Goal: Task Accomplishment & Management: Manage account settings

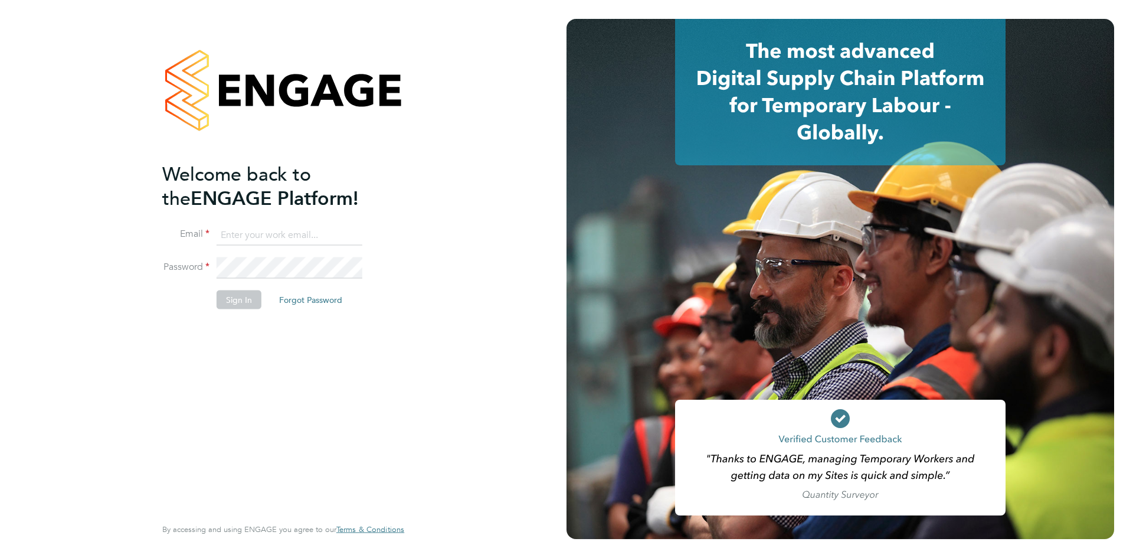
type input "Brandon@tglsearch.com"
click at [239, 292] on button "Sign In" at bounding box center [239, 299] width 45 height 19
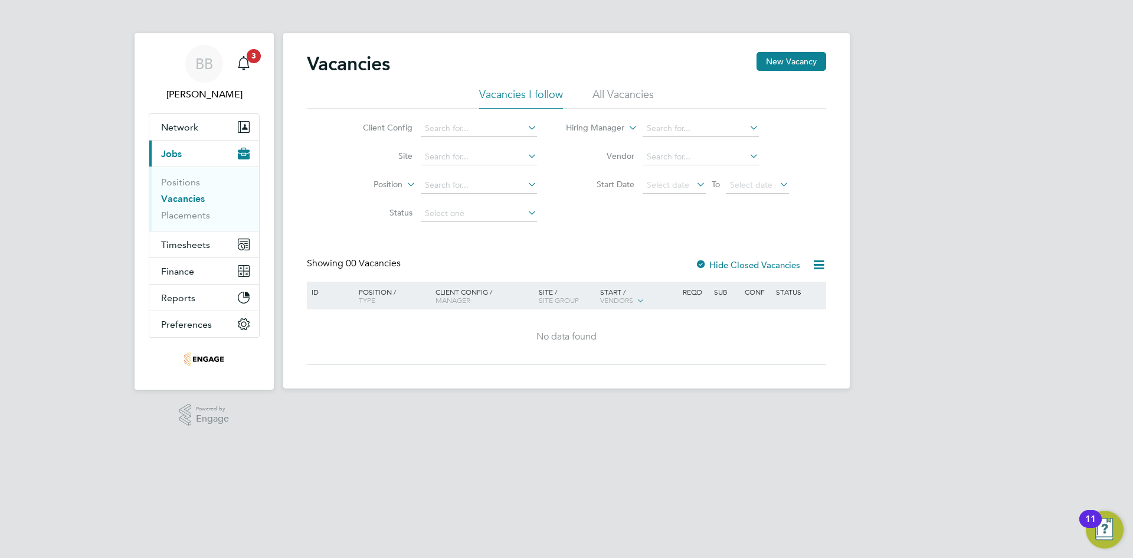
click at [470, 114] on div "Client Config Site Position Status Hiring Manager Vendor Start Date Select date…" at bounding box center [566, 168] width 519 height 119
click at [461, 132] on input at bounding box center [479, 128] width 116 height 17
click at [465, 143] on li "Countryside Properties UK Ltd" at bounding box center [482, 145] width 124 height 16
type input "Countryside Properties UK Ltd"
click at [189, 129] on span "Network" at bounding box center [179, 127] width 37 height 11
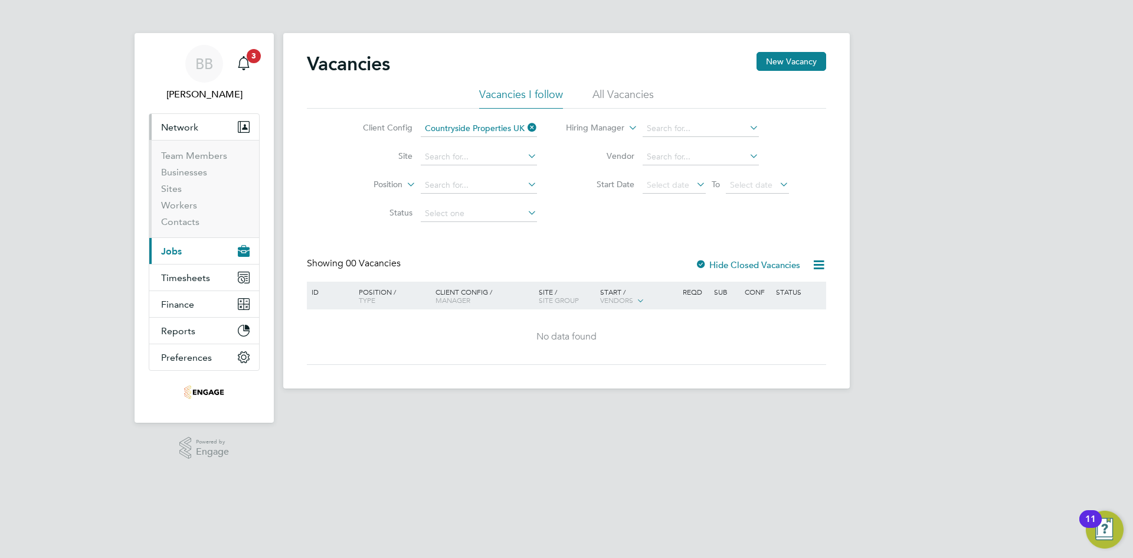
click at [178, 126] on span "Network" at bounding box center [179, 127] width 37 height 11
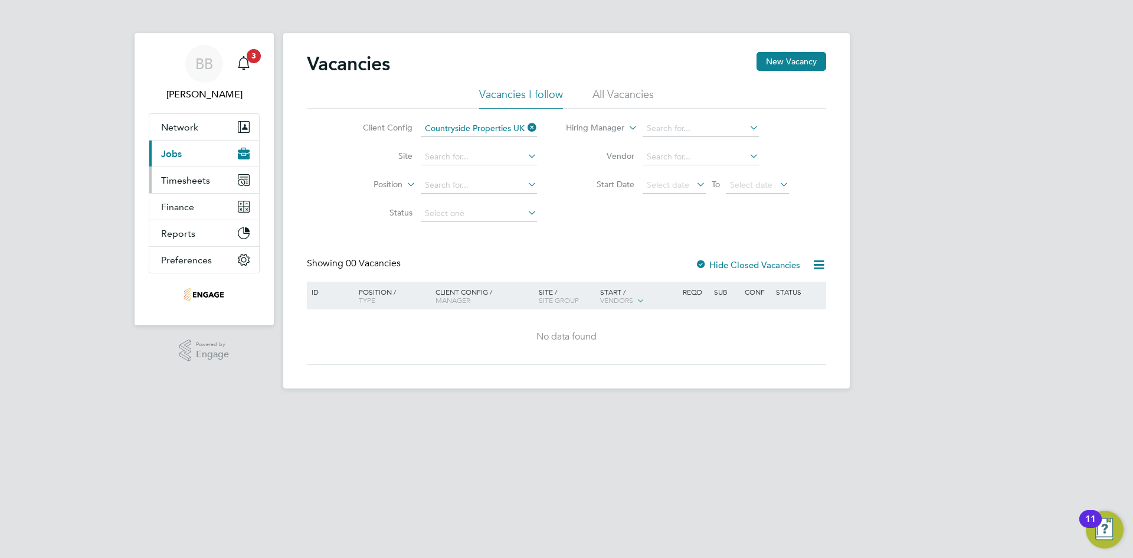
click at [172, 178] on span "Timesheets" at bounding box center [185, 180] width 49 height 11
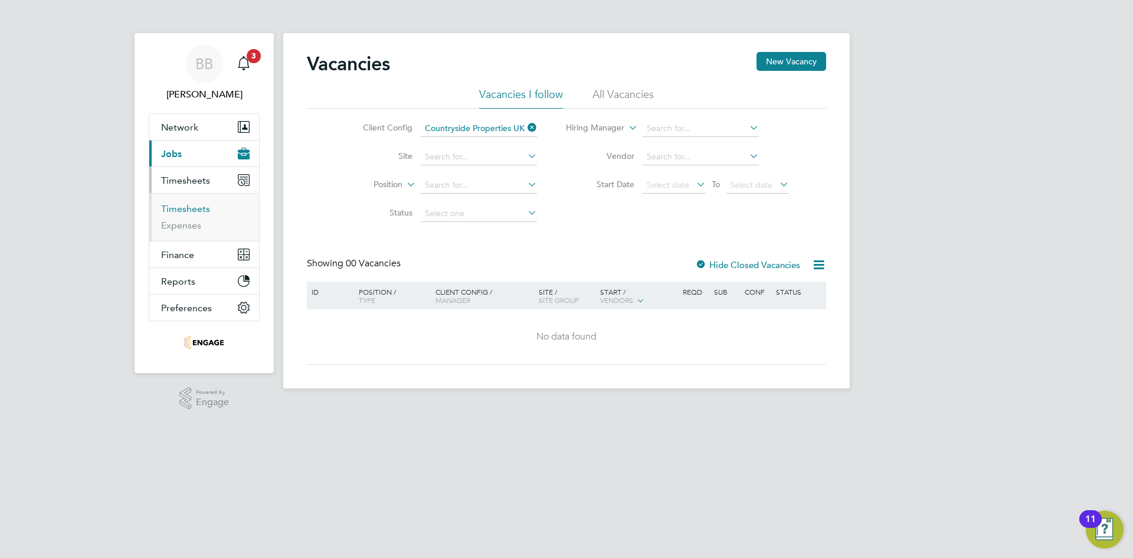
click at [192, 210] on link "Timesheets" at bounding box center [185, 208] width 49 height 11
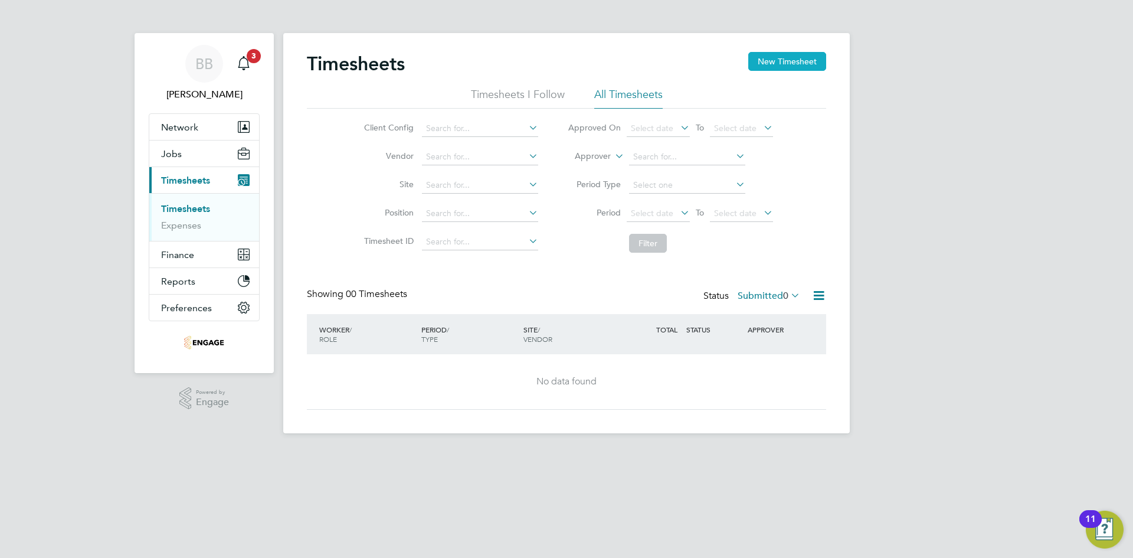
click at [781, 63] on button "New Timesheet" at bounding box center [787, 61] width 78 height 19
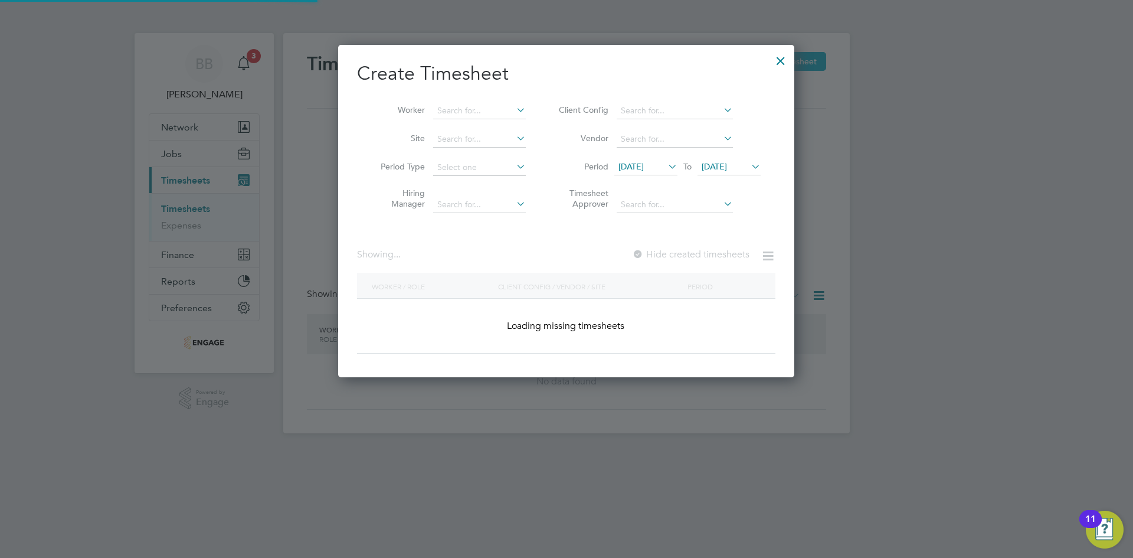
scroll to position [358, 457]
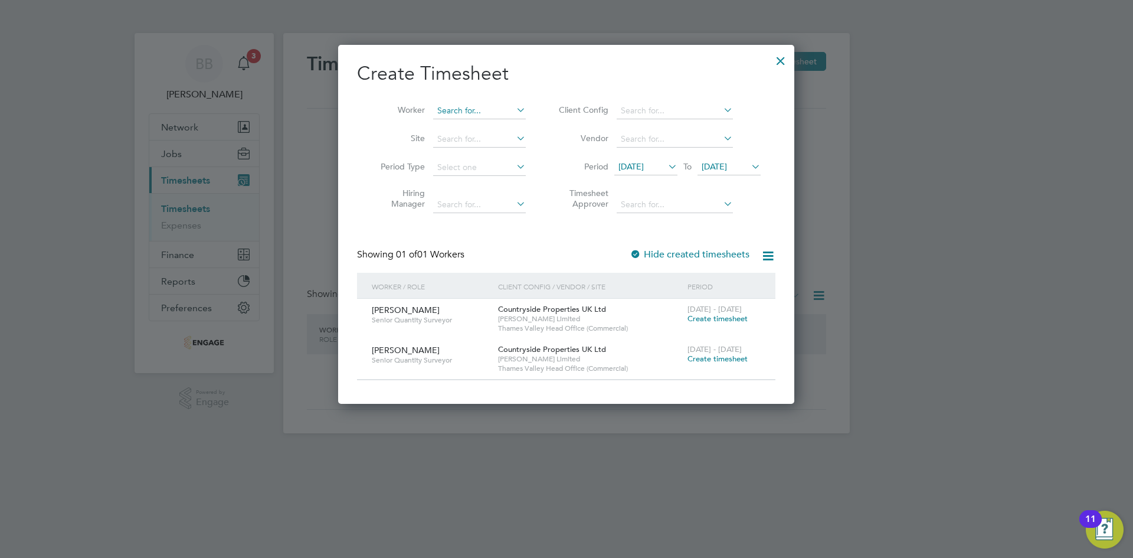
click at [465, 106] on input at bounding box center [479, 111] width 93 height 17
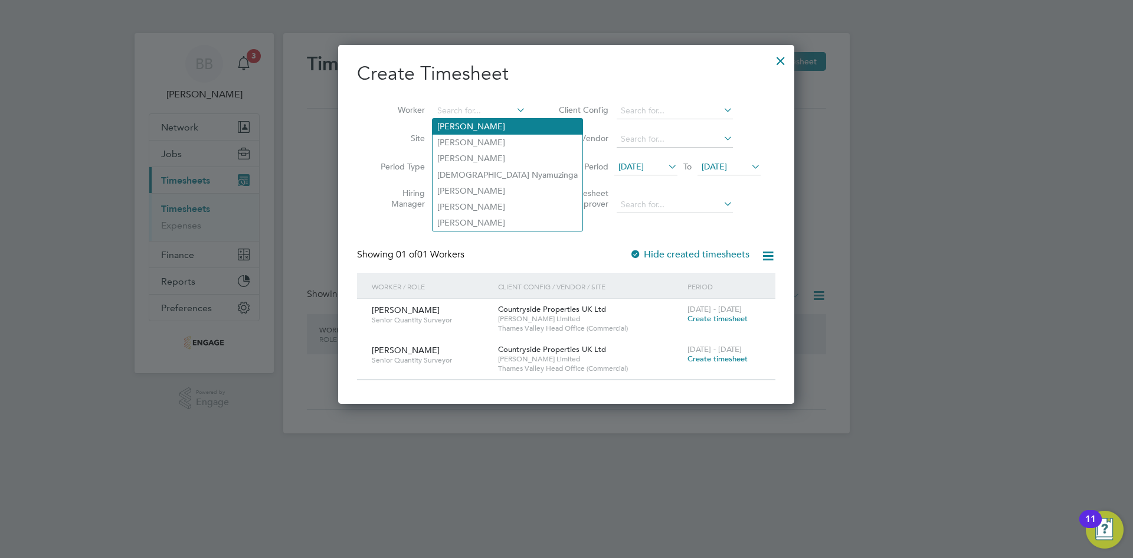
click at [496, 121] on li "[PERSON_NAME]" at bounding box center [508, 127] width 150 height 16
type input "[PERSON_NAME]"
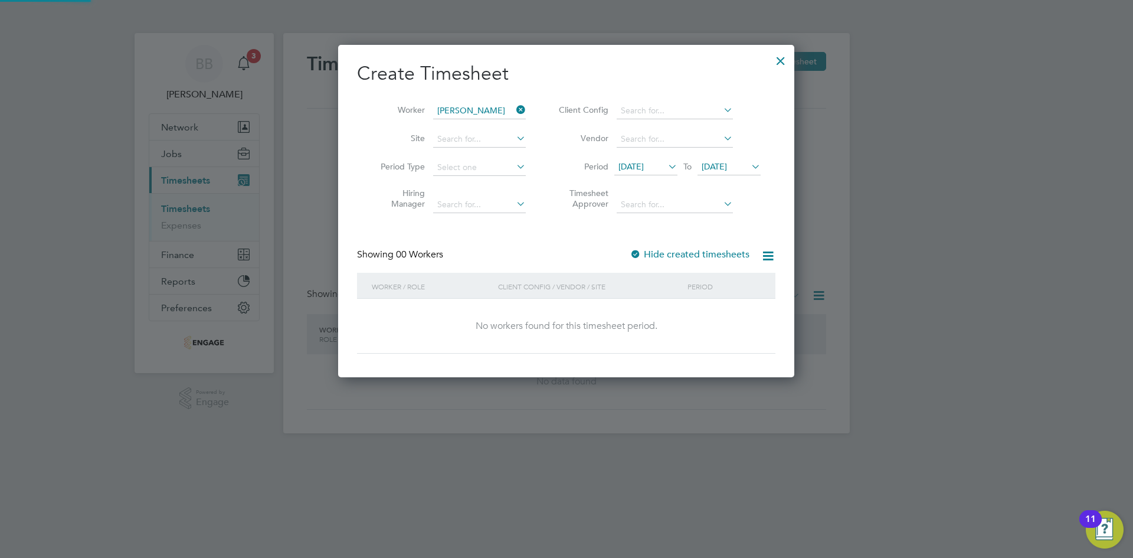
scroll to position [333, 457]
click at [668, 110] on input at bounding box center [675, 111] width 116 height 17
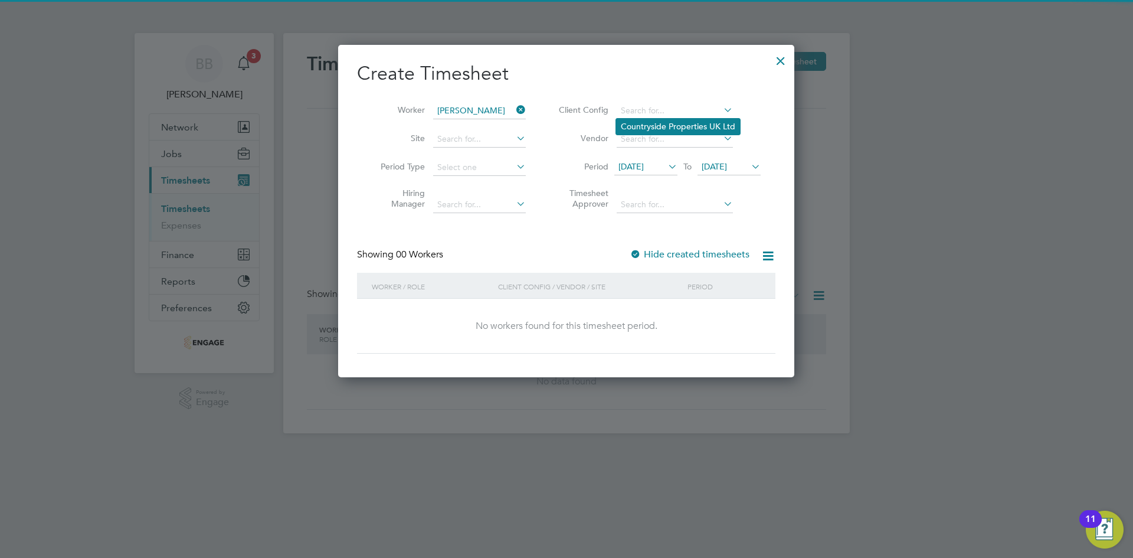
click at [660, 121] on li "Countryside Properties UK Ltd" at bounding box center [678, 127] width 124 height 16
type input "Countryside Properties UK Ltd"
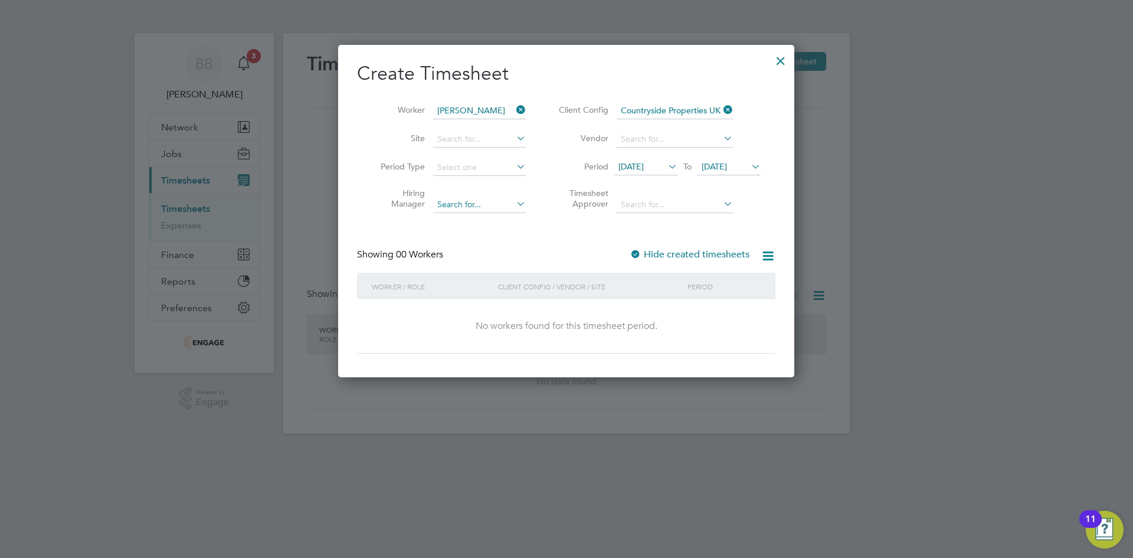
click at [457, 197] on div "Timesheets New Timesheet Timesheets I Follow All Timesheets Client Config Vendo…" at bounding box center [566, 233] width 567 height 400
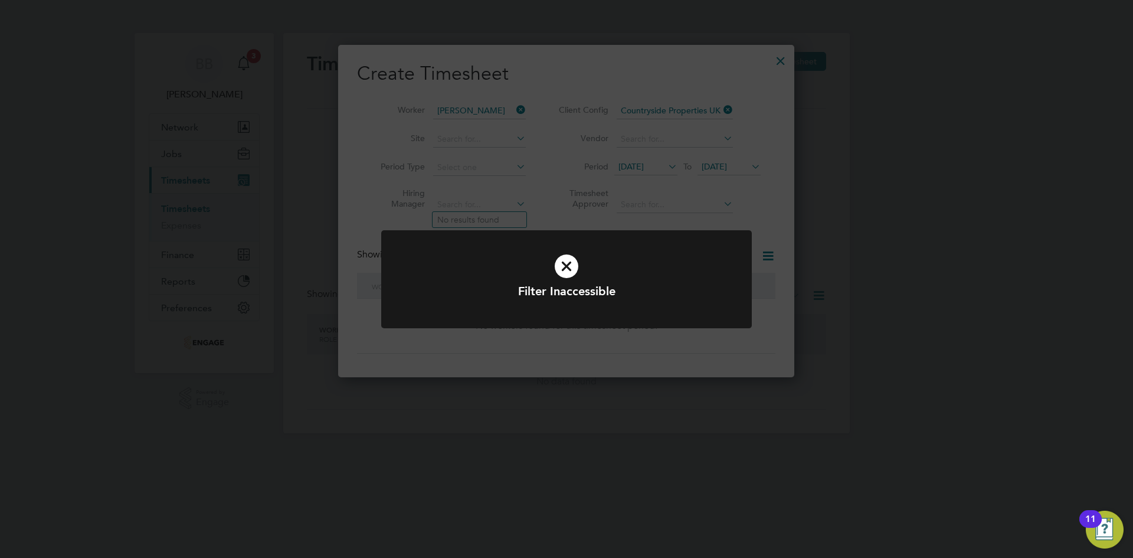
click at [565, 270] on icon at bounding box center [566, 266] width 307 height 46
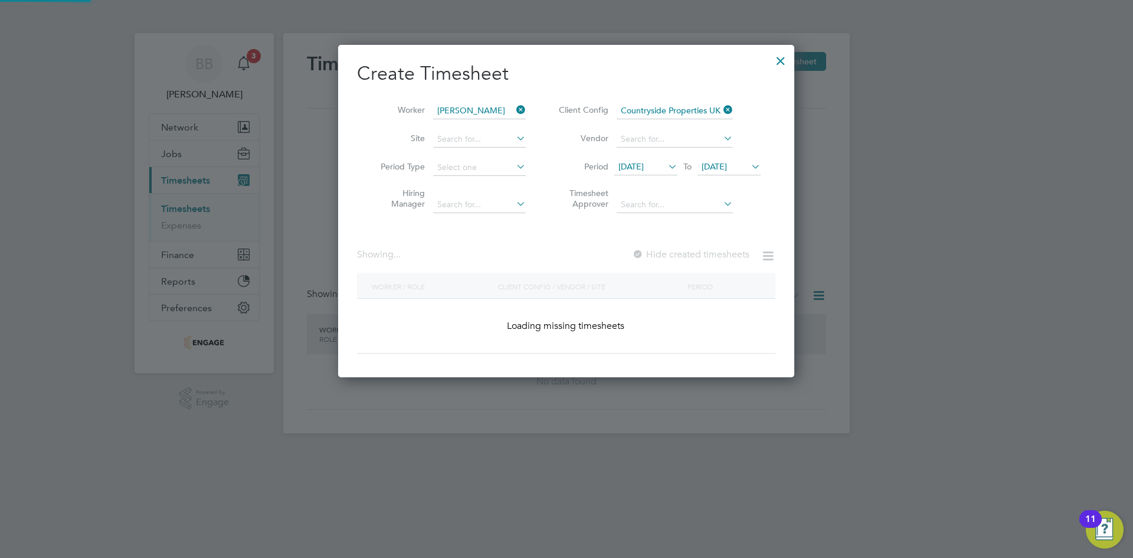
click at [579, 282] on div "Client Config / Vendor / Site" at bounding box center [589, 286] width 189 height 27
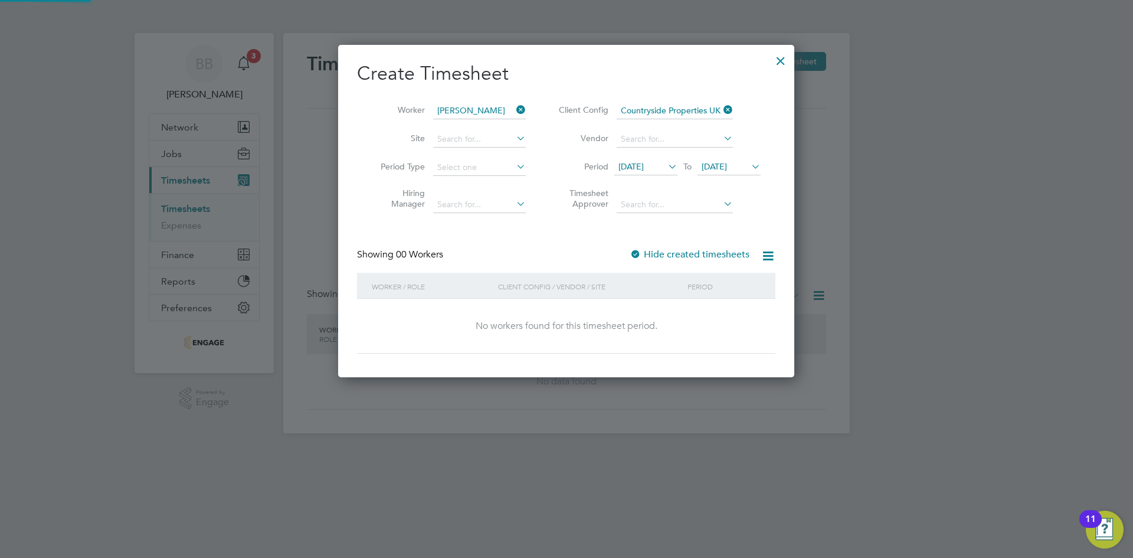
click at [475, 214] on li "Hiring Manager" at bounding box center [449, 200] width 184 height 37
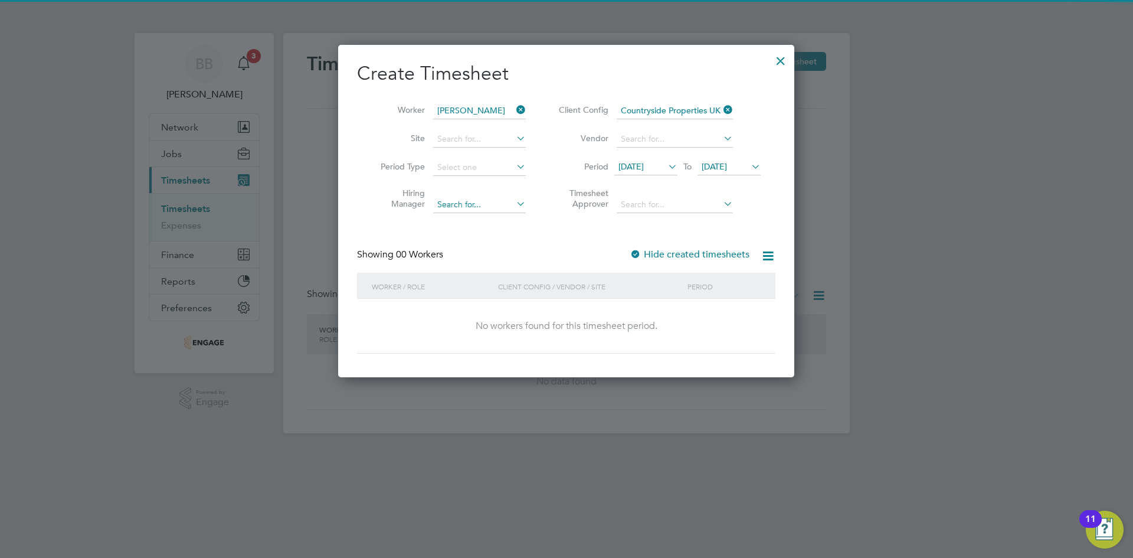
click at [474, 201] on div "Timesheets New Timesheet Timesheets I Follow All Timesheets Client Config Vendo…" at bounding box center [566, 233] width 567 height 400
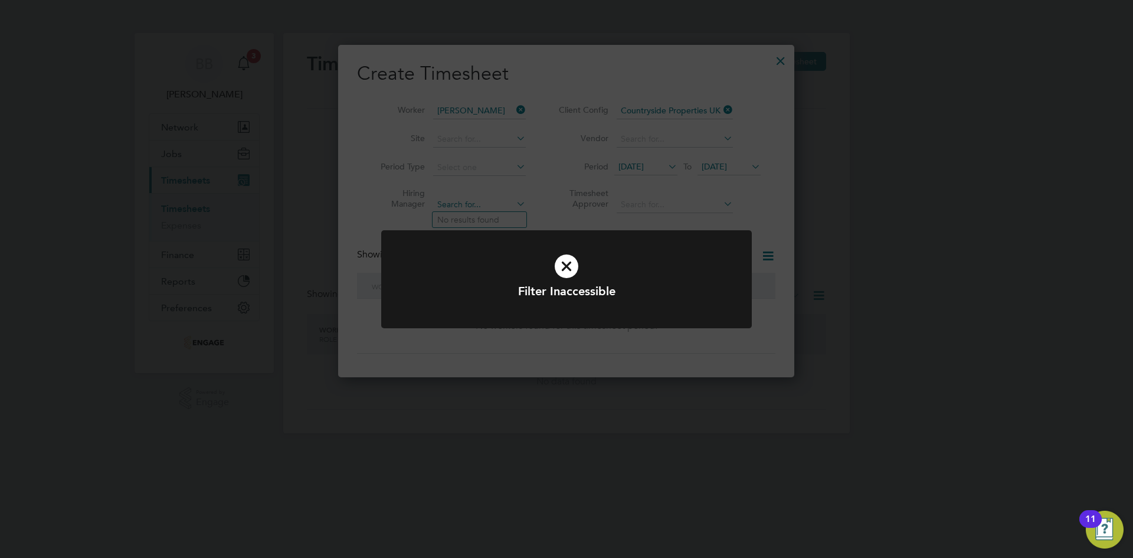
click at [474, 201] on div "Filter Inaccessible Cancel Okay" at bounding box center [566, 279] width 1133 height 558
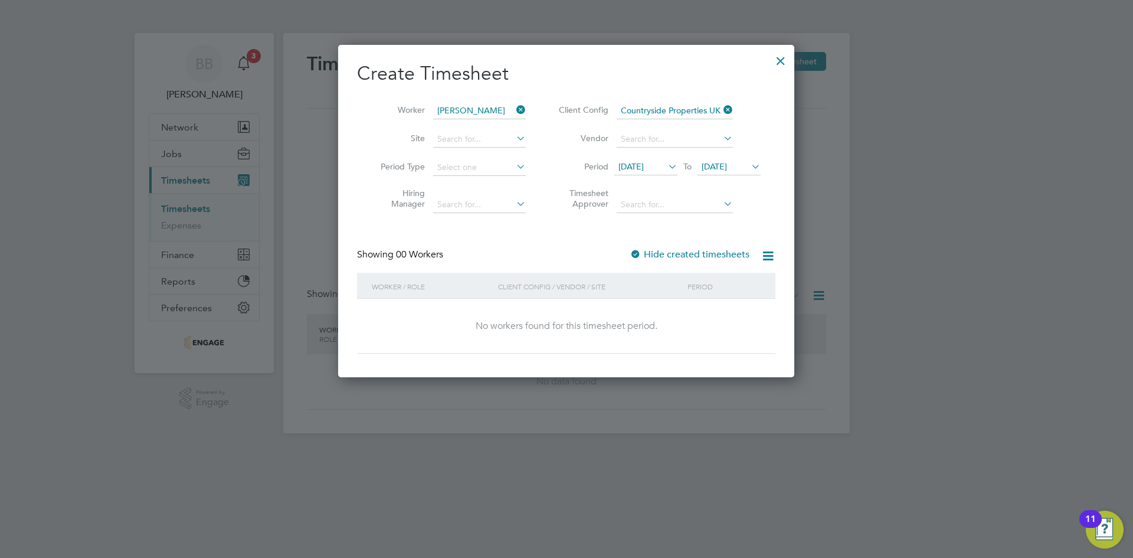
click at [638, 159] on span "19 Sep 2025" at bounding box center [645, 167] width 63 height 16
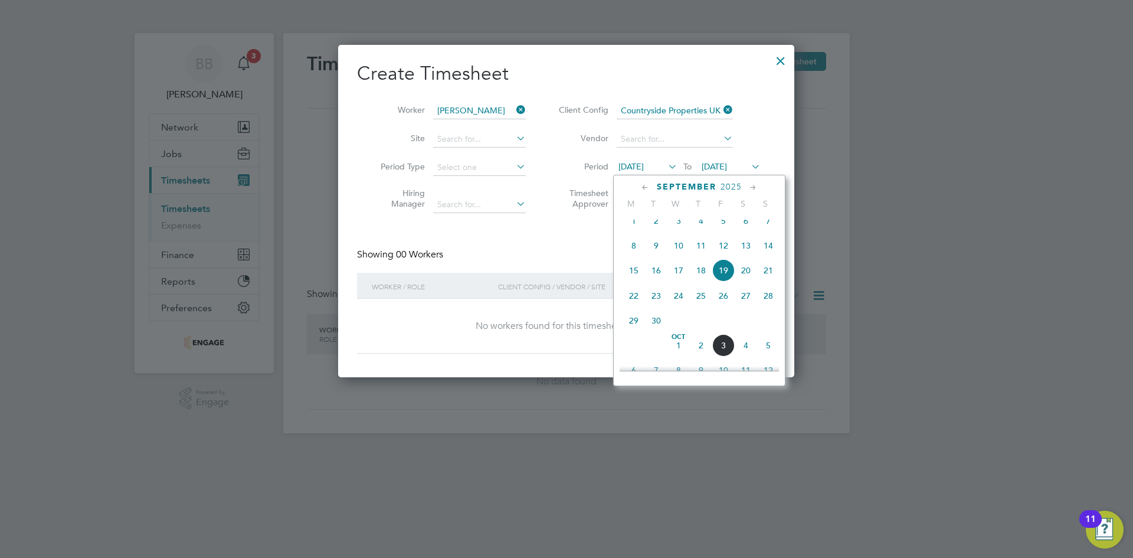
click at [634, 331] on span "29" at bounding box center [634, 320] width 22 height 22
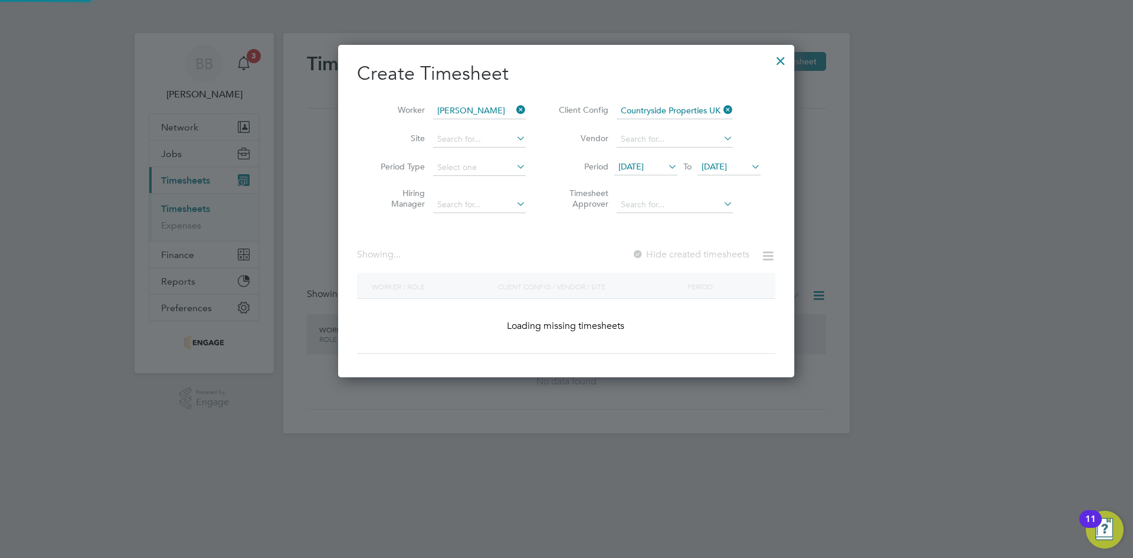
scroll to position [318, 457]
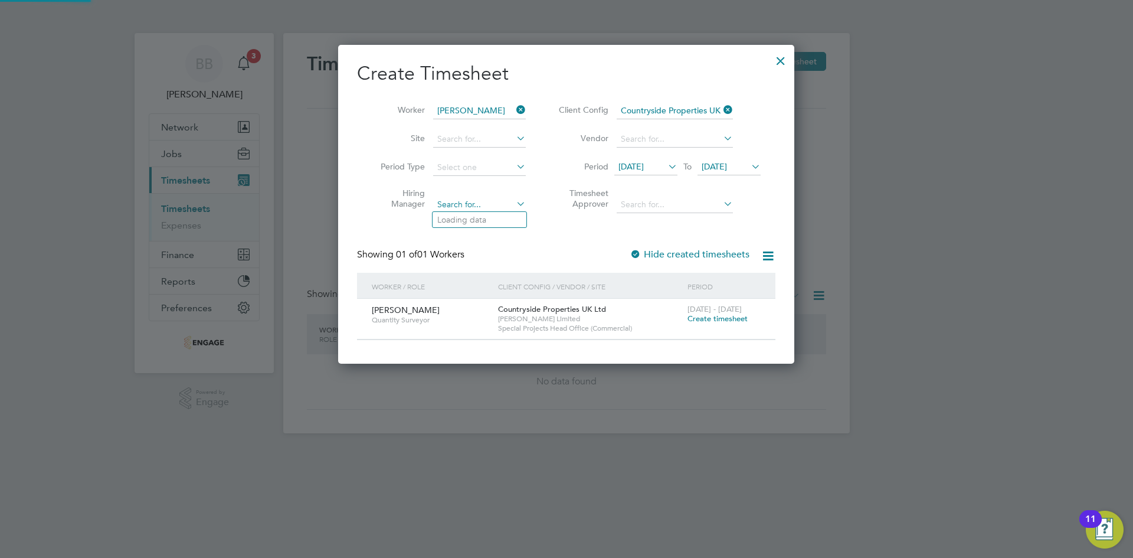
click at [477, 208] on div "Timesheets New Timesheet Timesheets I Follow All Timesheets Client Config Vendo…" at bounding box center [566, 233] width 567 height 400
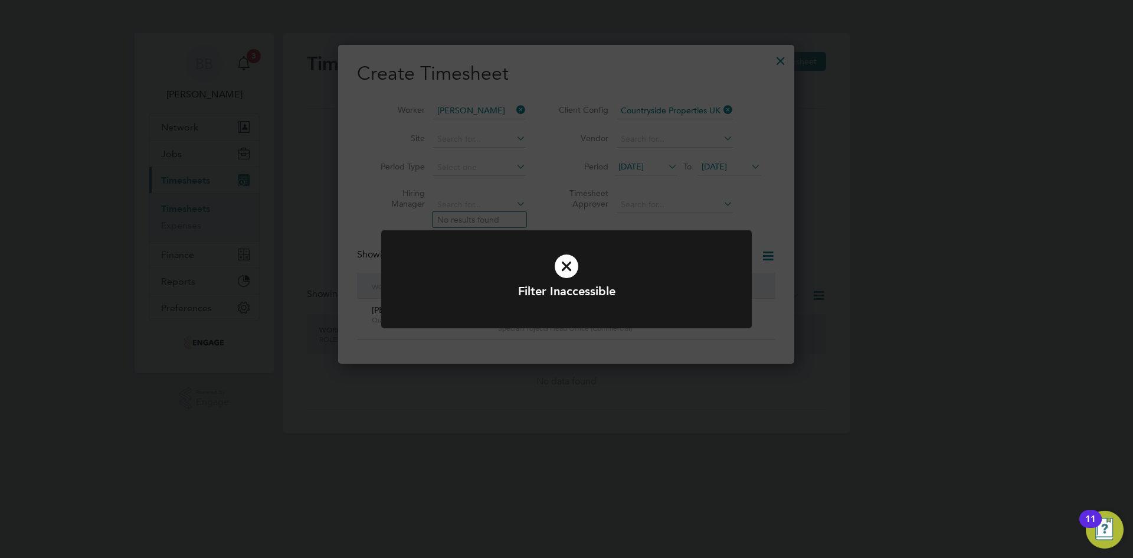
click at [563, 255] on icon at bounding box center [566, 266] width 307 height 46
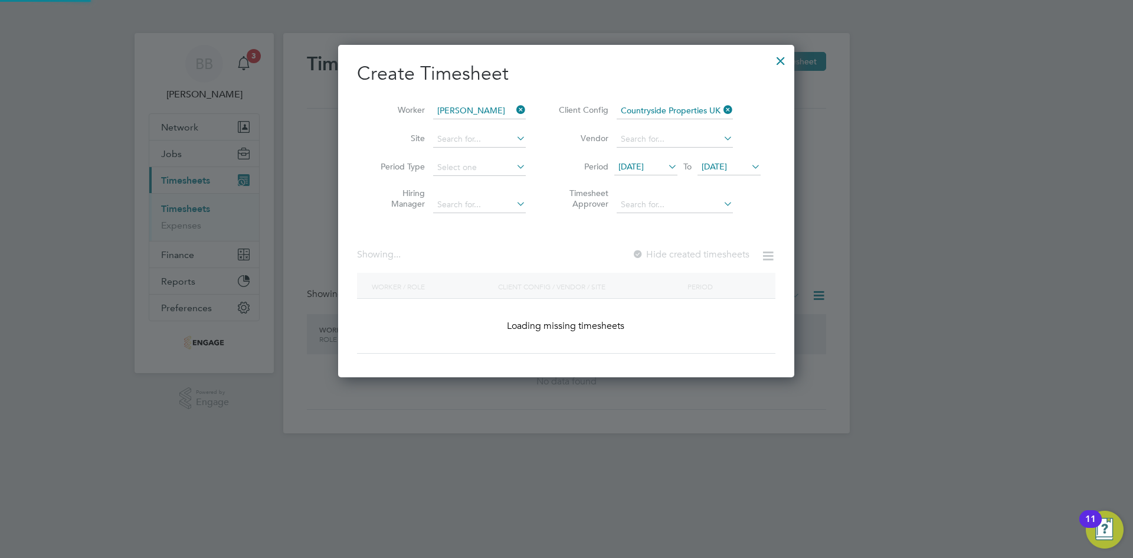
click at [569, 278] on div "Worker / Role Client Config / Vendor / Site Period Loading missing timesheets" at bounding box center [566, 313] width 418 height 81
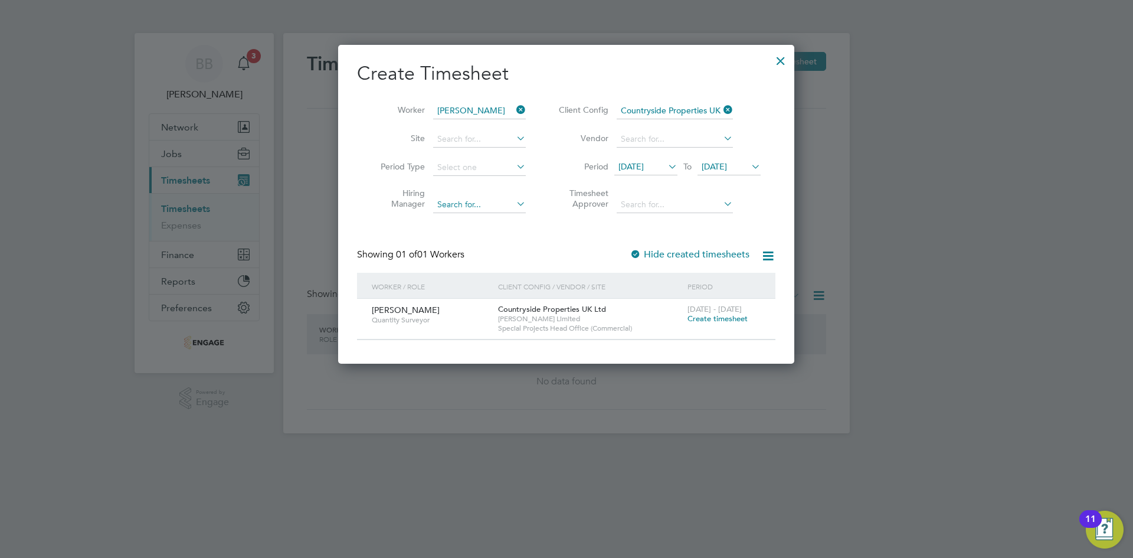
click at [471, 202] on div "Timesheets New Timesheet Timesheets I Follow All Timesheets Client Config Vendo…" at bounding box center [566, 233] width 567 height 400
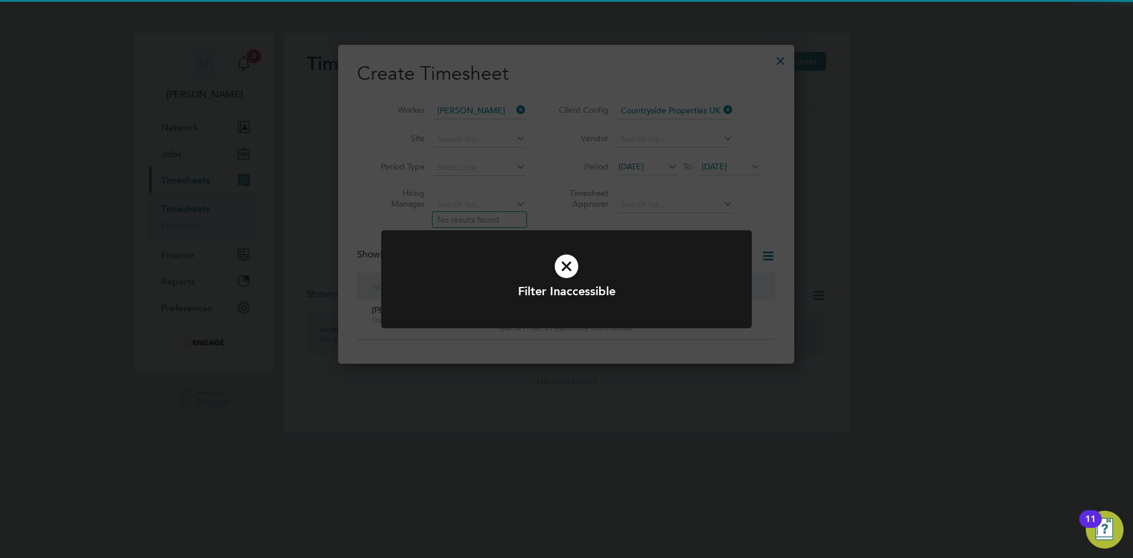
click at [572, 265] on icon at bounding box center [566, 266] width 307 height 46
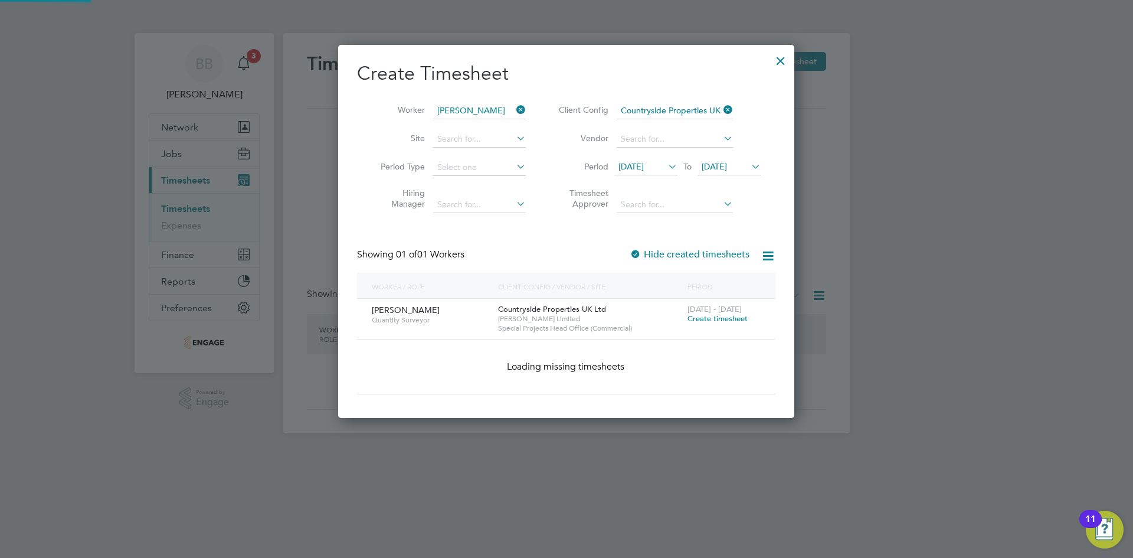
scroll to position [0, 0]
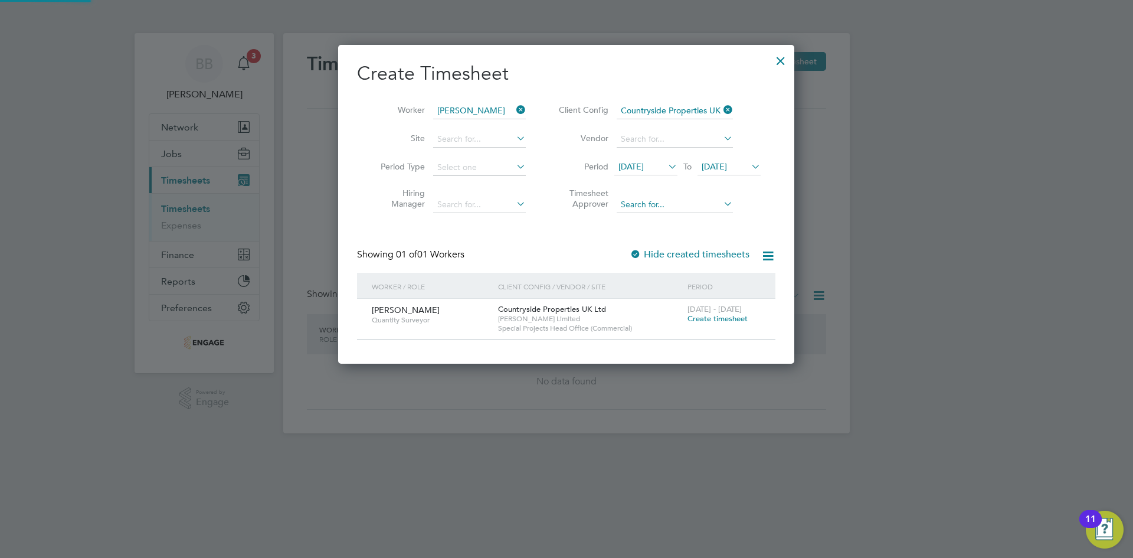
click at [662, 211] on div "Timesheets New Timesheet Timesheets I Follow All Timesheets Client Config Vendo…" at bounding box center [566, 233] width 567 height 400
type input "k"
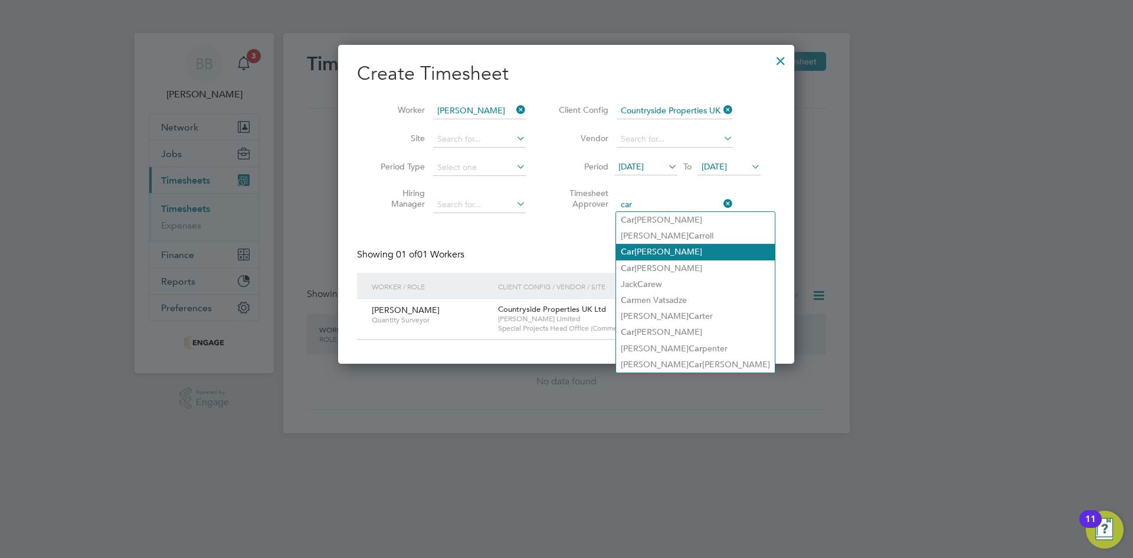
click at [686, 248] on li "Car ol Martin" at bounding box center [695, 252] width 159 height 16
type input "[PERSON_NAME]"
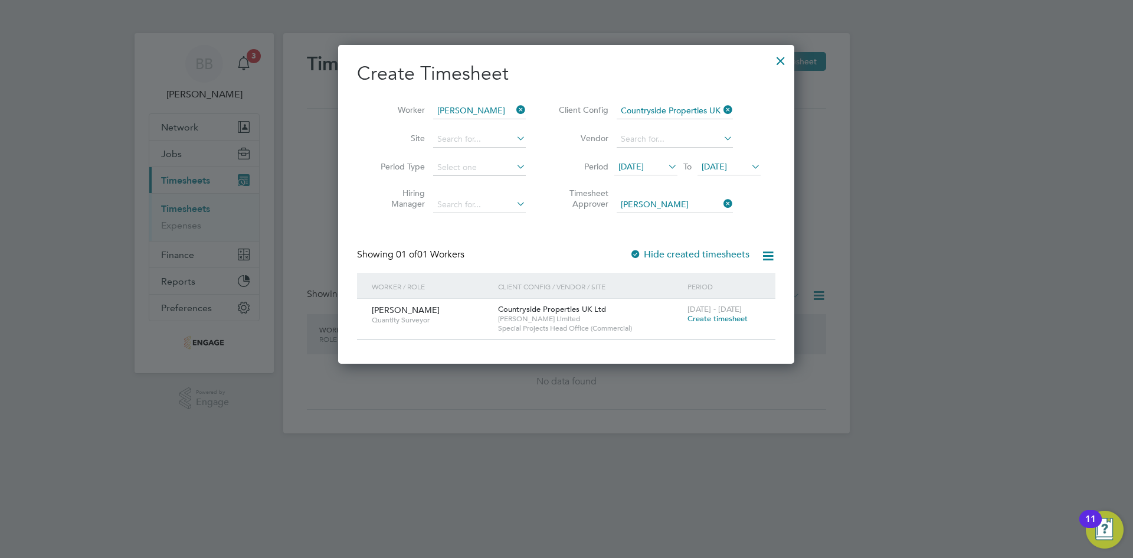
click at [579, 249] on div "Showing 01 of 01 Workers Hide created timesheets" at bounding box center [566, 260] width 418 height 24
click at [453, 168] on input at bounding box center [479, 167] width 93 height 17
click at [469, 202] on li "Week" at bounding box center [480, 198] width 94 height 15
type input "Week"
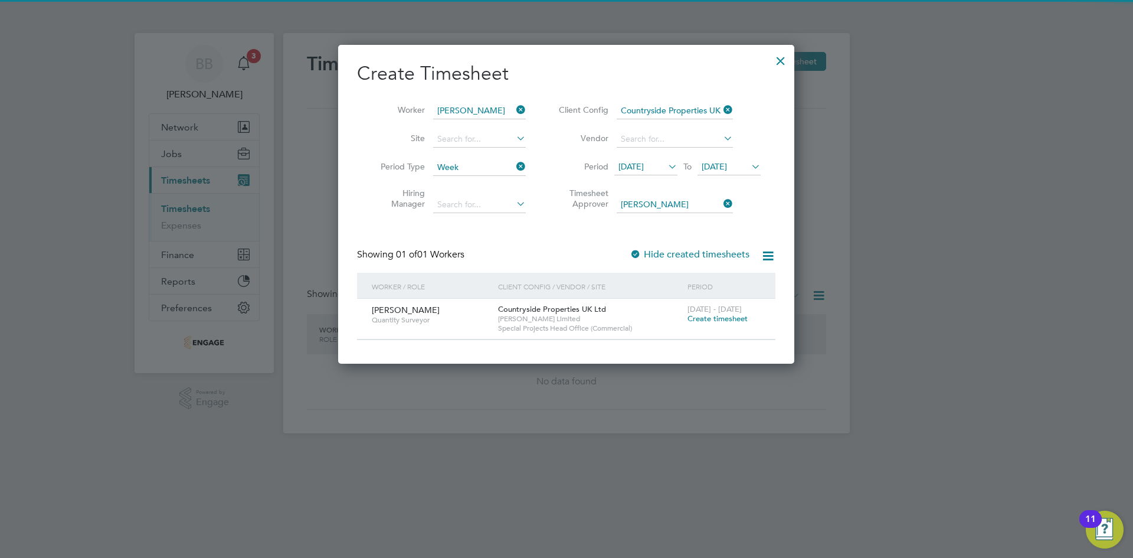
click at [617, 239] on div "Create Timesheet Worker Colin Dalton Site Period Type Week Hiring Manager Clien…" at bounding box center [566, 200] width 418 height 279
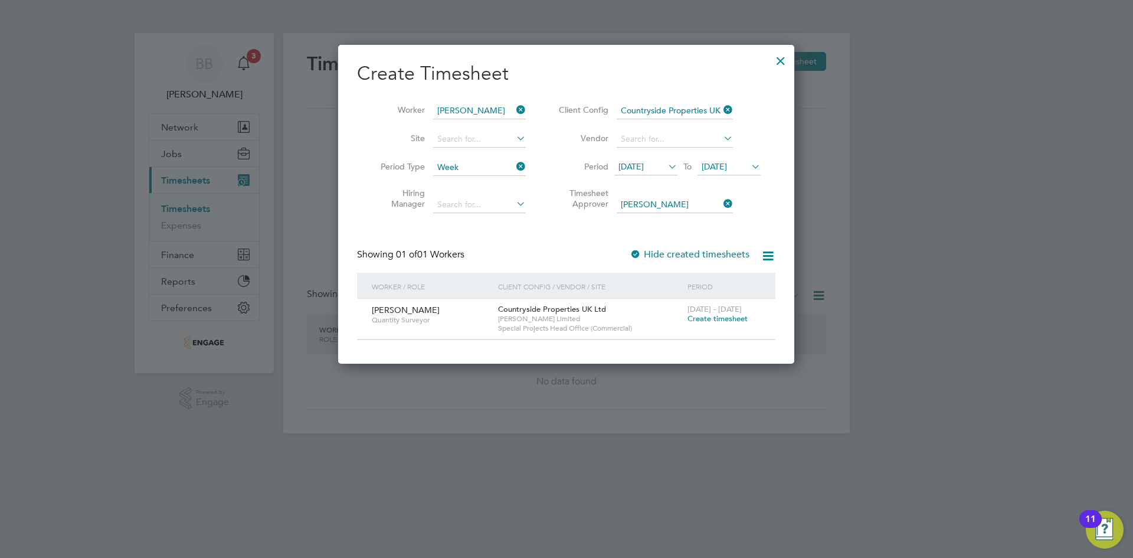
click at [724, 316] on span "Create timesheet" at bounding box center [718, 318] width 60 height 10
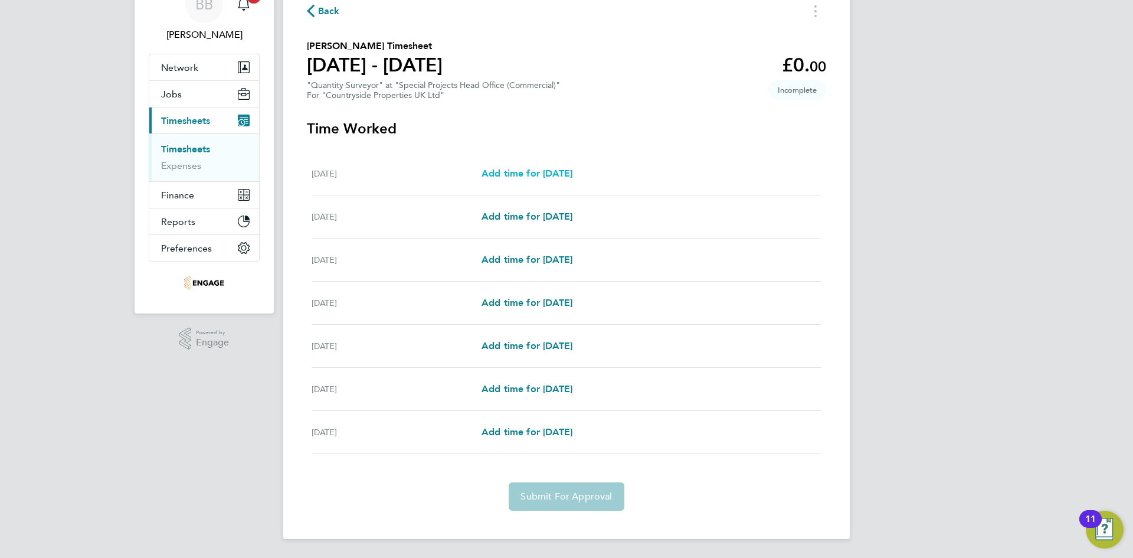
click at [543, 168] on span "Add time for Mon 29 Sep" at bounding box center [527, 173] width 91 height 11
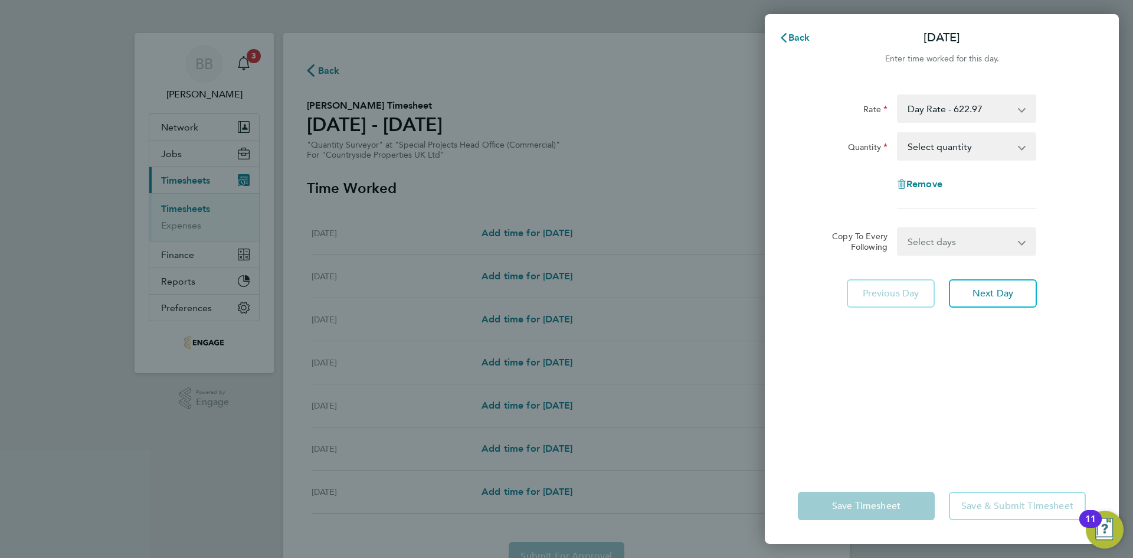
click at [944, 241] on select "Select days Day Weekday (Mon-Fri) Weekend (Sat-Sun) [DATE] [DATE] [DATE] [DATE]…" at bounding box center [960, 241] width 124 height 26
select select "WEEKDAY"
click at [898, 228] on select "Select days Day Weekday (Mon-Fri) Weekend (Sat-Sun) [DATE] [DATE] [DATE] [DATE]…" at bounding box center [960, 241] width 124 height 26
select select "[DATE]"
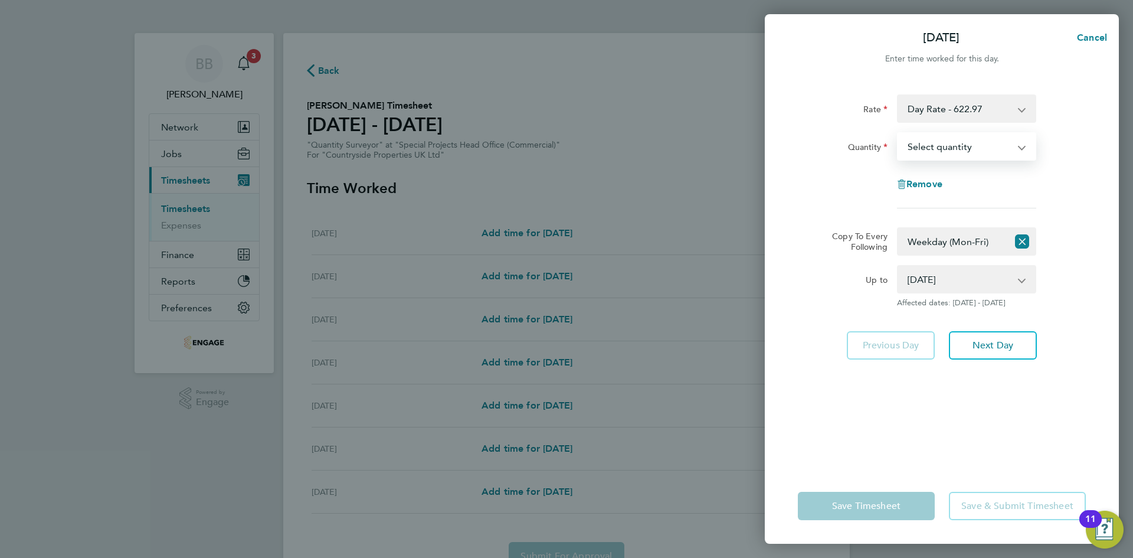
click at [937, 154] on select "Select quantity 0.5 1" at bounding box center [959, 146] width 123 height 26
select select "1"
click at [898, 133] on select "Select quantity 0.5 1" at bounding box center [959, 146] width 123 height 26
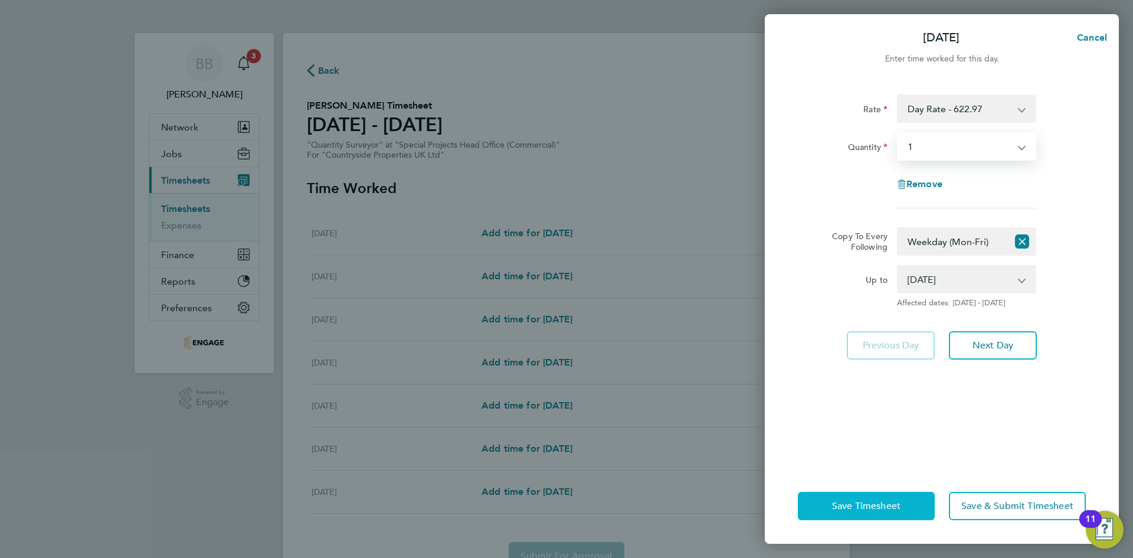
click at [885, 506] on span "Save Timesheet" at bounding box center [866, 506] width 68 height 12
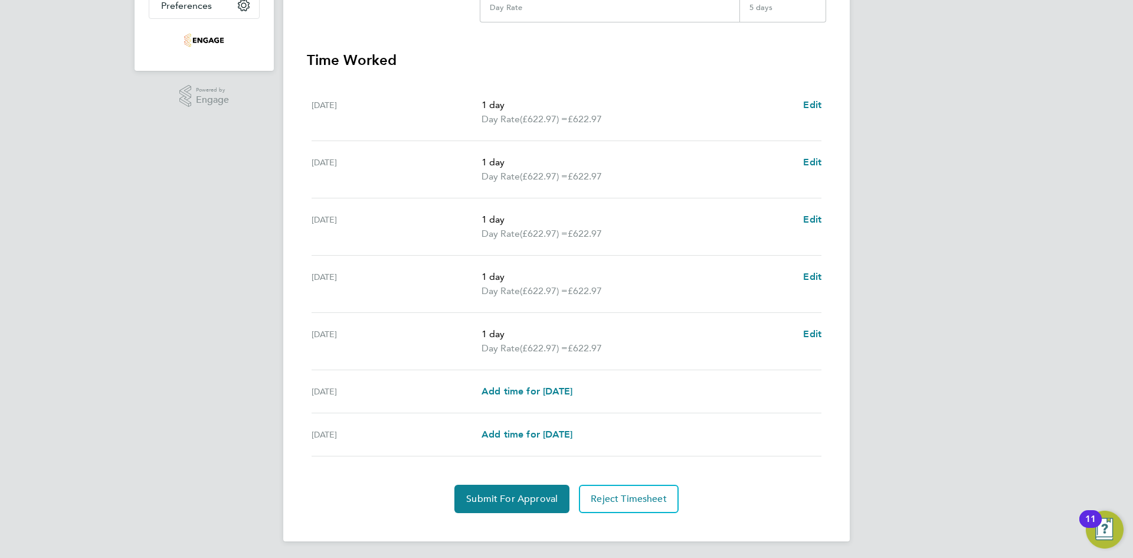
scroll to position [305, 0]
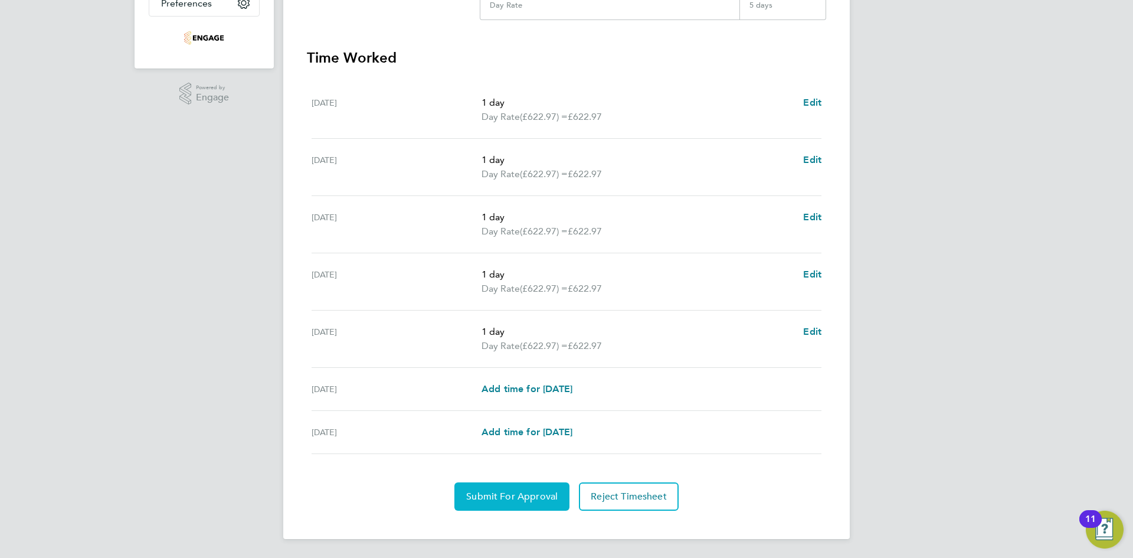
click at [495, 495] on span "Submit For Approval" at bounding box center [511, 496] width 91 height 12
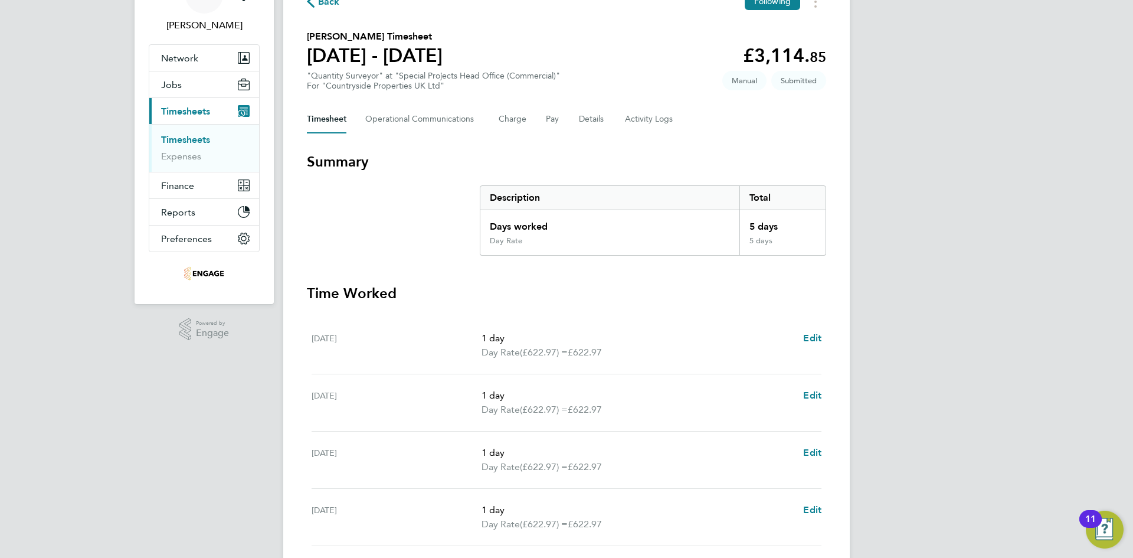
scroll to position [9, 0]
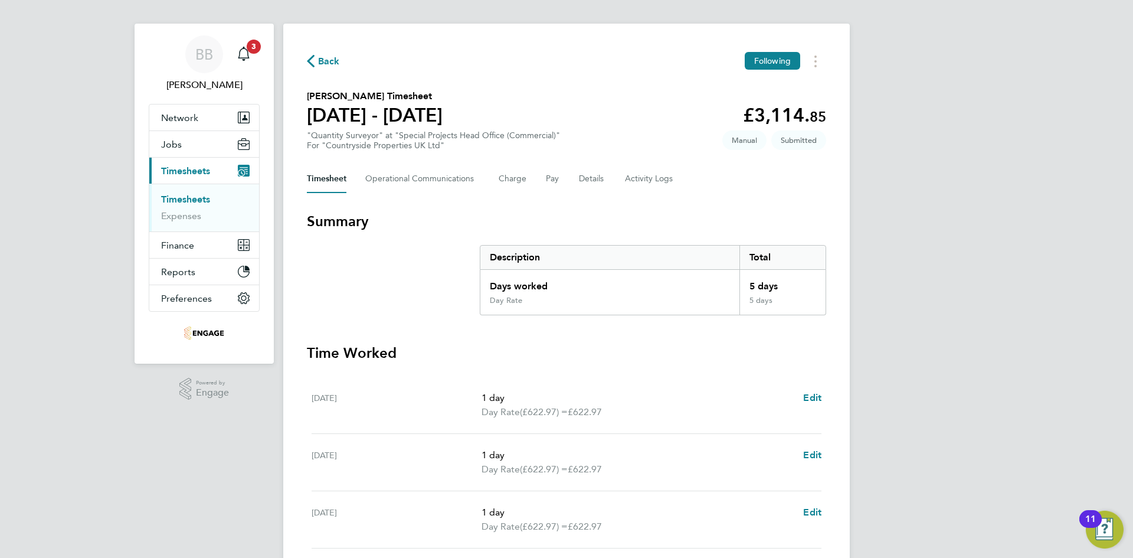
click at [187, 201] on link "Timesheets" at bounding box center [185, 199] width 49 height 11
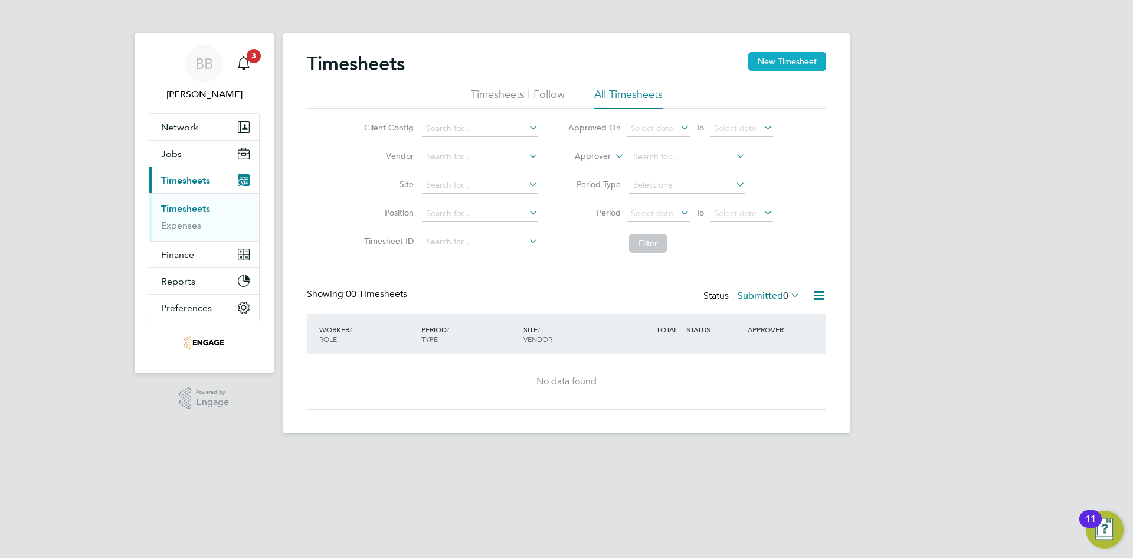
click at [816, 60] on button "New Timesheet" at bounding box center [787, 61] width 78 height 19
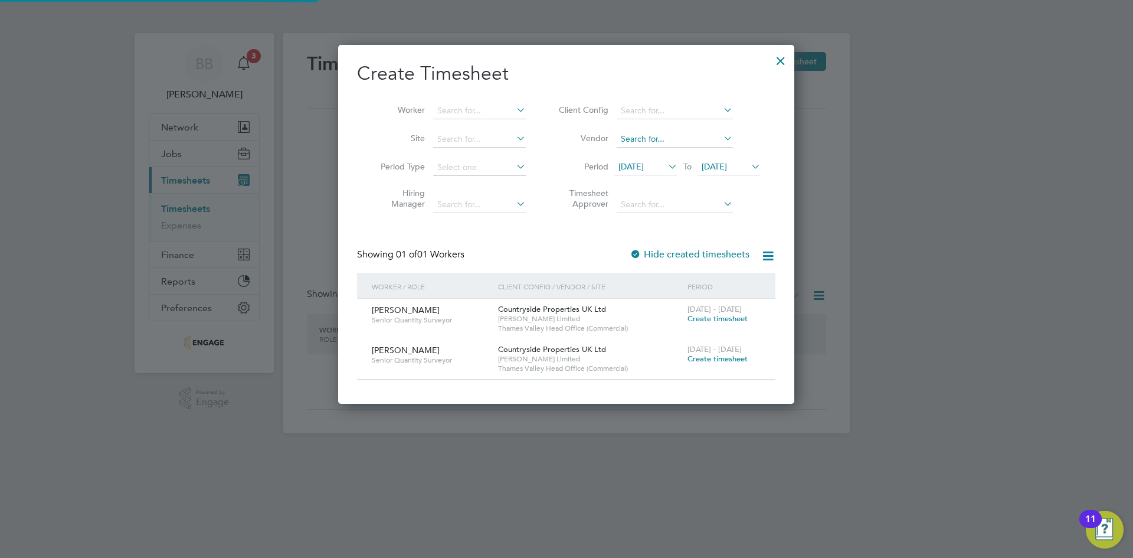
scroll to position [6, 6]
click at [479, 103] on input at bounding box center [479, 111] width 93 height 17
click at [486, 202] on li "[PERSON_NAME]" at bounding box center [508, 207] width 150 height 16
type input "[PERSON_NAME]"
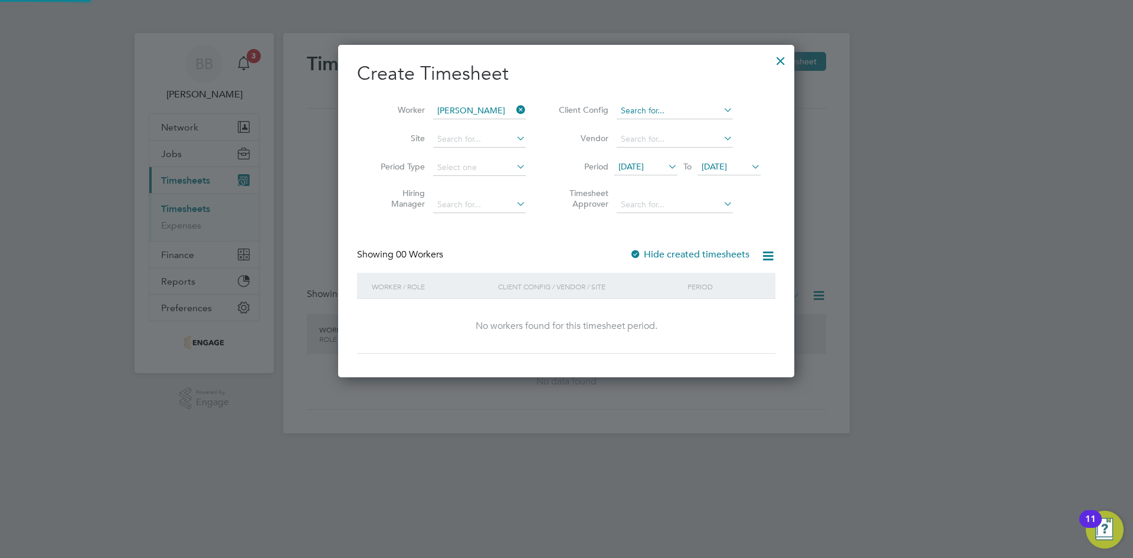
scroll to position [333, 457]
click at [659, 107] on input at bounding box center [675, 111] width 116 height 17
click at [656, 124] on li "Countryside Properties UK Ltd" at bounding box center [678, 127] width 124 height 16
type input "Countryside Properties UK Ltd"
click at [644, 169] on span "19 Sep 2025" at bounding box center [630, 166] width 25 height 11
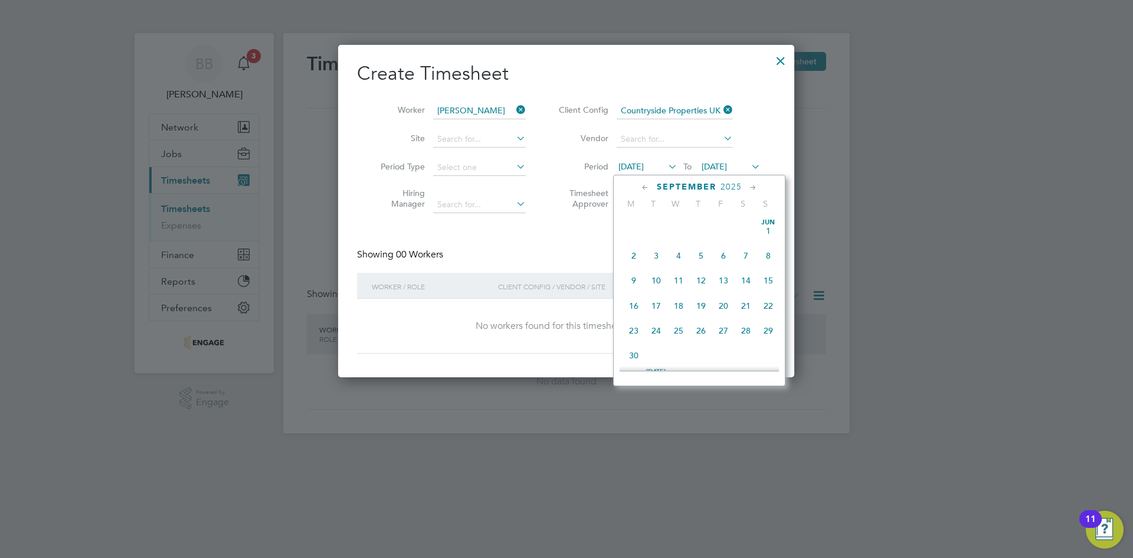
scroll to position [408, 0]
click at [634, 332] on span "29" at bounding box center [634, 320] width 22 height 22
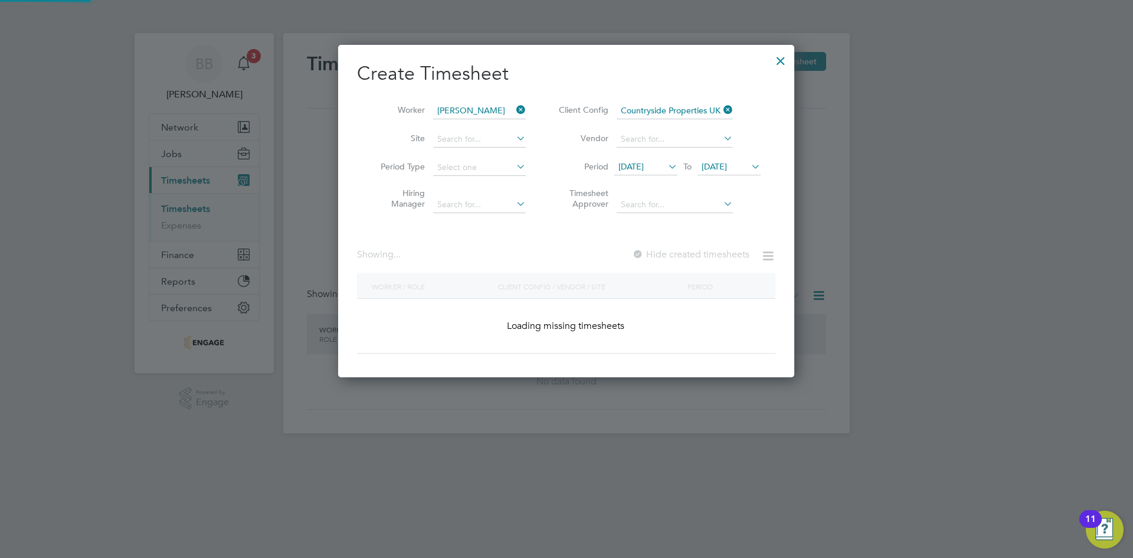
scroll to position [318, 457]
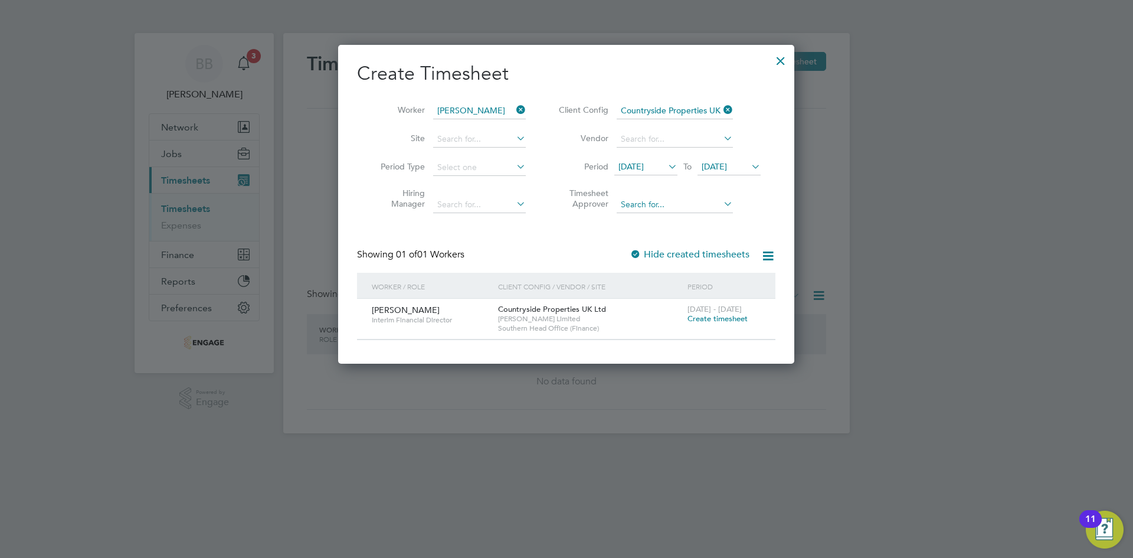
click at [653, 202] on input at bounding box center [675, 205] width 116 height 17
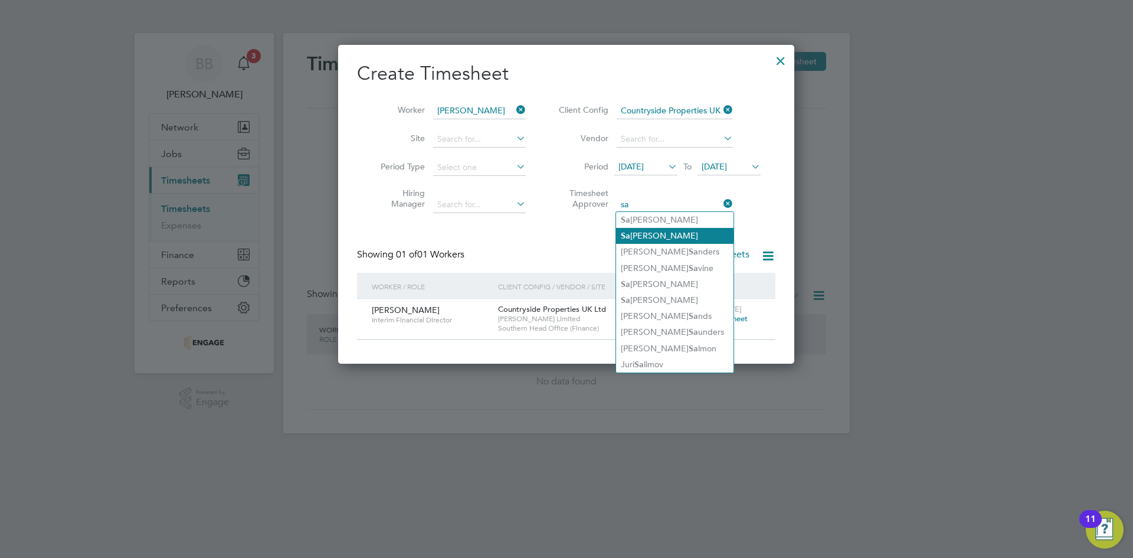
click at [672, 229] on li "Sa lly Seabrook" at bounding box center [674, 236] width 117 height 16
type input "[PERSON_NAME]"
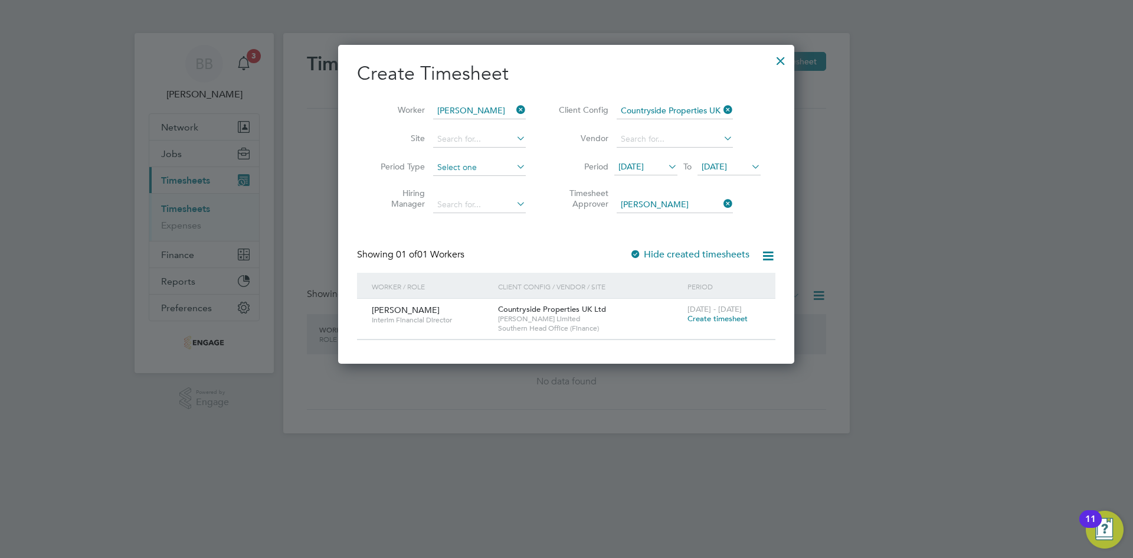
click at [468, 172] on input at bounding box center [479, 167] width 93 height 17
click at [472, 198] on li "Week" at bounding box center [480, 198] width 94 height 15
type input "Week"
click at [705, 319] on span "Create timesheet" at bounding box center [718, 318] width 60 height 10
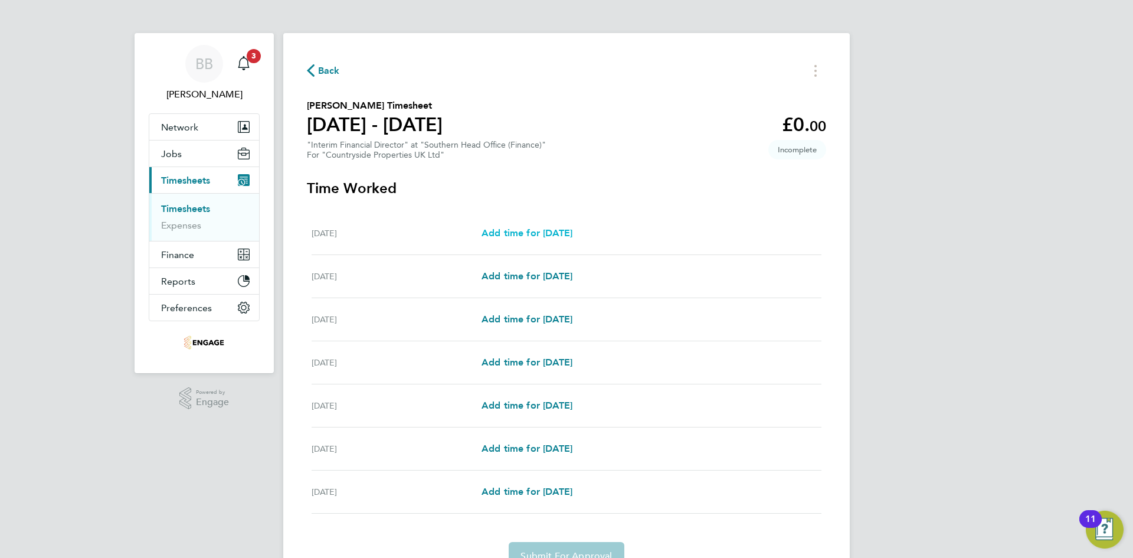
click at [544, 230] on span "Add time for Mon 29 Sep" at bounding box center [527, 232] width 91 height 11
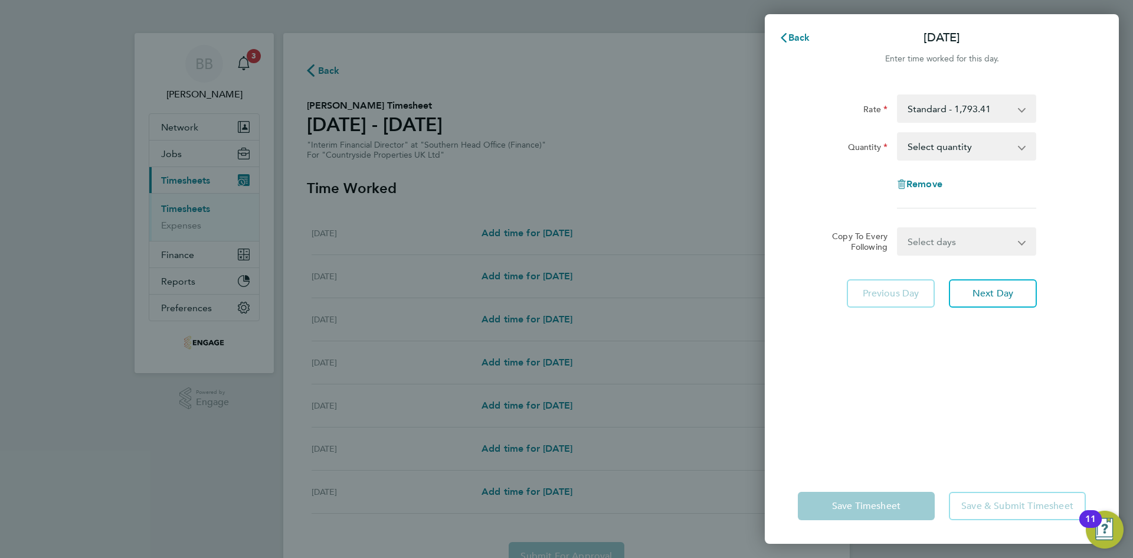
drag, startPoint x: 940, startPoint y: 136, endPoint x: 940, endPoint y: 145, distance: 8.9
click at [940, 136] on select "Select quantity 0.5 1" at bounding box center [959, 146] width 123 height 26
select select "1"
click at [898, 133] on select "Select quantity 0.5 1" at bounding box center [959, 146] width 123 height 26
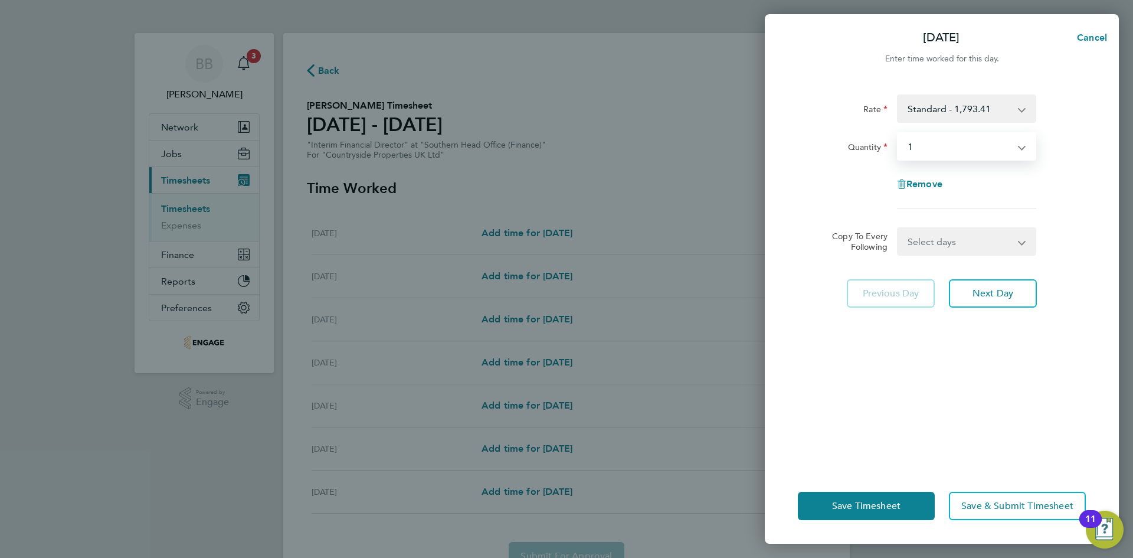
drag, startPoint x: 952, startPoint y: 144, endPoint x: 950, endPoint y: 157, distance: 13.2
click at [952, 144] on select "Select quantity 0.5 1" at bounding box center [959, 146] width 123 height 26
click at [898, 133] on select "Select quantity 0.5 1" at bounding box center [959, 146] width 123 height 26
click at [984, 295] on span "Next Day" at bounding box center [993, 293] width 41 height 12
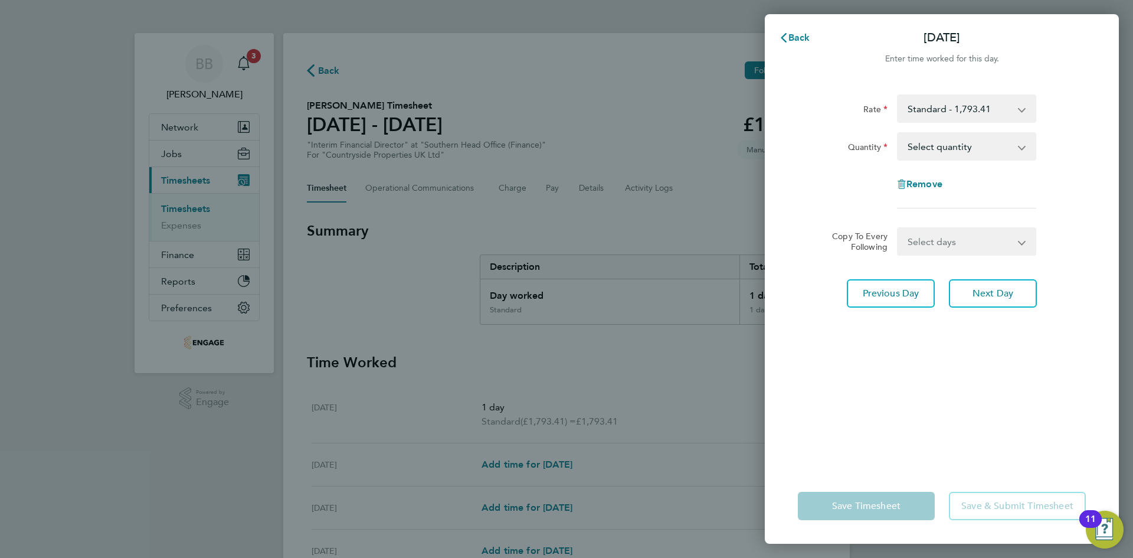
drag, startPoint x: 966, startPoint y: 140, endPoint x: 970, endPoint y: 158, distance: 18.1
click at [966, 140] on select "Select quantity 0.5 1" at bounding box center [959, 146] width 123 height 26
select select "1"
click at [898, 133] on select "Select quantity 0.5 1" at bounding box center [959, 146] width 123 height 26
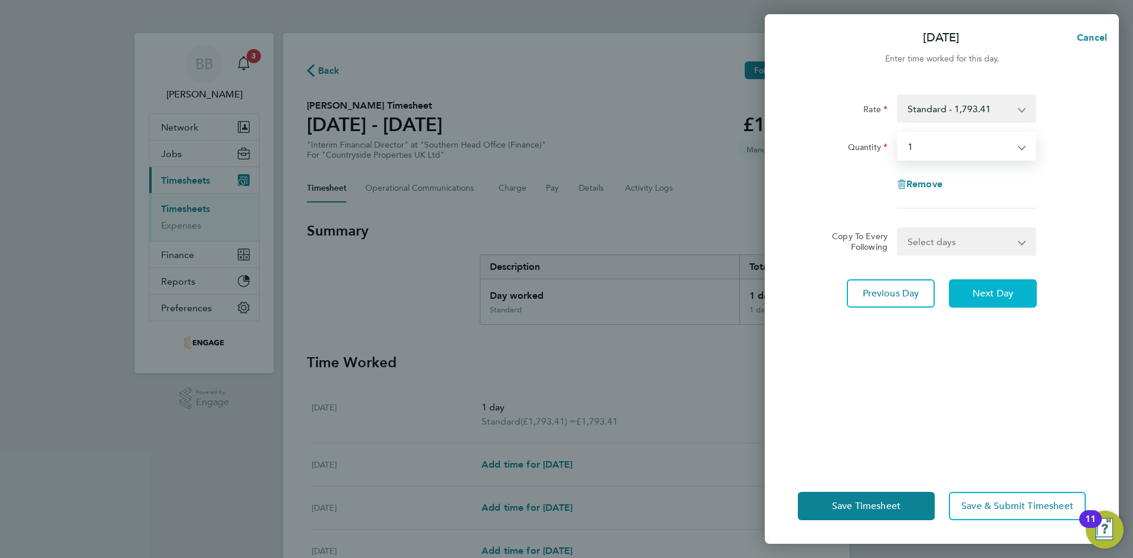
click at [982, 294] on span "Next Day" at bounding box center [993, 293] width 41 height 12
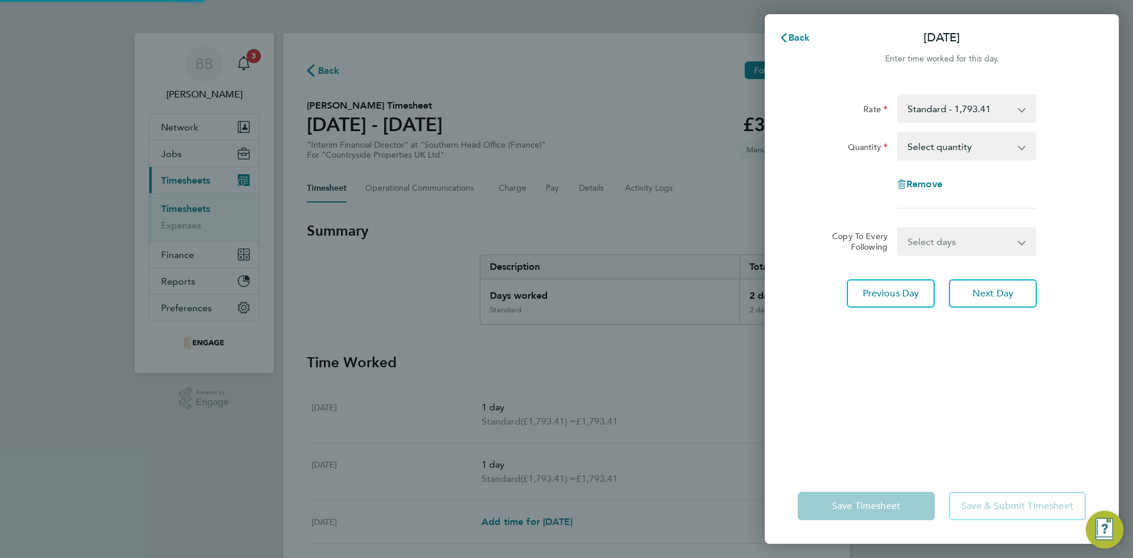
click at [932, 149] on select "Select quantity 0.5 1" at bounding box center [959, 146] width 123 height 26
select select "1"
click at [898, 133] on select "Select quantity 0.5 1" at bounding box center [959, 146] width 123 height 26
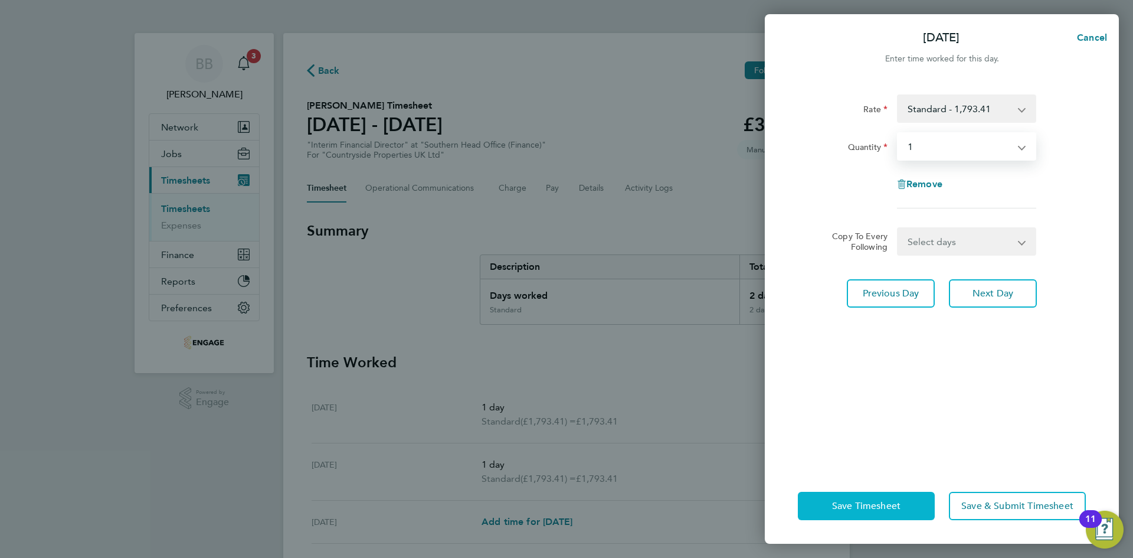
drag, startPoint x: 874, startPoint y: 490, endPoint x: 873, endPoint y: 497, distance: 7.7
click at [873, 492] on div "Save Timesheet Save & Submit Timesheet" at bounding box center [942, 506] width 354 height 76
click at [872, 501] on span "Save Timesheet" at bounding box center [866, 506] width 68 height 12
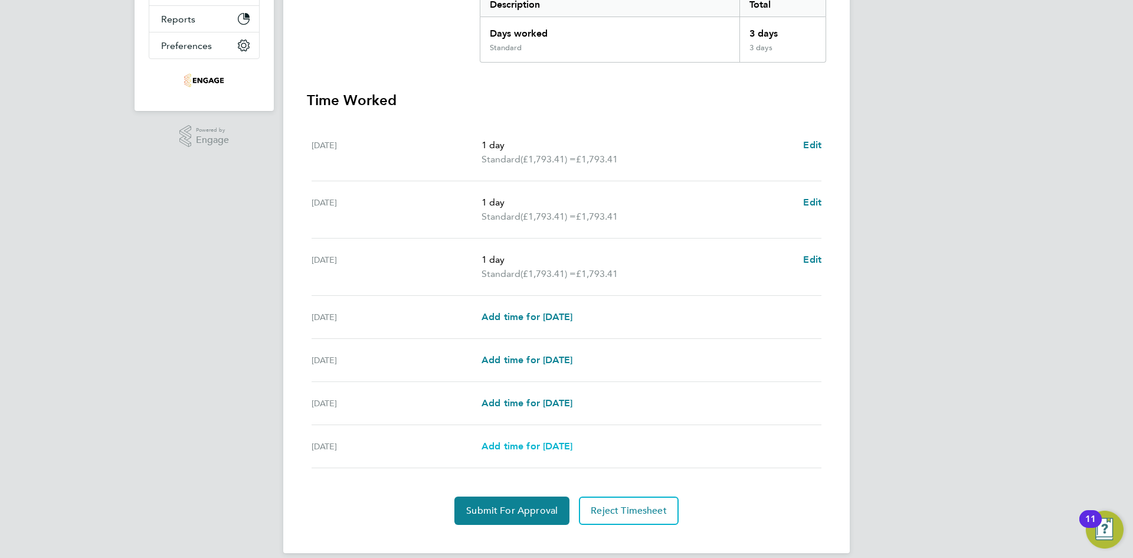
scroll to position [276, 0]
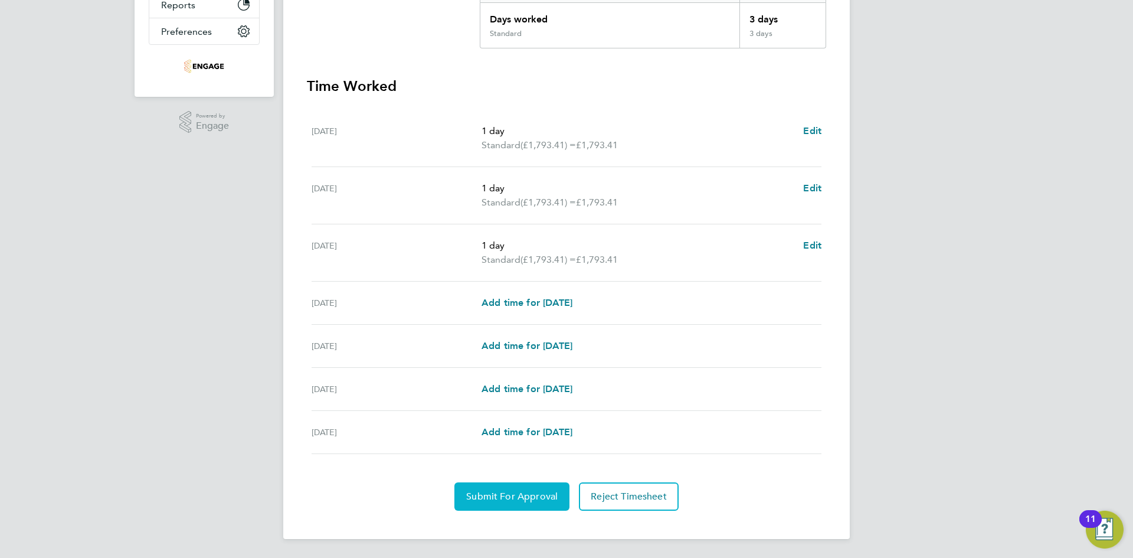
click at [510, 499] on span "Submit For Approval" at bounding box center [511, 496] width 91 height 12
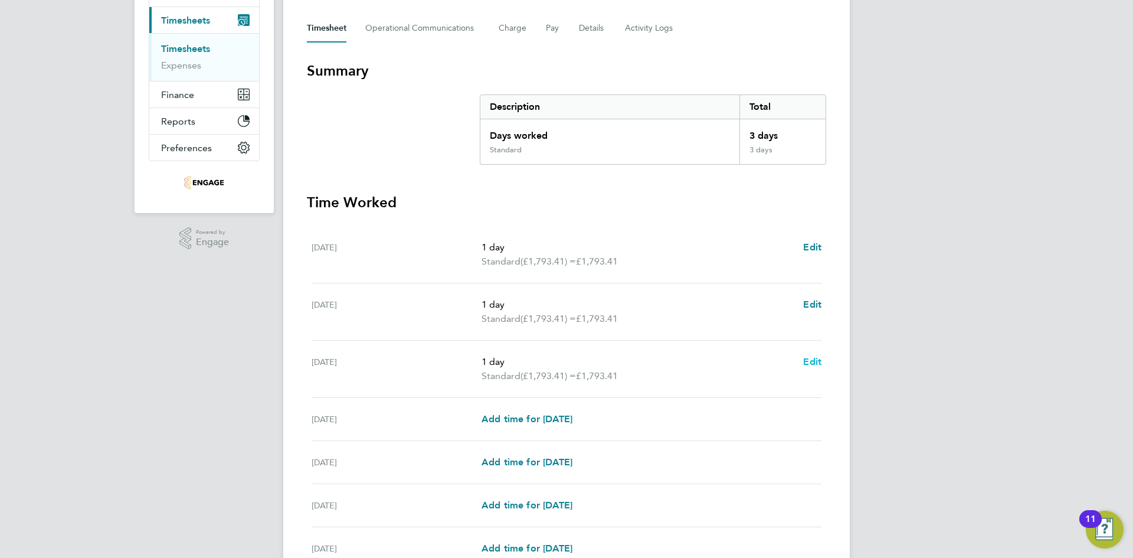
scroll to position [0, 0]
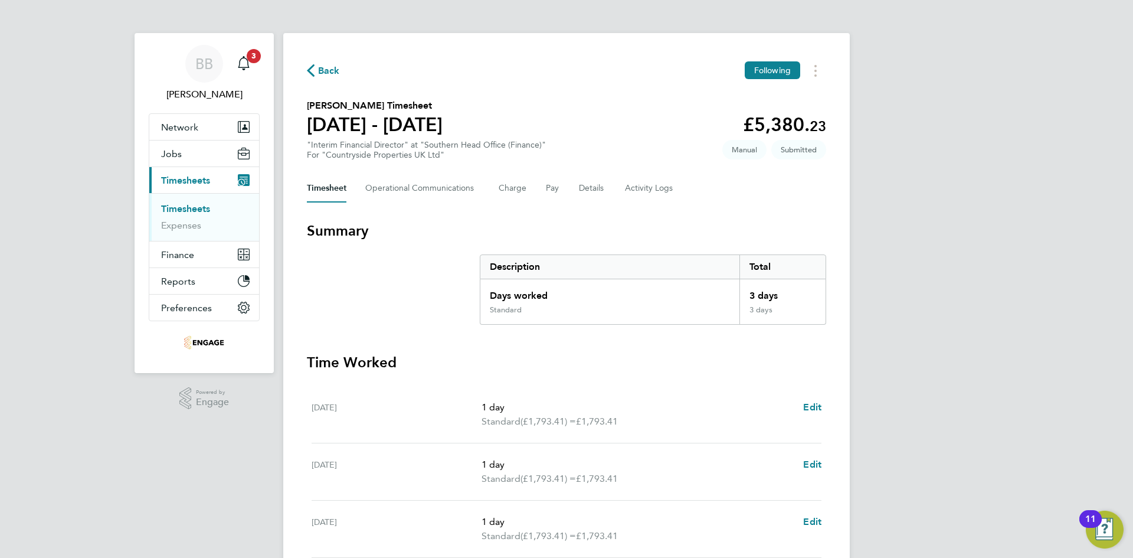
click at [187, 205] on link "Timesheets" at bounding box center [185, 208] width 49 height 11
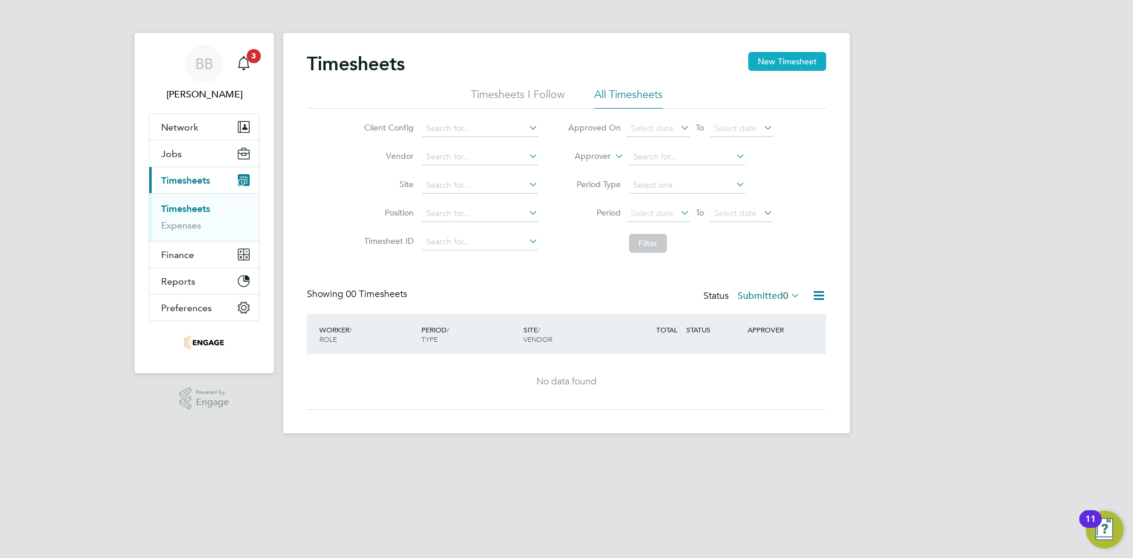
click at [801, 65] on button "New Timesheet" at bounding box center [787, 61] width 78 height 19
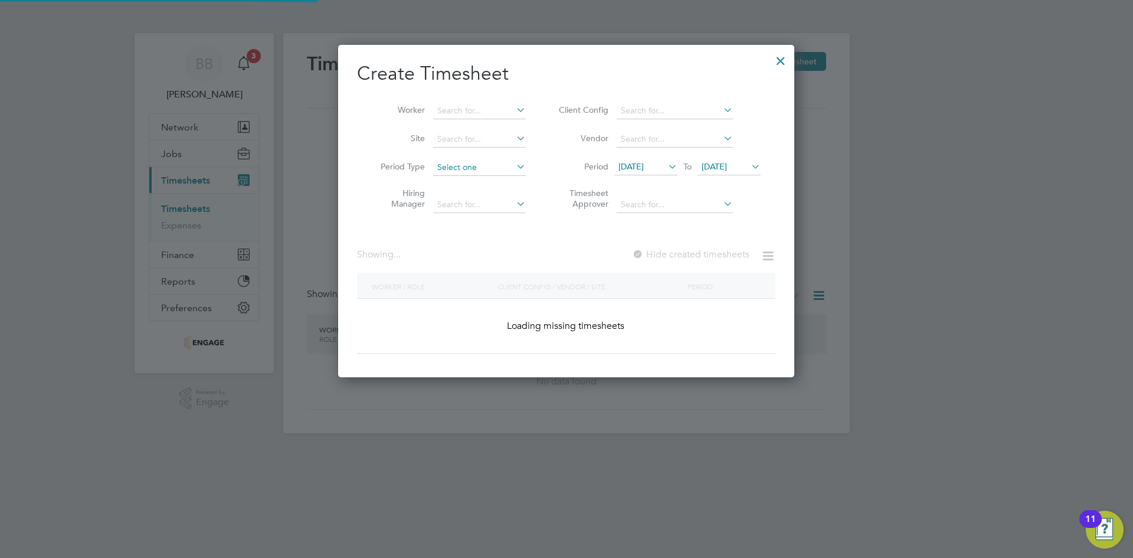
scroll to position [358, 457]
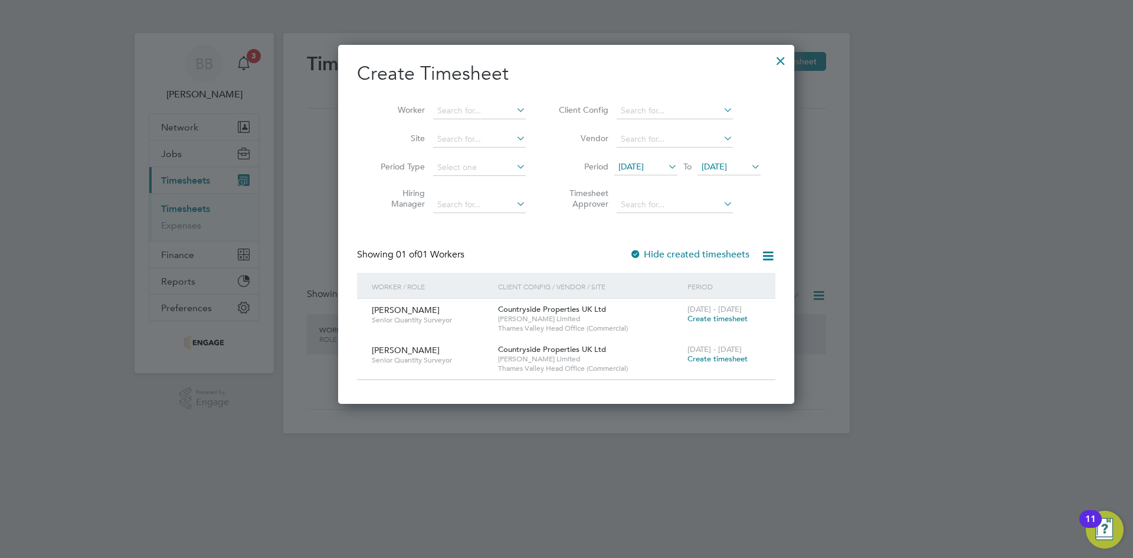
click at [464, 125] on li "Site" at bounding box center [449, 139] width 184 height 28
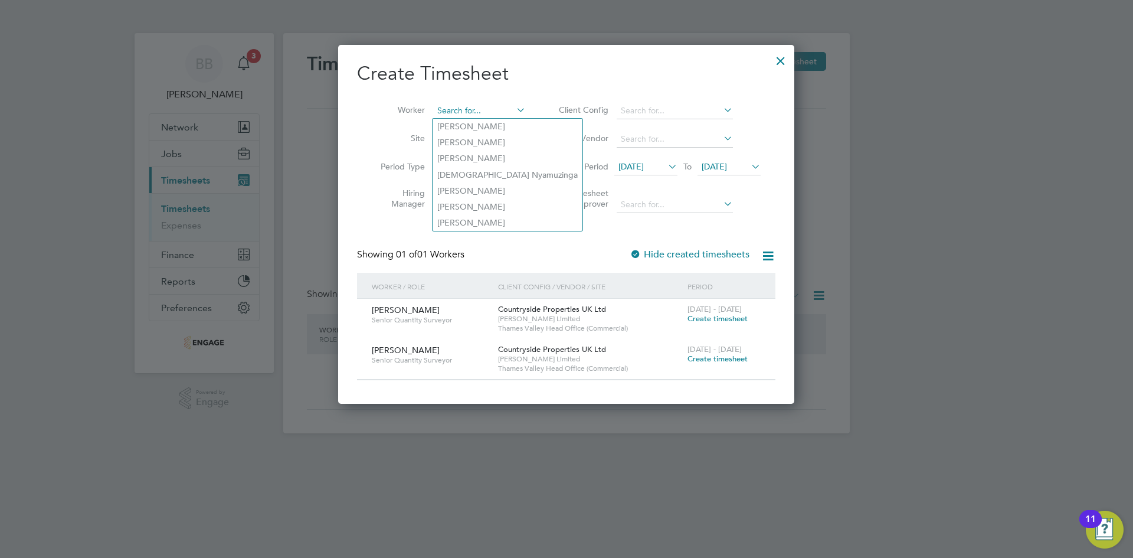
click at [467, 110] on input at bounding box center [479, 111] width 93 height 17
click at [469, 168] on li "[DEMOGRAPHIC_DATA] Nyamuzinga" at bounding box center [508, 175] width 150 height 16
type input "[DEMOGRAPHIC_DATA] Nyamuzinga"
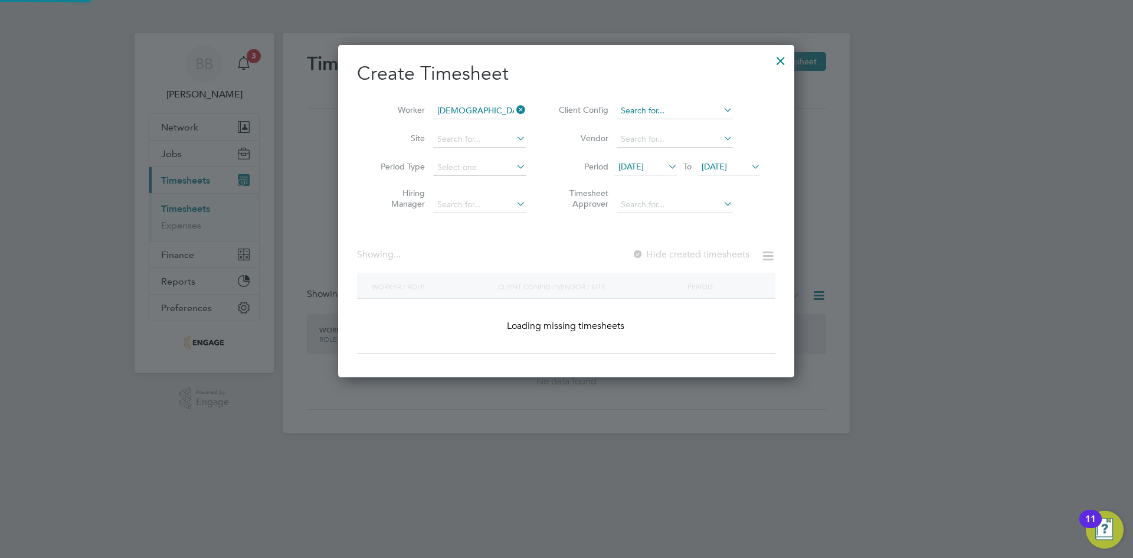
scroll to position [333, 457]
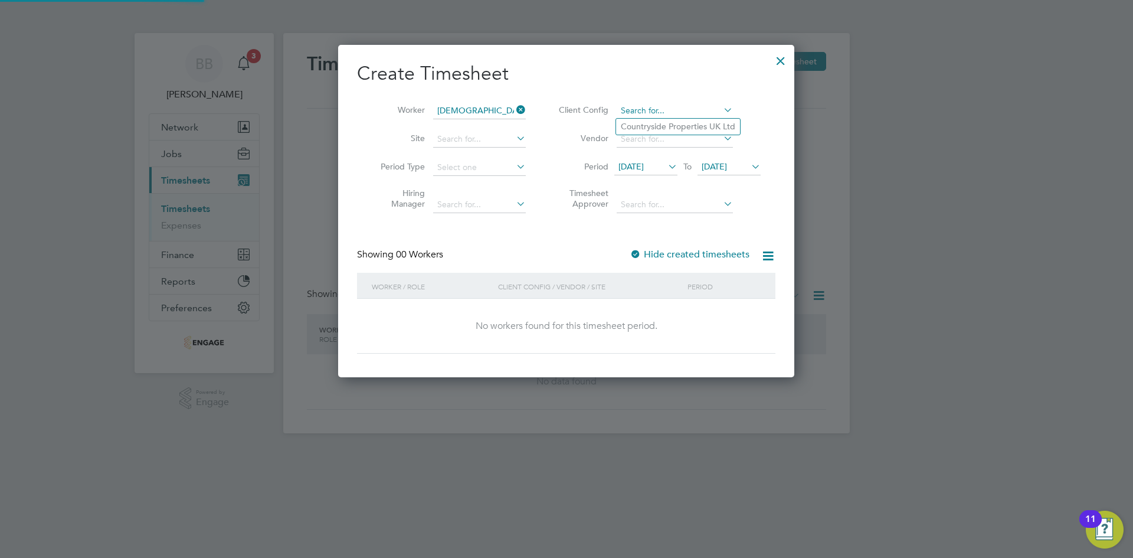
click at [637, 112] on input at bounding box center [675, 111] width 116 height 17
click at [641, 132] on li "Countryside Properties UK Ltd" at bounding box center [678, 127] width 124 height 16
type input "Countryside Properties UK Ltd"
click at [478, 129] on li "Site" at bounding box center [449, 139] width 184 height 28
click at [483, 138] on input at bounding box center [479, 139] width 93 height 17
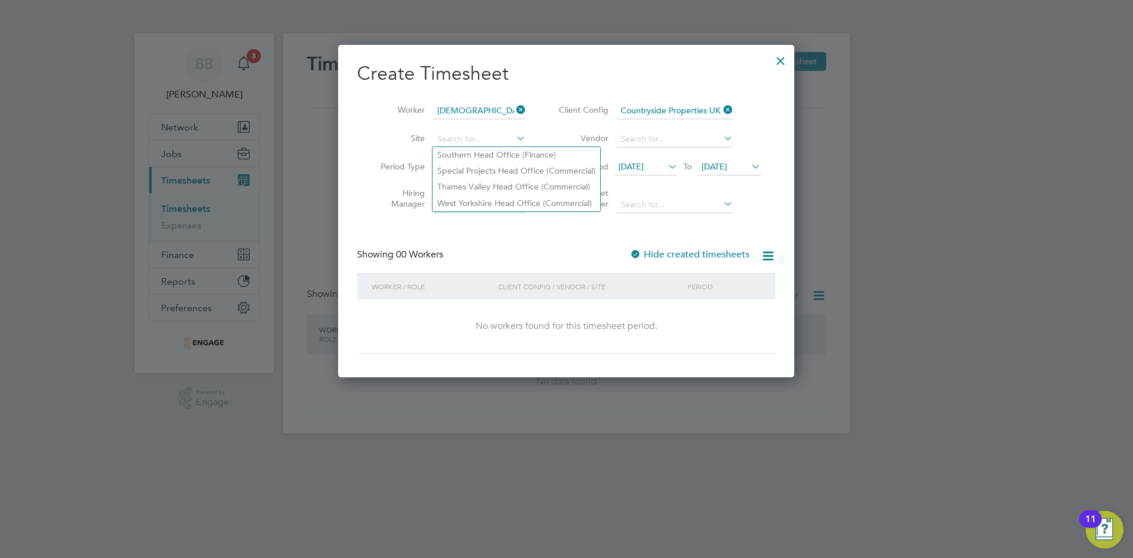
click at [552, 133] on li "Vendor" at bounding box center [658, 139] width 235 height 28
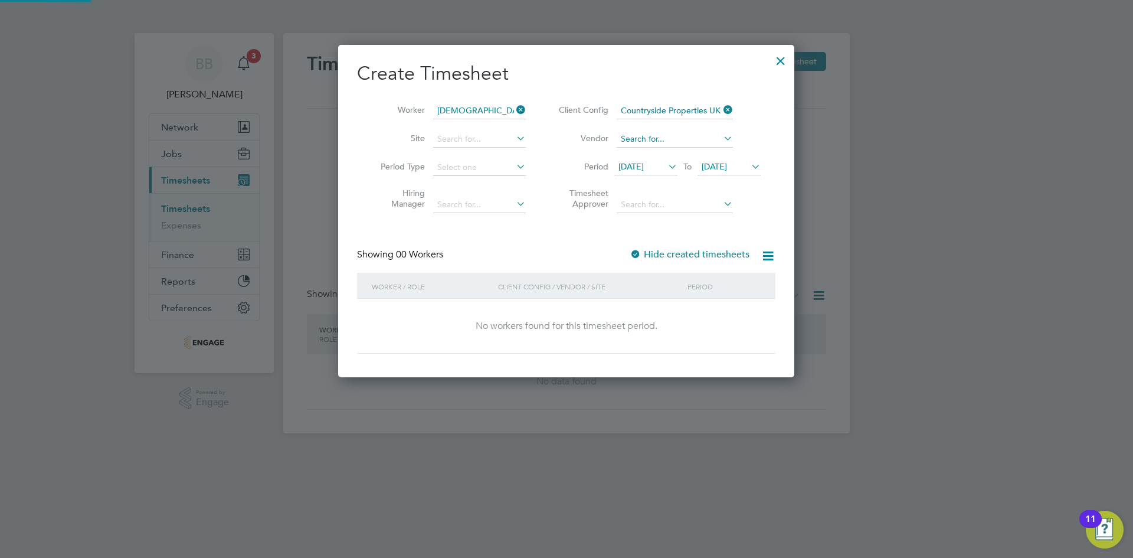
click at [693, 132] on input at bounding box center [675, 139] width 116 height 17
click at [382, 132] on li "Site" at bounding box center [449, 139] width 184 height 28
click at [643, 168] on span "19 Sep 2025" at bounding box center [630, 166] width 25 height 11
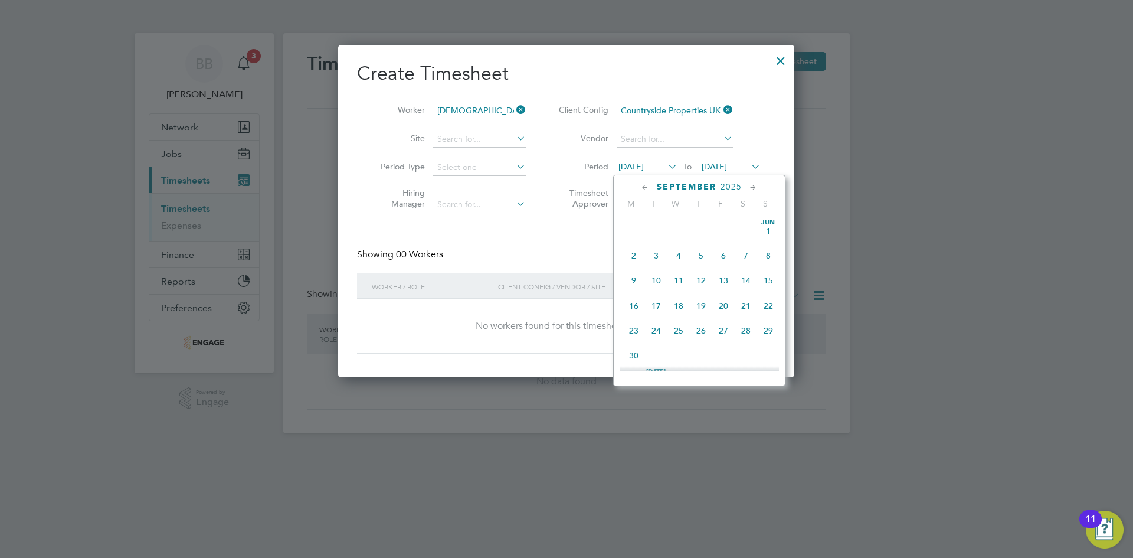
scroll to position [408, 0]
click at [631, 327] on span "29" at bounding box center [634, 320] width 22 height 22
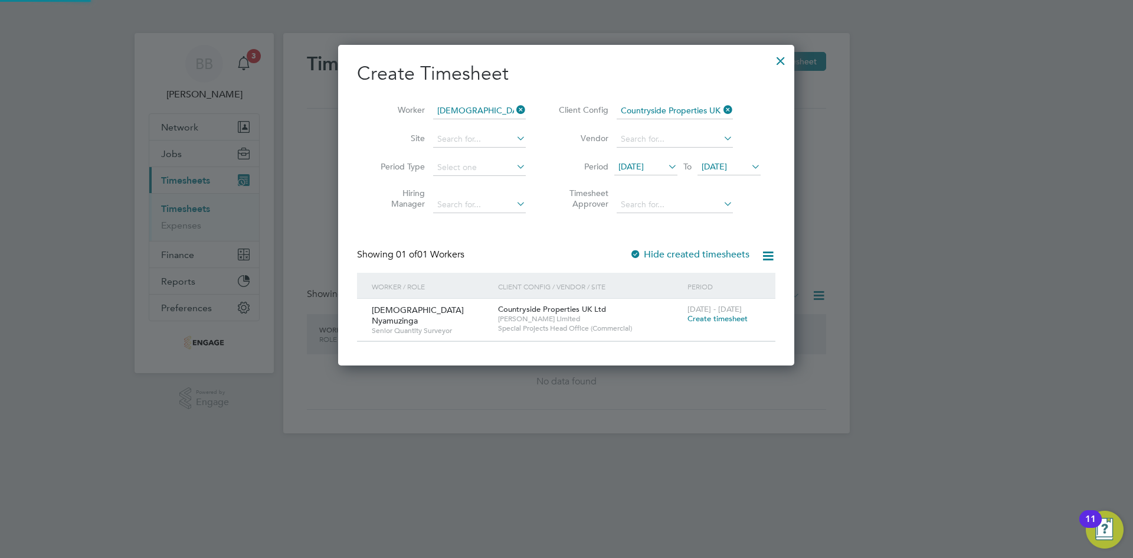
scroll to position [318, 457]
click at [501, 140] on input at bounding box center [479, 139] width 93 height 17
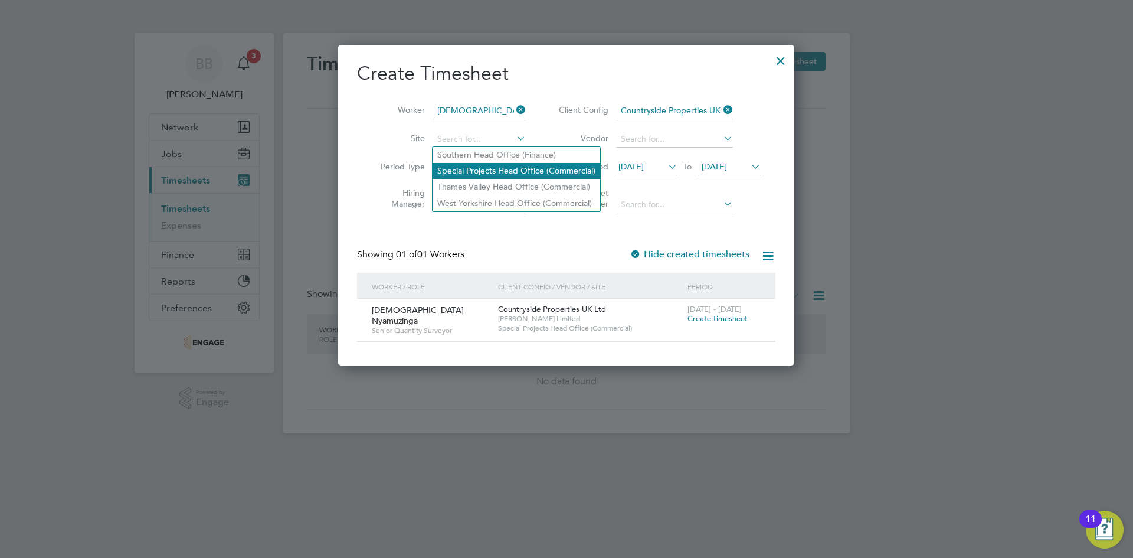
click at [495, 173] on li "Special Projects Head Office (Commercial)" at bounding box center [517, 171] width 168 height 16
type input "Special Projects Head Office (Commercial)"
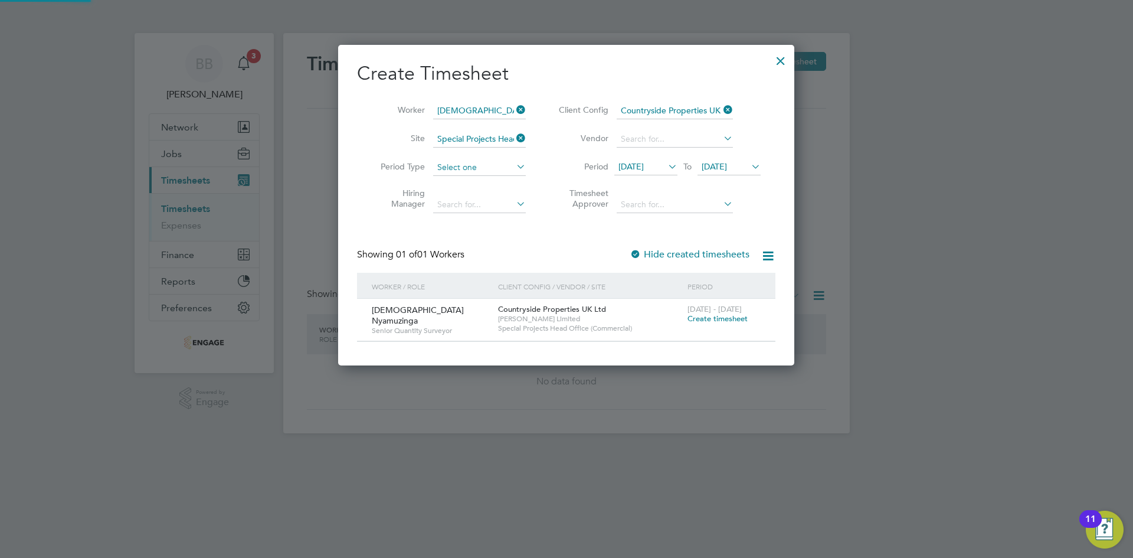
click at [462, 162] on input at bounding box center [479, 167] width 93 height 17
click at [466, 203] on li "Week" at bounding box center [480, 198] width 94 height 15
type input "Week"
click at [675, 205] on input at bounding box center [675, 205] width 116 height 17
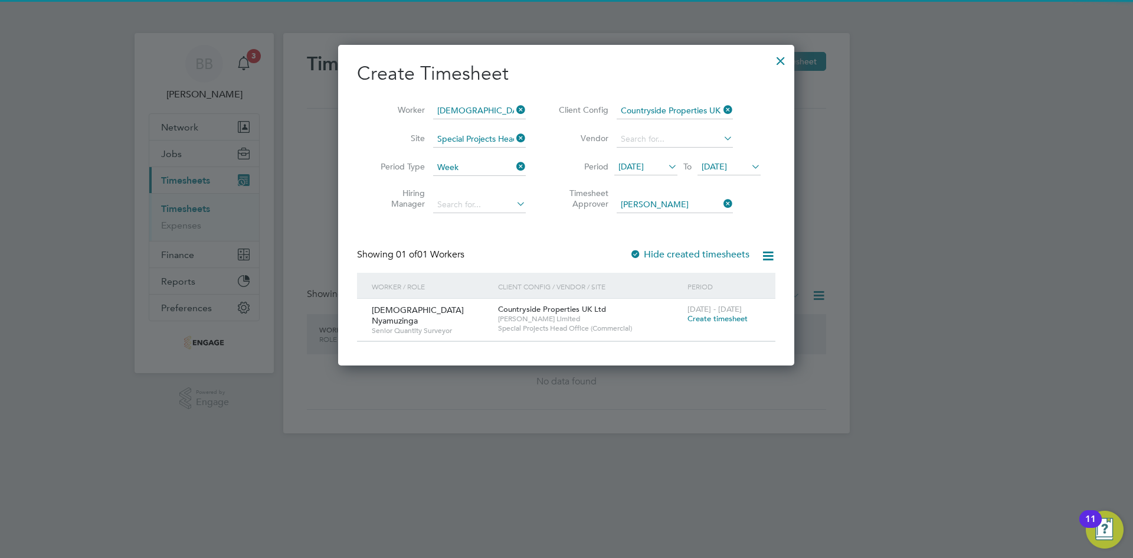
click at [660, 214] on li "Carol Martin" at bounding box center [689, 220] width 146 height 16
type input "[PERSON_NAME]"
click at [472, 201] on div "Timesheets New Timesheet Timesheets I Follow All Timesheets Client Config Vendo…" at bounding box center [566, 233] width 567 height 400
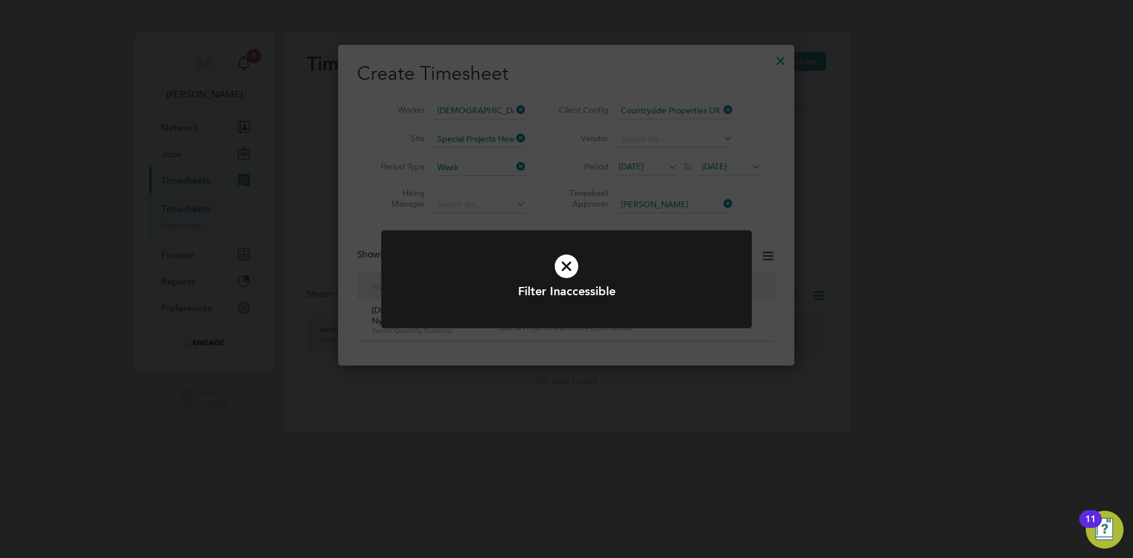
click at [554, 269] on icon at bounding box center [566, 266] width 307 height 46
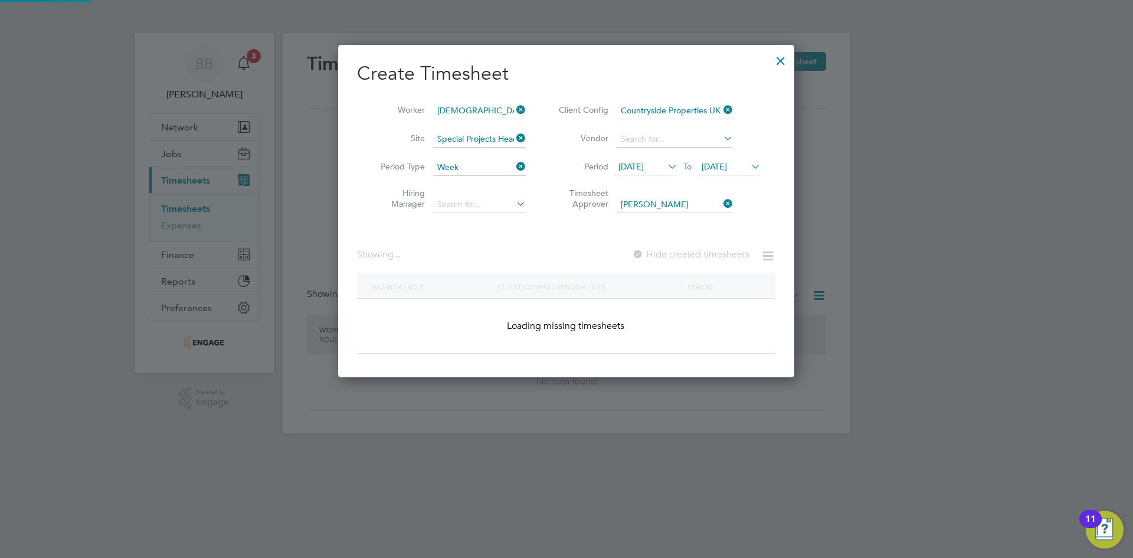
click at [569, 279] on div "Worker / Role Client Config / Vendor / Site Period Loading missing timesheets" at bounding box center [566, 313] width 418 height 81
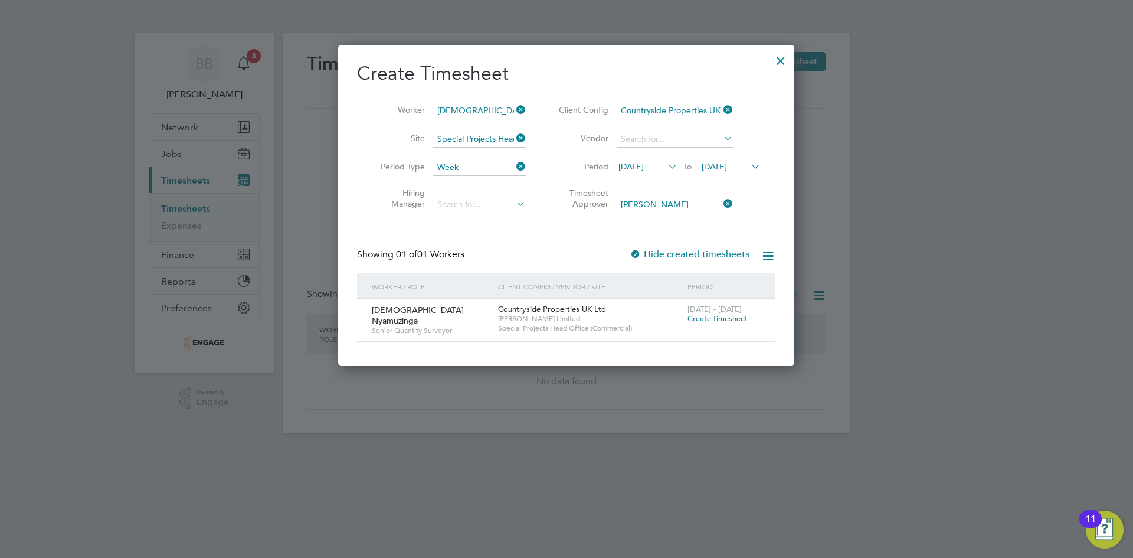
click at [739, 319] on span "Create timesheet" at bounding box center [718, 318] width 60 height 10
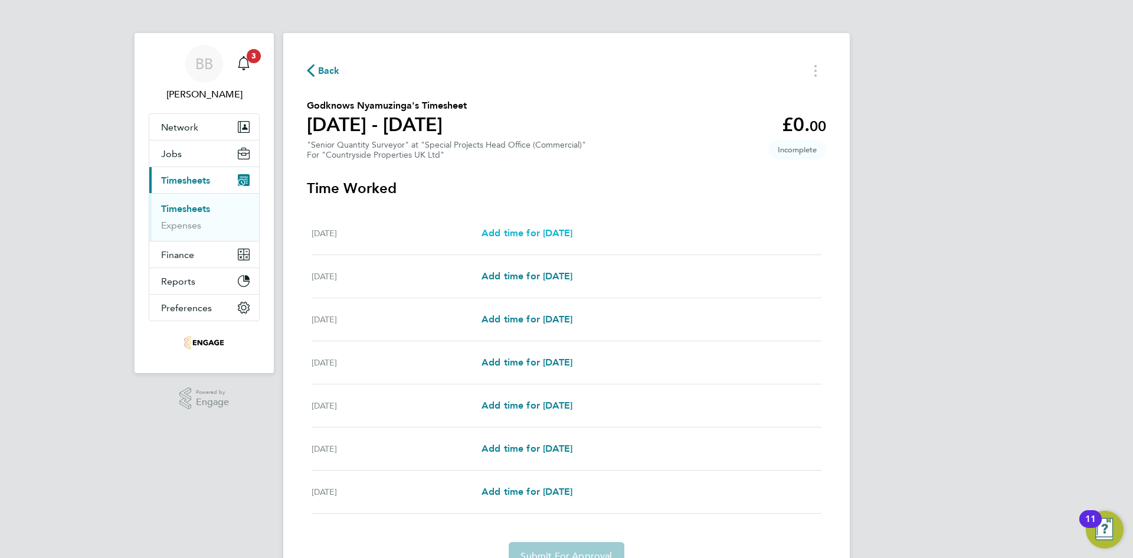
click at [519, 233] on span "Add time for Mon 29 Sep" at bounding box center [527, 232] width 91 height 11
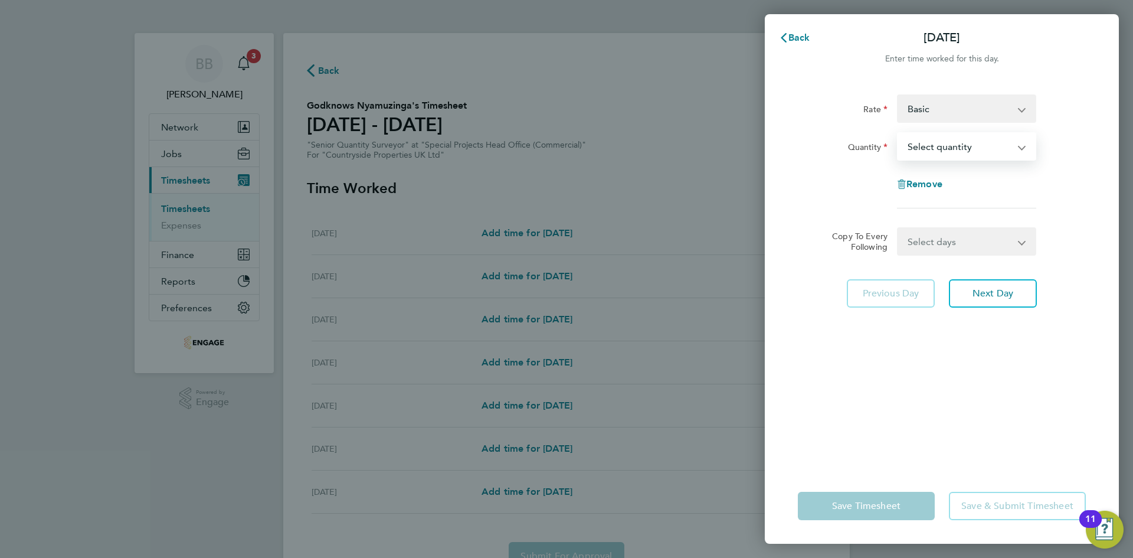
click at [944, 145] on select "Select quantity 0.5 1" at bounding box center [959, 146] width 123 height 26
select select "1"
click at [898, 133] on select "Select quantity 0.5 1" at bounding box center [959, 146] width 123 height 26
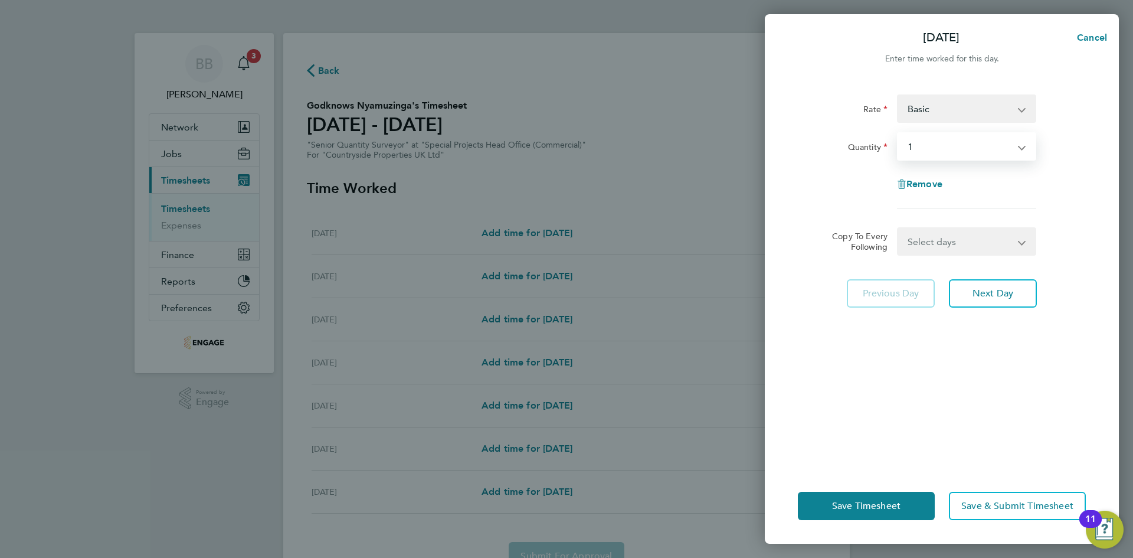
drag, startPoint x: 934, startPoint y: 240, endPoint x: 937, endPoint y: 253, distance: 13.2
click at [934, 240] on select "Select days Day Weekday (Mon-Fri) Weekend (Sat-Sun) [DATE] [DATE] [DATE] [DATE]…" at bounding box center [960, 241] width 124 height 26
select select "WEEKDAY"
click at [898, 228] on select "Select days Day Weekday (Mon-Fri) Weekend (Sat-Sun) [DATE] [DATE] [DATE] [DATE]…" at bounding box center [960, 241] width 124 height 26
select select "[DATE]"
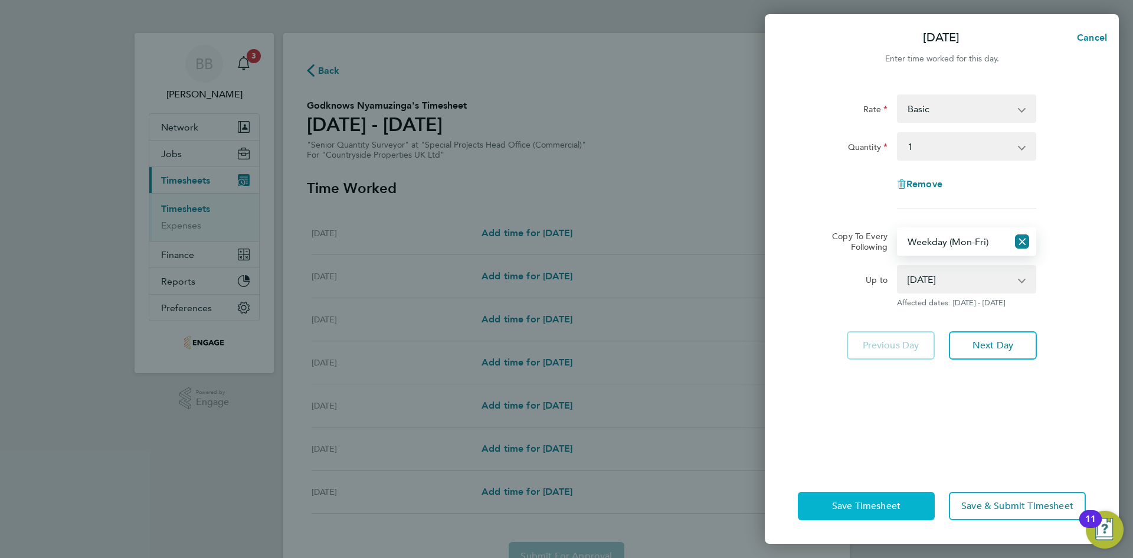
click at [884, 510] on span "Save Timesheet" at bounding box center [866, 506] width 68 height 12
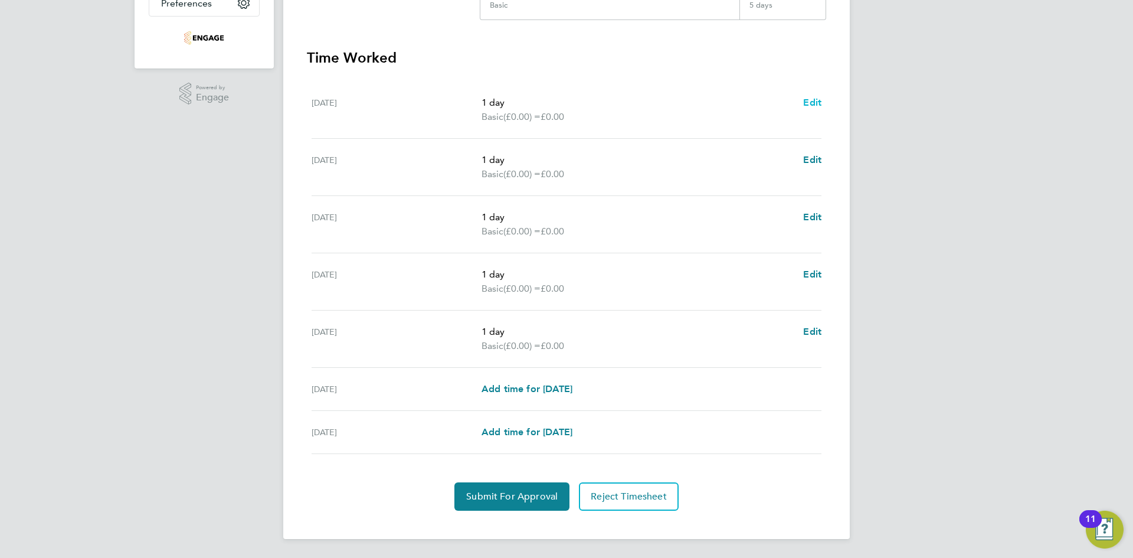
click at [814, 102] on span "Edit" at bounding box center [812, 102] width 18 height 11
select select "1"
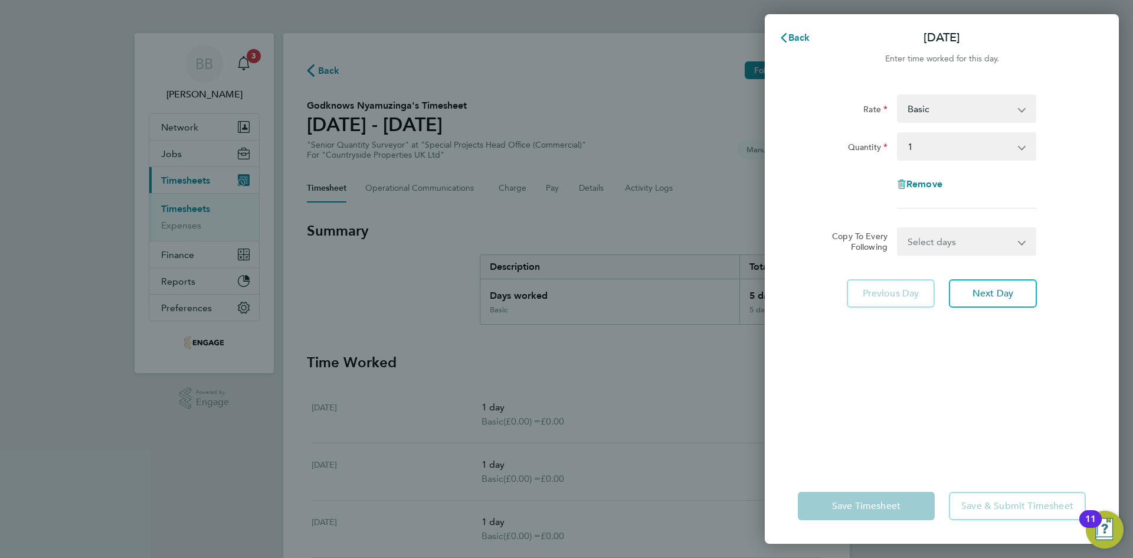
click at [953, 249] on select "Select days Day Weekday (Mon-Fri) Weekend (Sat-Sun) [DATE] [DATE] [DATE] [DATE]…" at bounding box center [960, 241] width 124 height 26
click at [808, 186] on div "Remove" at bounding box center [941, 184] width 297 height 28
click at [801, 35] on span "Back" at bounding box center [799, 37] width 22 height 11
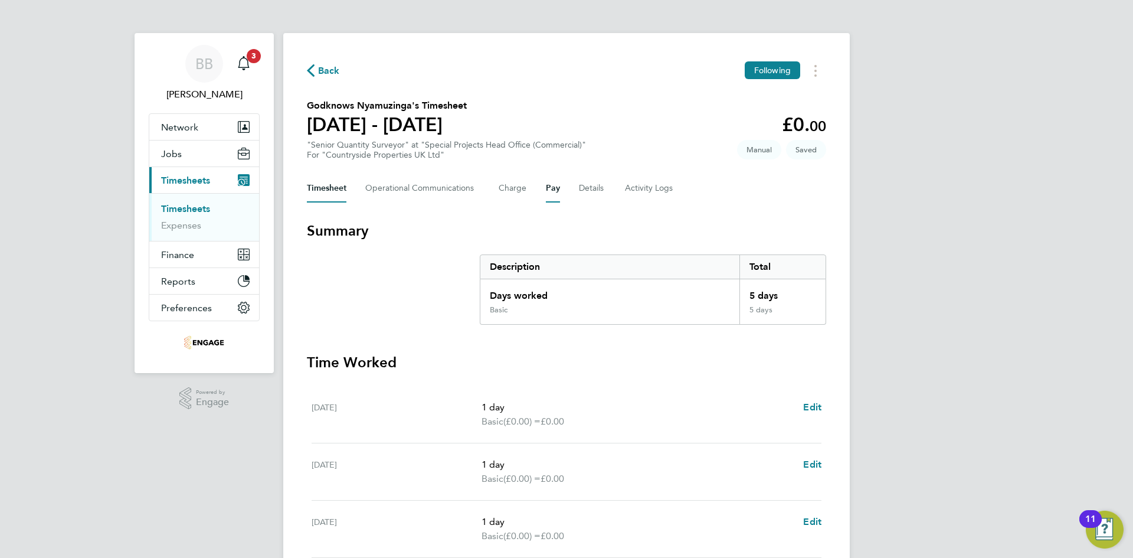
click at [549, 185] on button "Pay" at bounding box center [553, 188] width 14 height 28
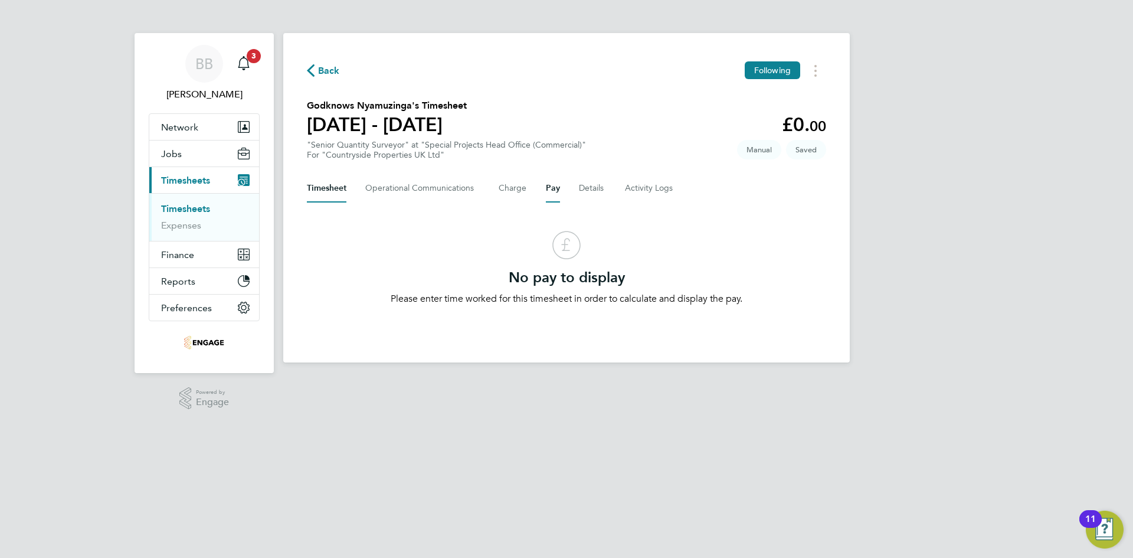
click at [329, 182] on button "Timesheet" at bounding box center [327, 188] width 40 height 28
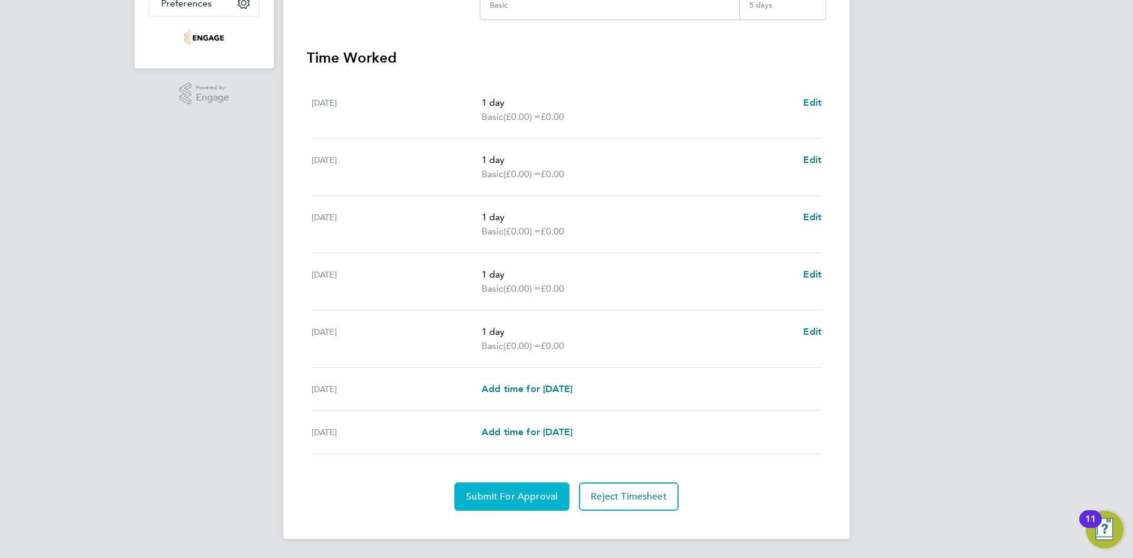
click at [531, 502] on span "Submit For Approval" at bounding box center [511, 496] width 91 height 12
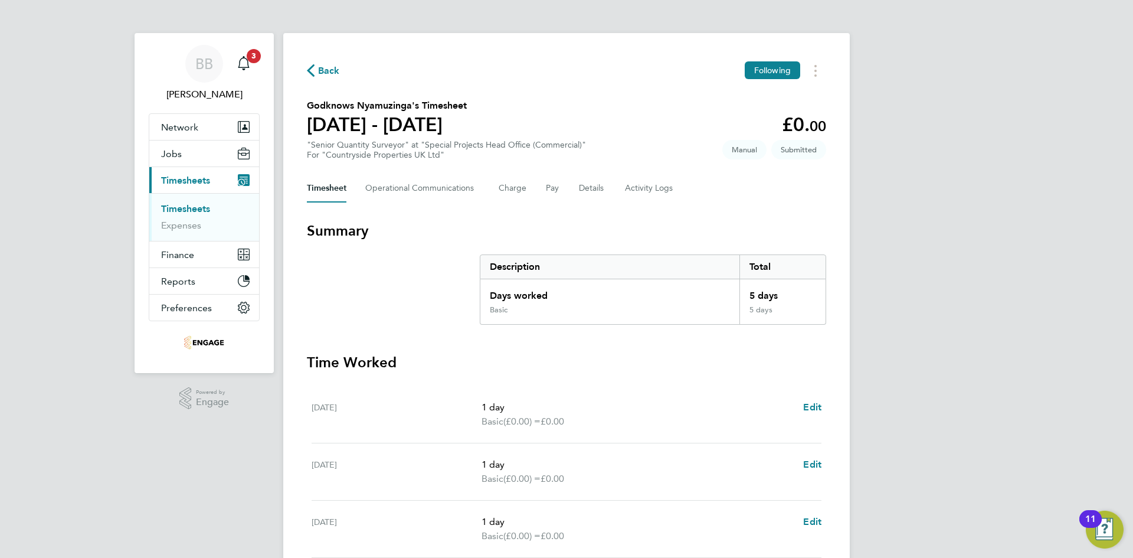
click at [184, 210] on link "Timesheets" at bounding box center [185, 208] width 49 height 11
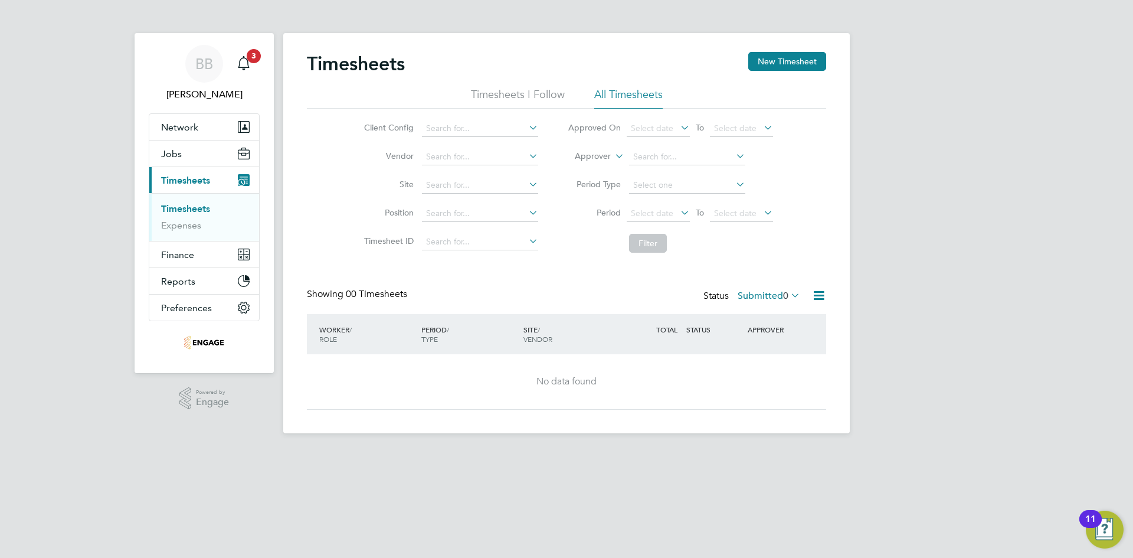
click at [500, 91] on li "Timesheets I Follow" at bounding box center [518, 97] width 94 height 21
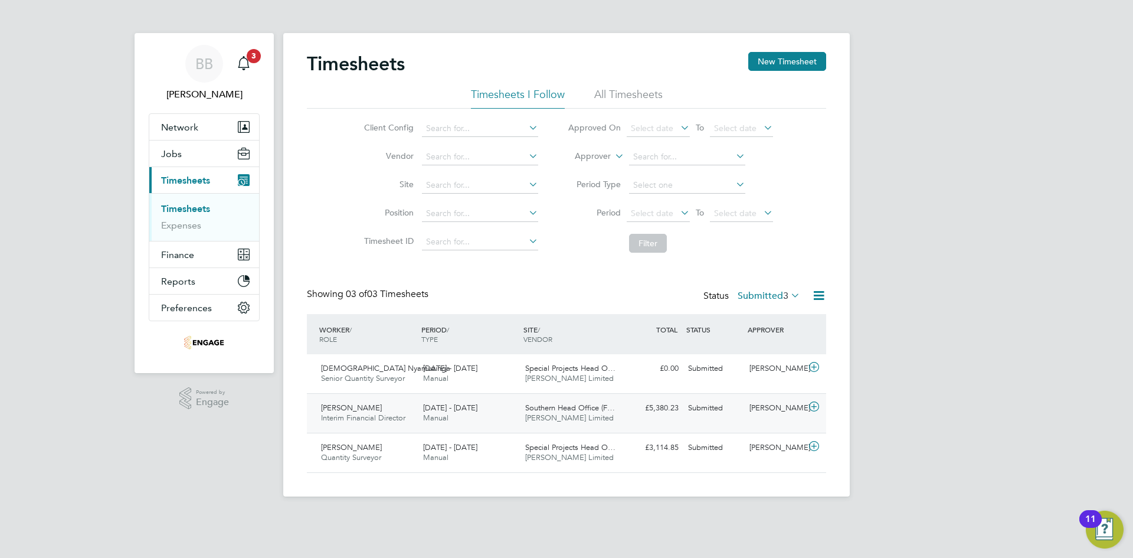
click at [395, 408] on div "Richard Woolsey Interim Financial Director 29 Sep - 5 Oct 2025" at bounding box center [367, 413] width 102 height 30
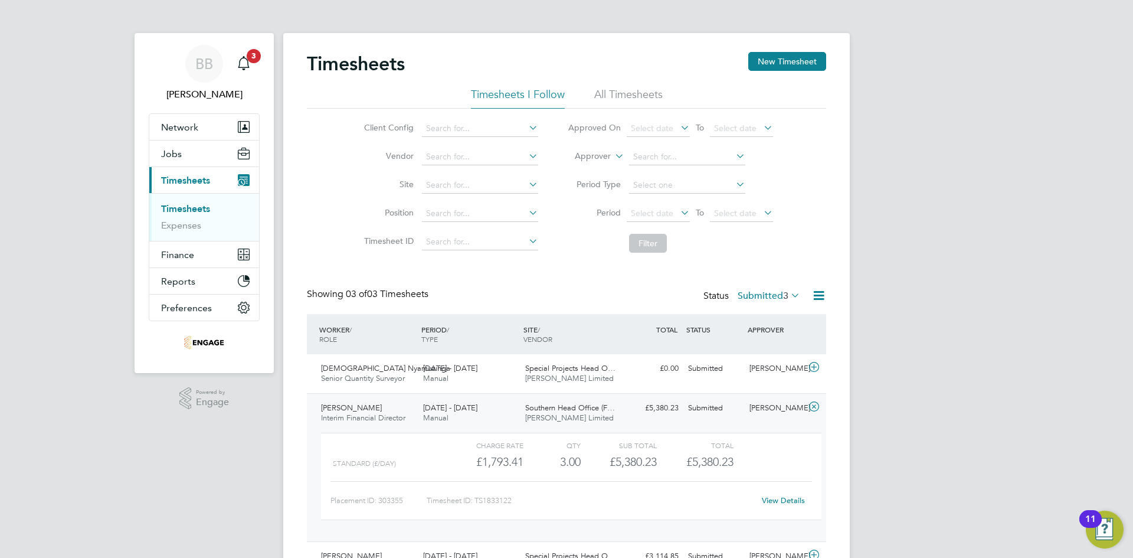
click at [579, 410] on span "Southern Head Office (F…" at bounding box center [570, 407] width 90 height 10
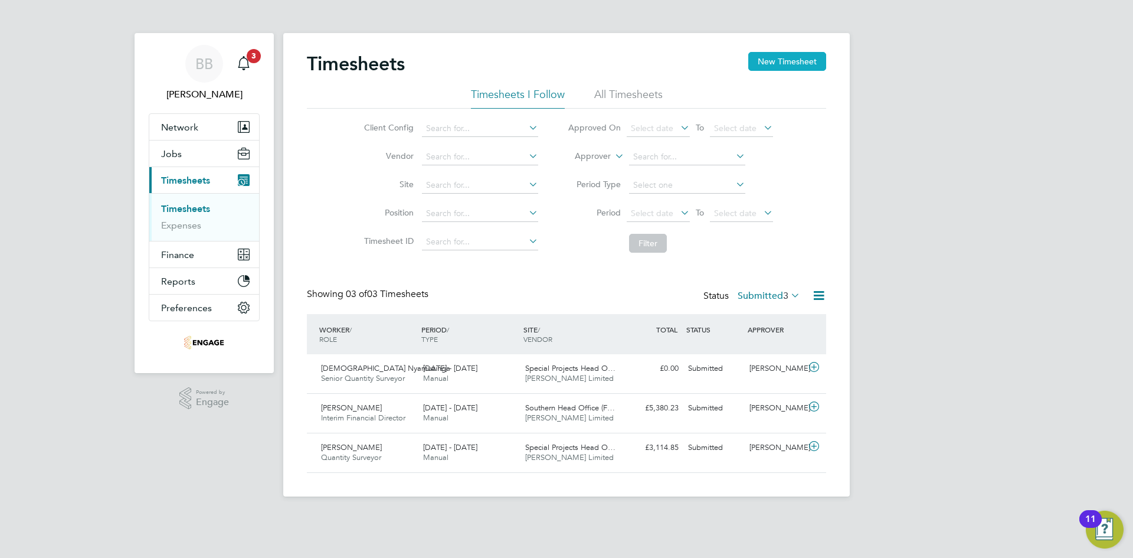
click at [771, 60] on button "New Timesheet" at bounding box center [787, 61] width 78 height 19
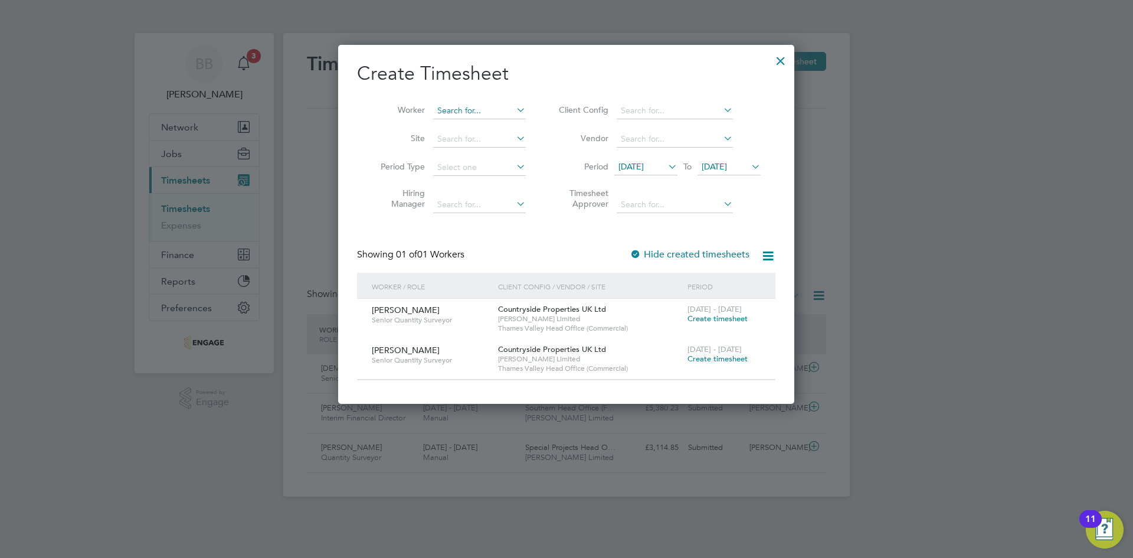
click at [487, 116] on input at bounding box center [479, 111] width 93 height 17
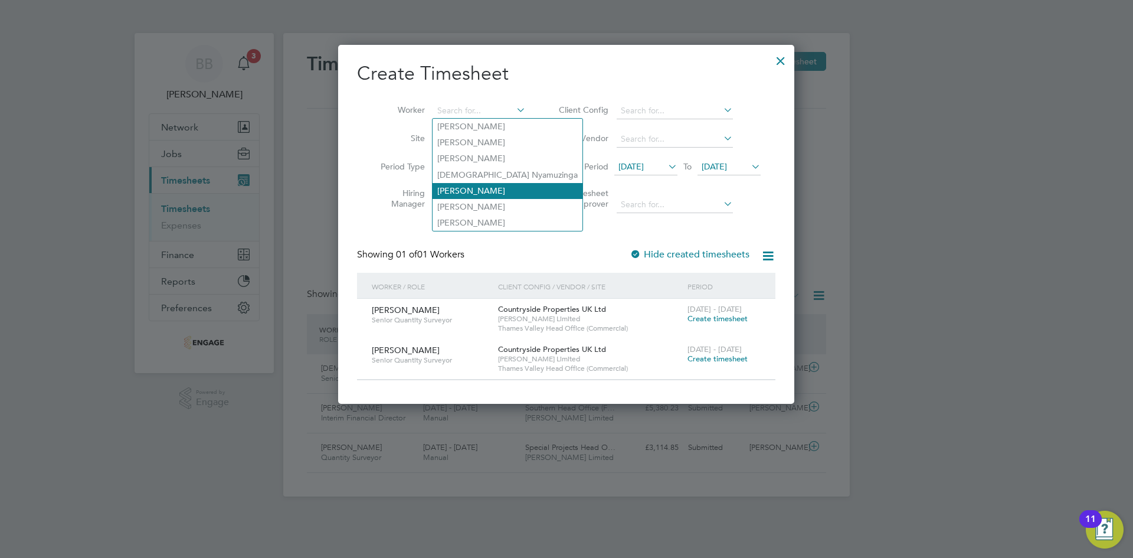
click at [482, 188] on li "[PERSON_NAME]" at bounding box center [508, 191] width 150 height 16
type input "[PERSON_NAME]"
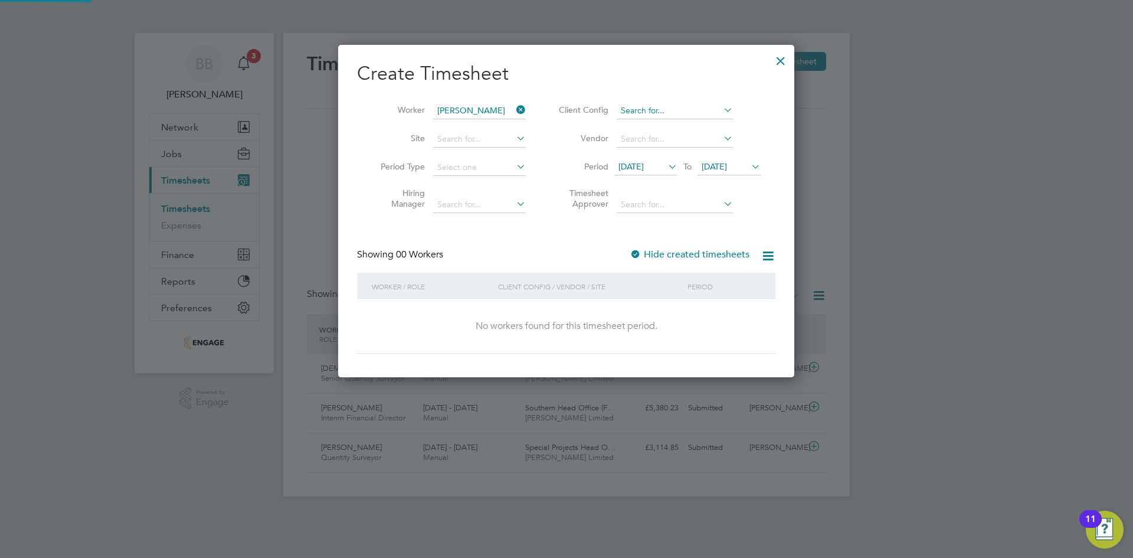
click at [655, 107] on input at bounding box center [675, 111] width 116 height 17
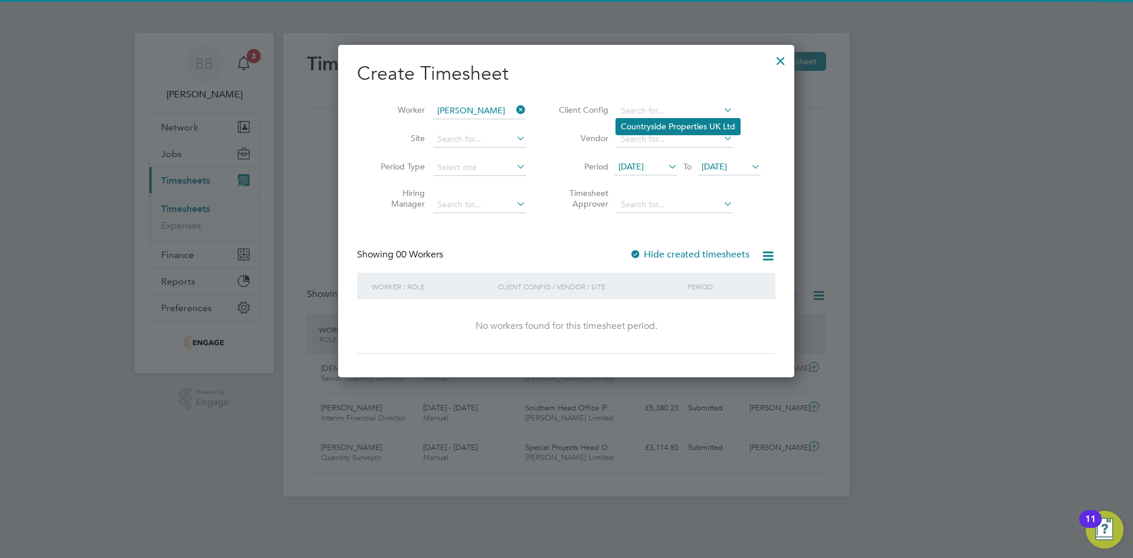
click at [654, 129] on li "Countryside Properties UK Ltd" at bounding box center [678, 127] width 124 height 16
type input "Countryside Properties UK Ltd"
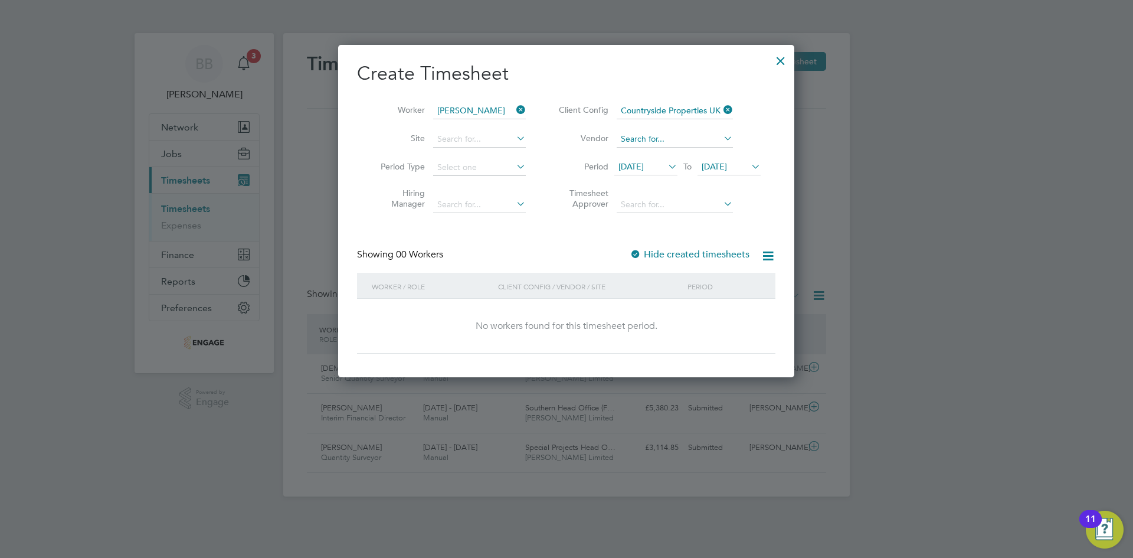
click at [638, 139] on input at bounding box center [675, 139] width 116 height 17
click at [485, 126] on li "Site" at bounding box center [449, 139] width 184 height 28
click at [482, 139] on input at bounding box center [479, 139] width 93 height 17
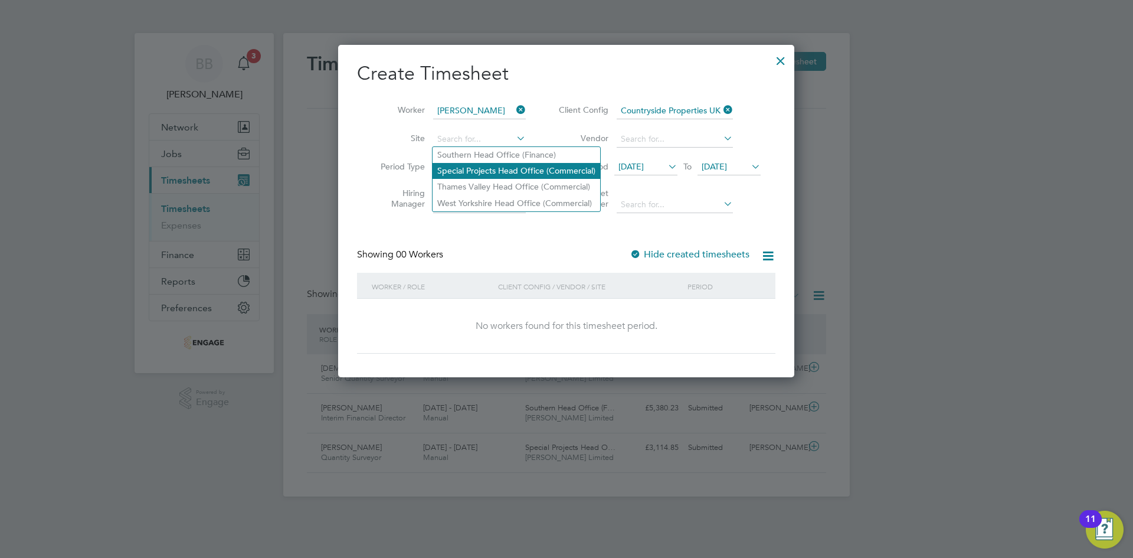
click at [477, 171] on li "Special Projects Head Office (Commercial)" at bounding box center [517, 171] width 168 height 16
type input "Special Projects Head Office (Commercial)"
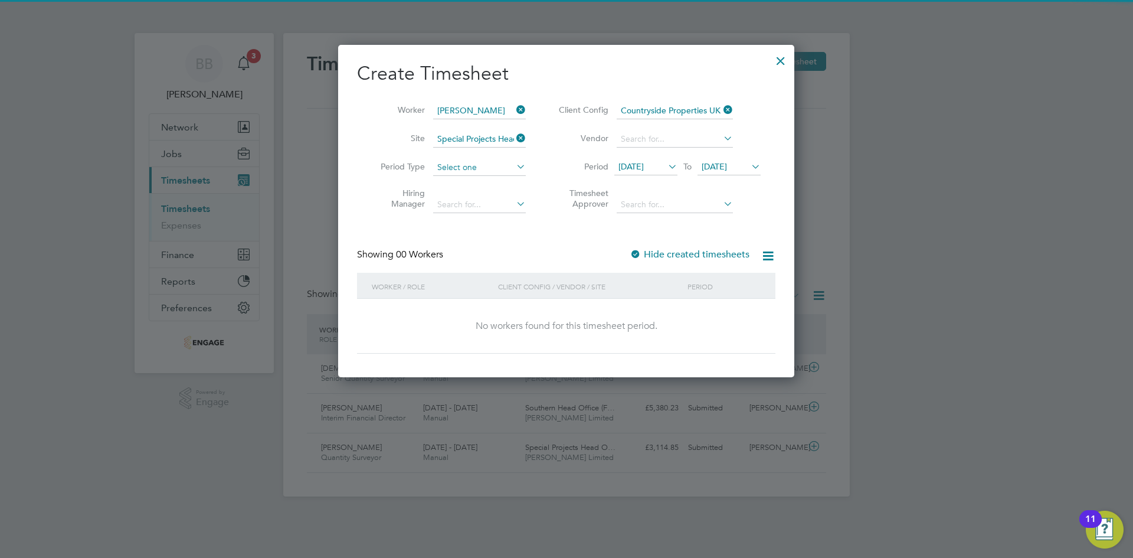
click at [460, 166] on input at bounding box center [479, 167] width 93 height 17
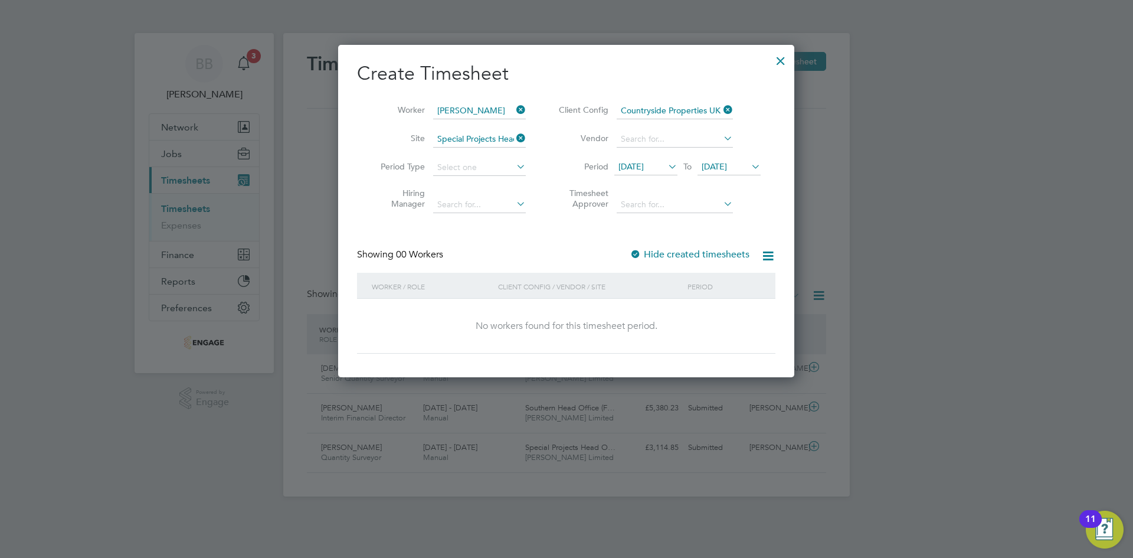
click at [460, 204] on li "Week" at bounding box center [480, 198] width 94 height 15
type input "Week"
click at [644, 166] on span "19 Sep 2025" at bounding box center [630, 166] width 25 height 11
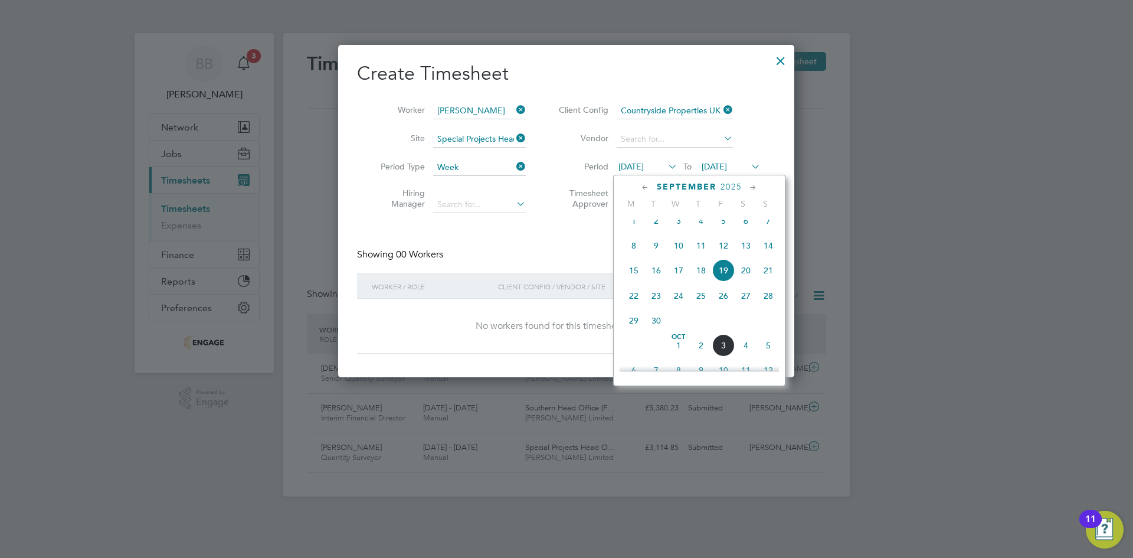
click at [629, 332] on span "29" at bounding box center [634, 320] width 22 height 22
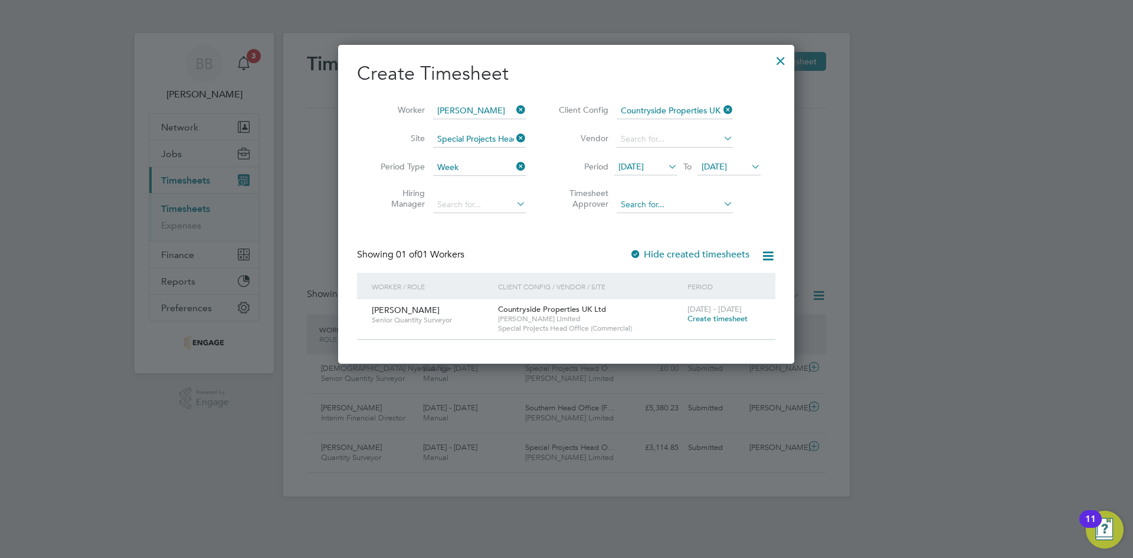
click at [664, 197] on input at bounding box center [675, 205] width 116 height 17
type input "k"
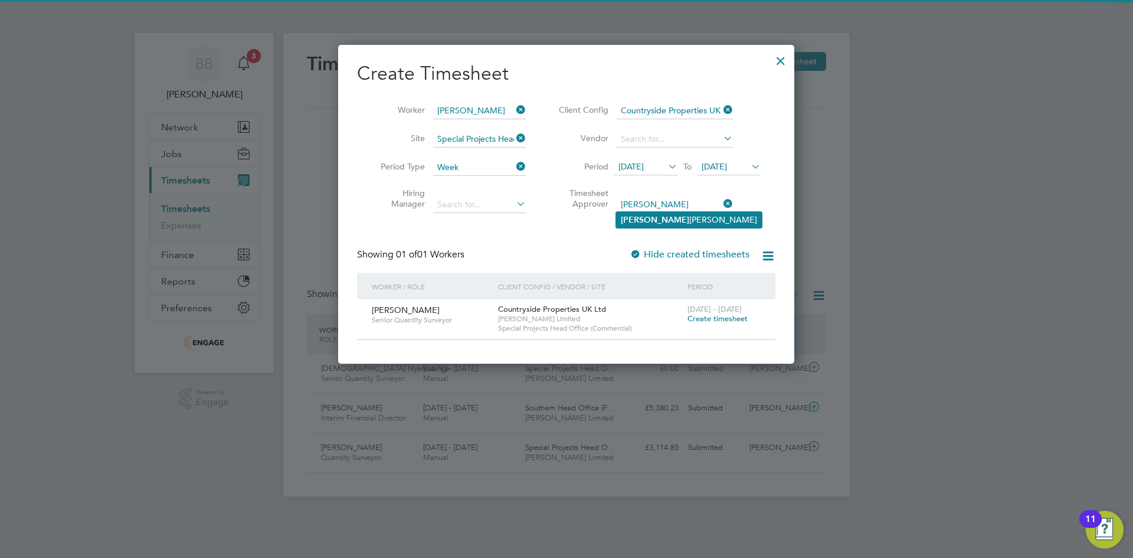
click at [649, 213] on li "Carol Martin" at bounding box center [689, 220] width 146 height 16
type input "[PERSON_NAME]"
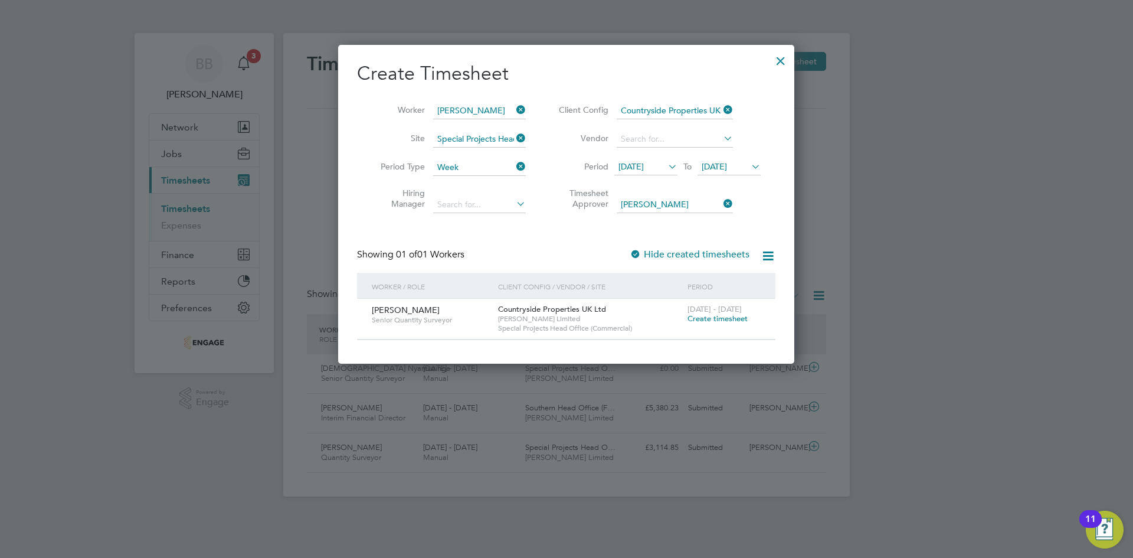
click at [722, 316] on span "Create timesheet" at bounding box center [718, 318] width 60 height 10
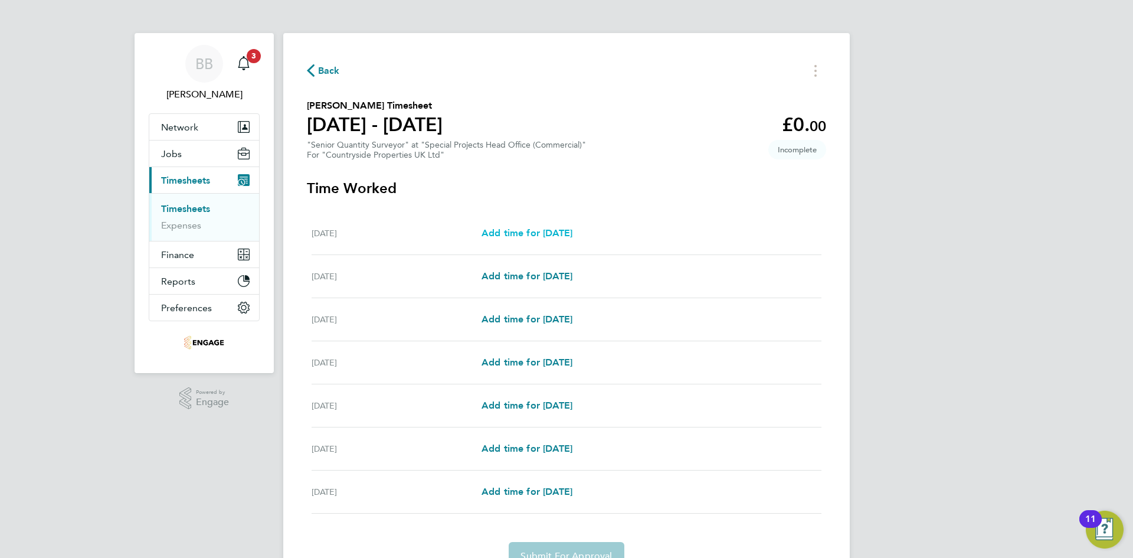
click at [535, 231] on span "Add time for Mon 29 Sep" at bounding box center [527, 232] width 91 height 11
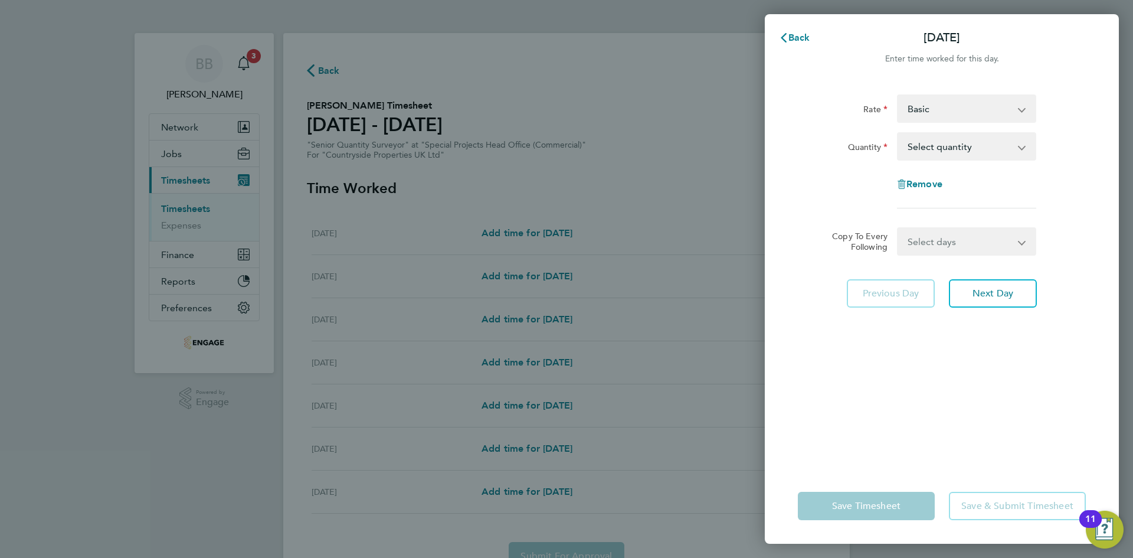
click at [943, 151] on select "Select quantity 0.5 1" at bounding box center [959, 146] width 123 height 26
select select "1"
click at [898, 133] on select "Select quantity 0.5 1" at bounding box center [959, 146] width 123 height 26
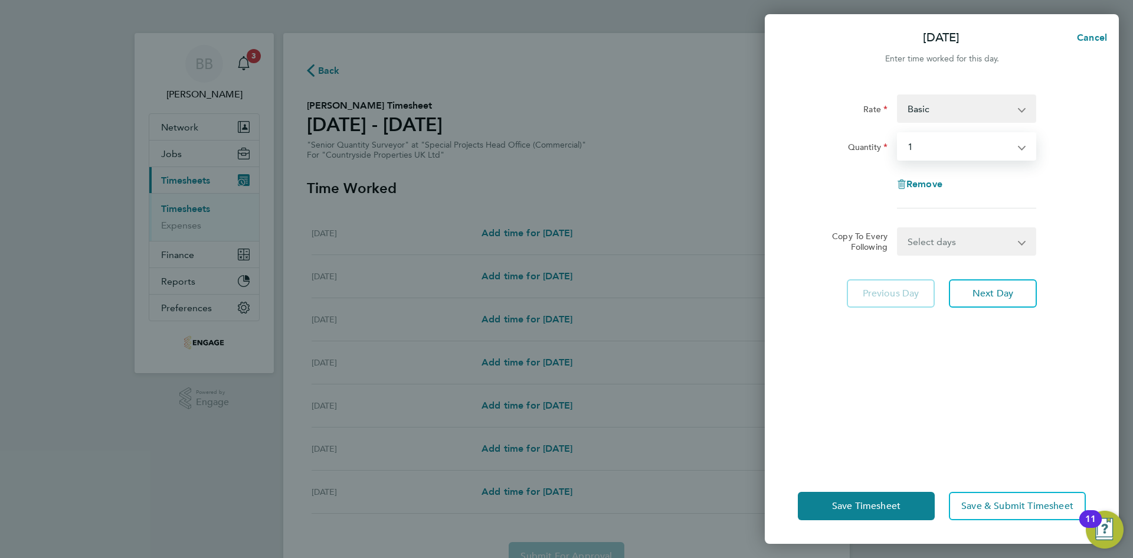
click at [948, 114] on select "Basic" at bounding box center [959, 109] width 123 height 26
click at [1082, 114] on div "Rate Basic" at bounding box center [941, 108] width 297 height 28
click at [965, 253] on select "Select days Day Weekday (Mon-Fri) Weekend (Sat-Sun) [DATE] [DATE] [DATE] [DATE]…" at bounding box center [960, 241] width 124 height 26
select select "WEEKDAY"
click at [898, 228] on select "Select days Day Weekday (Mon-Fri) Weekend (Sat-Sun) [DATE] [DATE] [DATE] [DATE]…" at bounding box center [960, 241] width 124 height 26
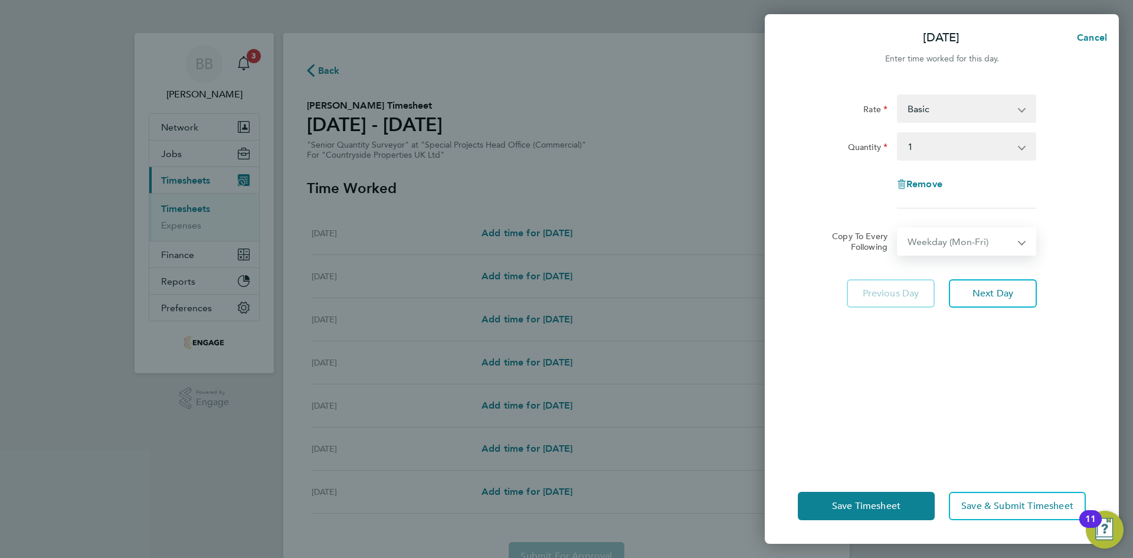
select select "[DATE]"
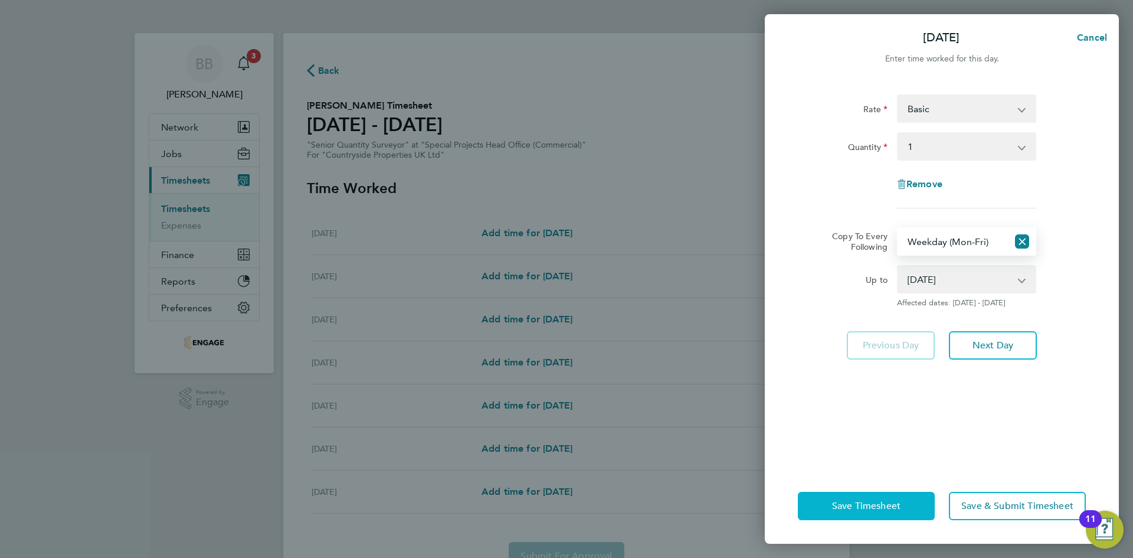
drag, startPoint x: 821, startPoint y: 493, endPoint x: 820, endPoint y: 500, distance: 7.1
click at [821, 498] on button "Save Timesheet" at bounding box center [866, 506] width 137 height 28
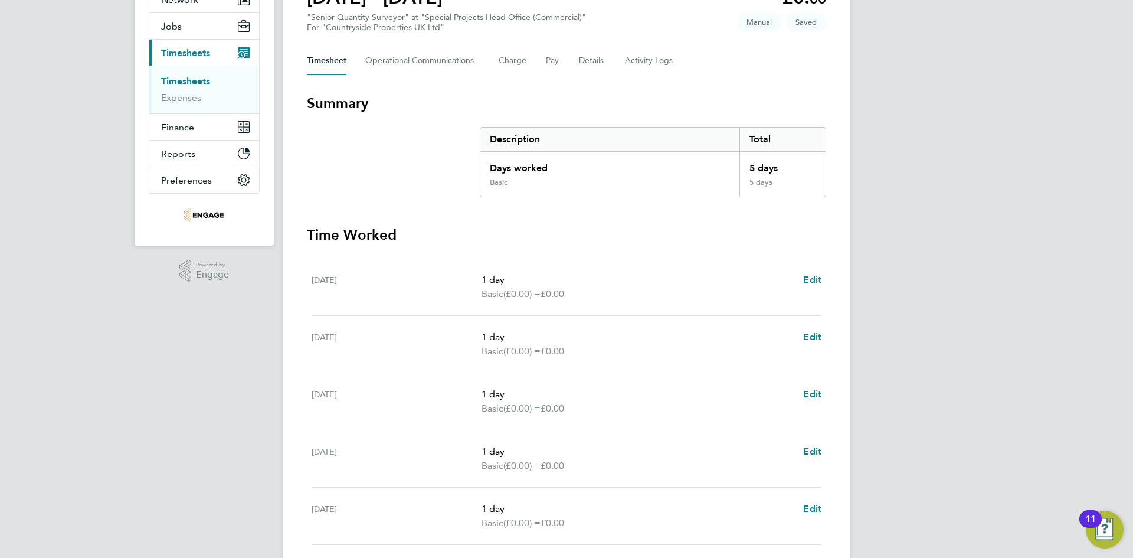
drag, startPoint x: 480, startPoint y: 280, endPoint x: 505, endPoint y: 276, distance: 24.5
click at [505, 276] on div "Mon 29 Sep 1 day Basic (£0.00) = £0.00 Edit" at bounding box center [567, 286] width 510 height 57
click at [506, 276] on p "1 day" at bounding box center [638, 280] width 312 height 14
click at [544, 282] on p "1 day" at bounding box center [638, 280] width 312 height 14
drag, startPoint x: 581, startPoint y: 292, endPoint x: 456, endPoint y: 300, distance: 125.4
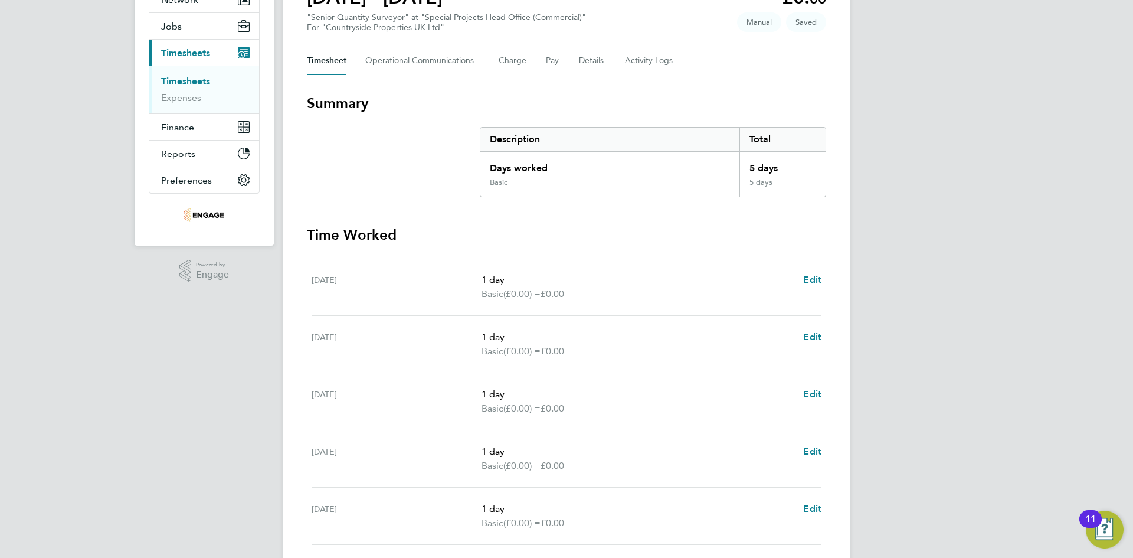
click at [456, 300] on div "Mon 29 Sep 1 day Basic (£0.00) = £0.00 Edit" at bounding box center [567, 286] width 510 height 57
click at [479, 300] on div "[DATE]" at bounding box center [397, 287] width 170 height 28
drag, startPoint x: 587, startPoint y: 296, endPoint x: 470, endPoint y: 287, distance: 116.6
click at [470, 287] on div "Mon 29 Sep 1 day Basic (£0.00) = £0.00 Edit" at bounding box center [567, 286] width 510 height 57
click at [516, 297] on span "(£0.00) =" at bounding box center [521, 293] width 37 height 11
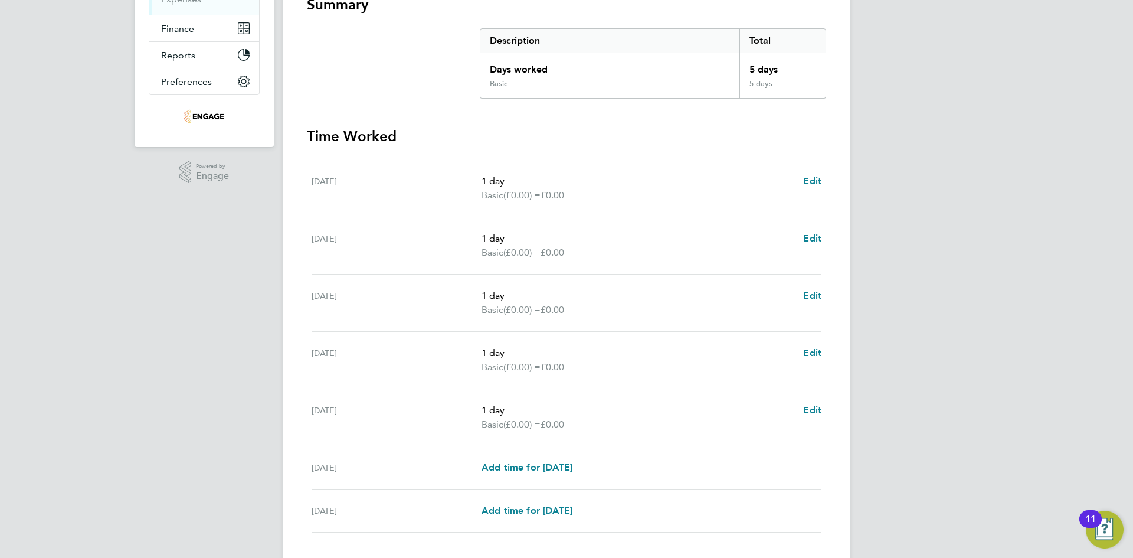
scroll to position [305, 0]
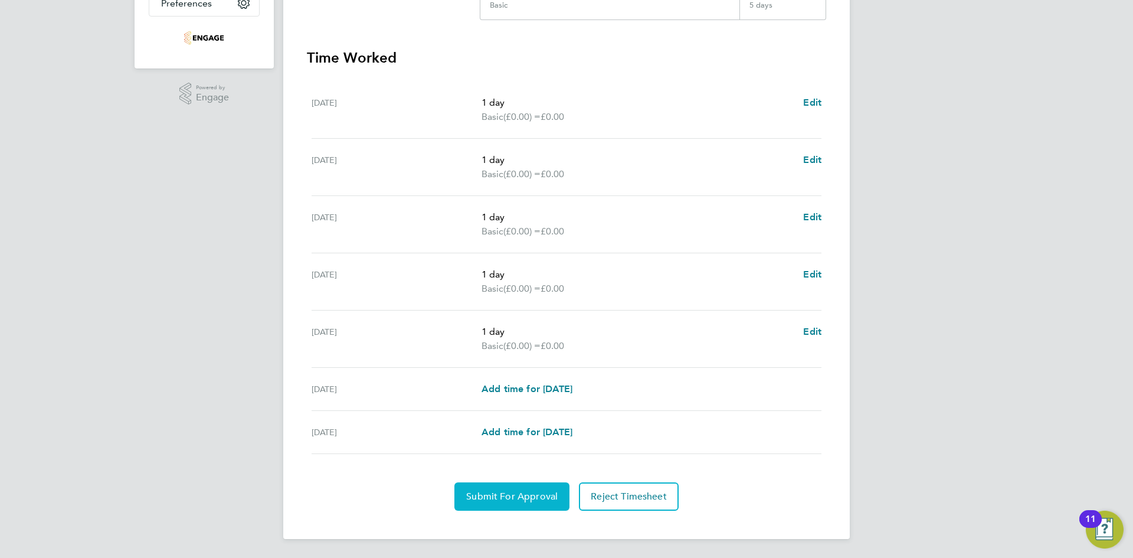
click at [523, 492] on span "Submit For Approval" at bounding box center [511, 496] width 91 height 12
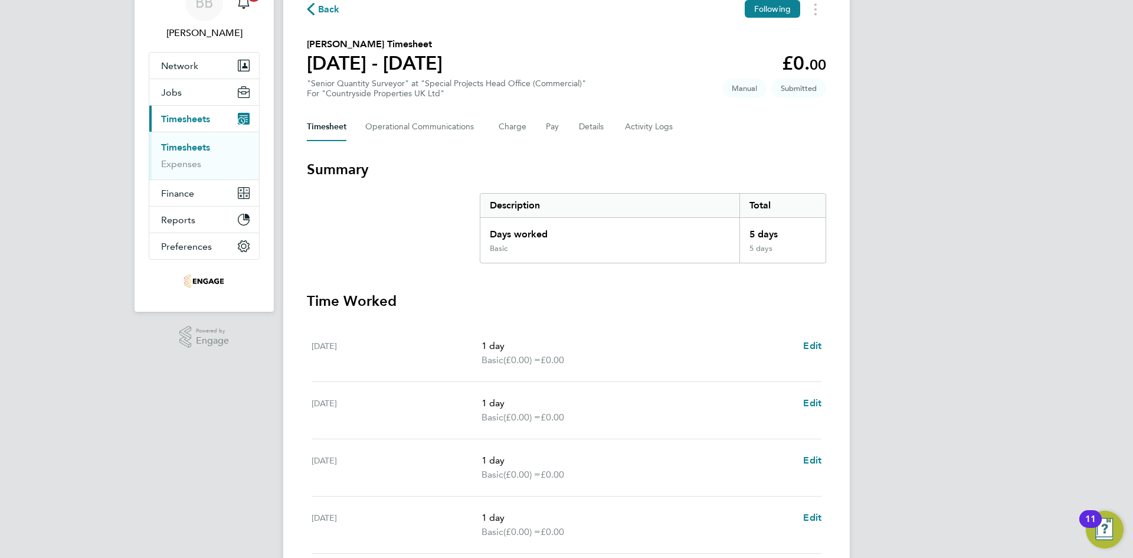
scroll to position [0, 0]
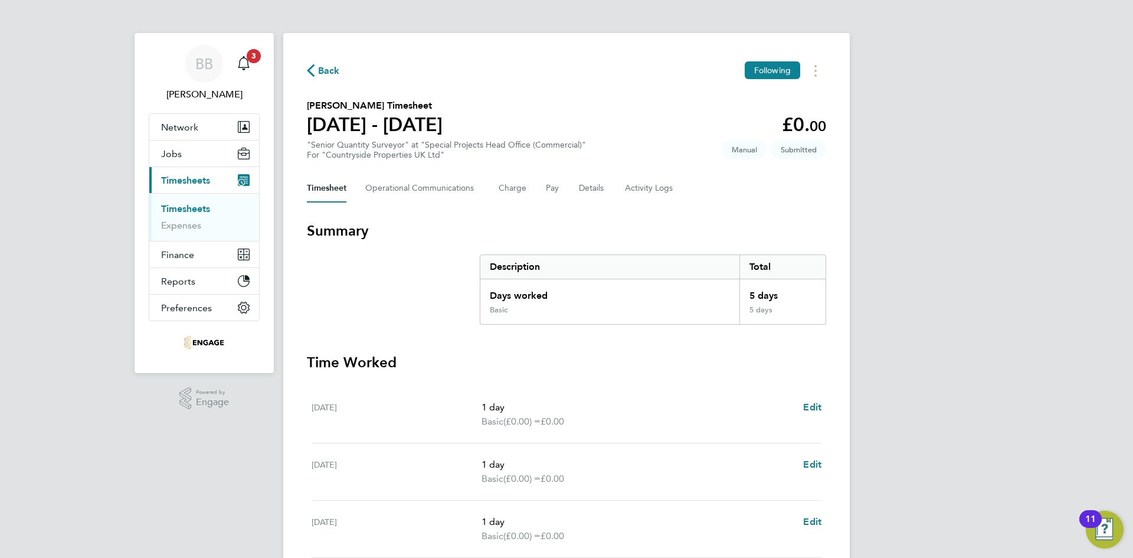
drag, startPoint x: 194, startPoint y: 205, endPoint x: 153, endPoint y: 229, distance: 46.6
click at [194, 205] on link "Timesheets" at bounding box center [185, 208] width 49 height 11
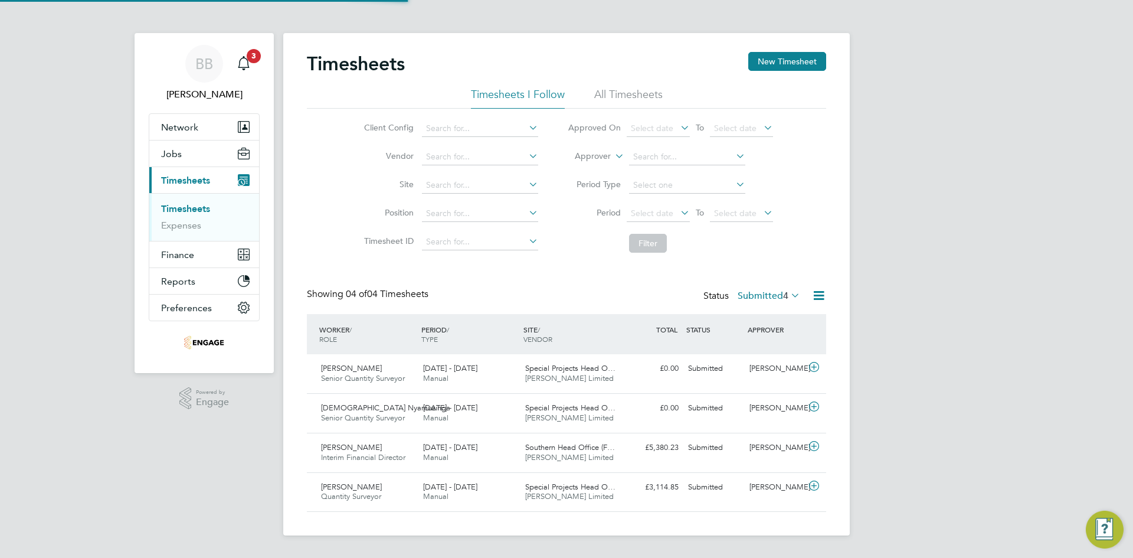
scroll to position [30, 103]
click at [689, 405] on div "Submitted" at bounding box center [713, 407] width 61 height 19
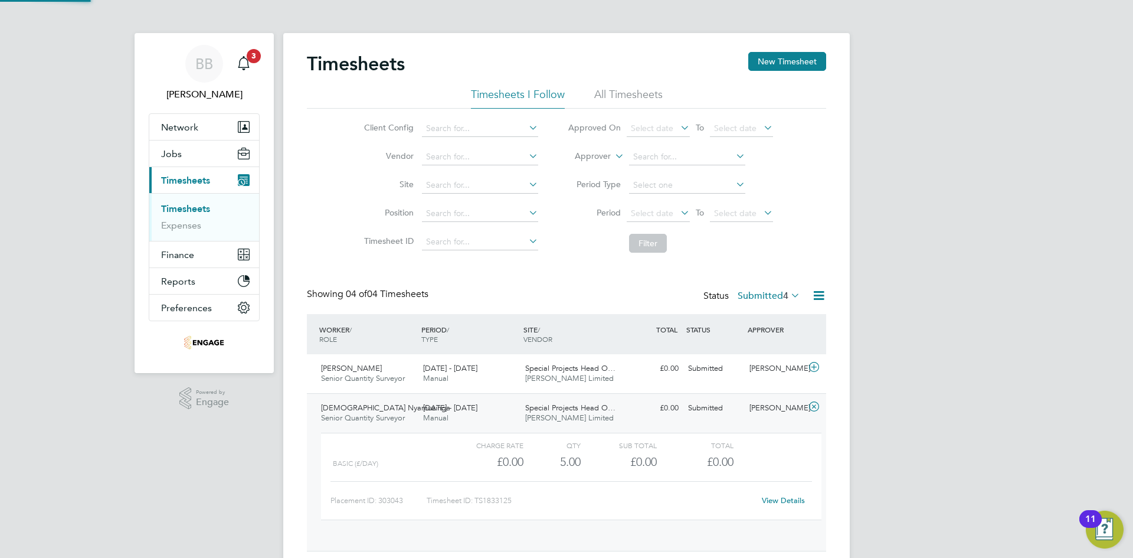
scroll to position [20, 115]
click at [775, 497] on link "View Details" at bounding box center [783, 500] width 43 height 10
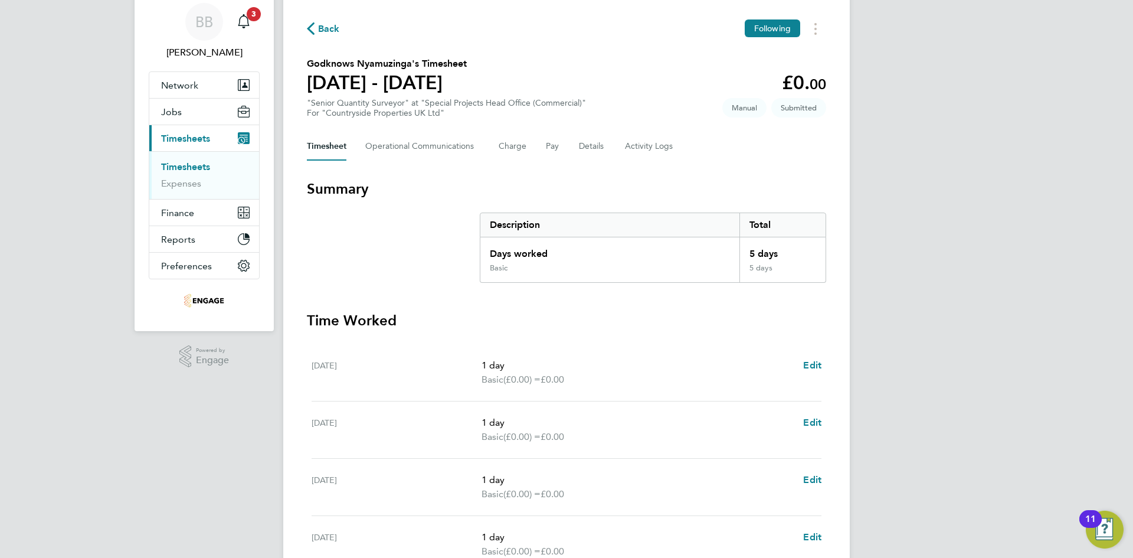
scroll to position [59, 0]
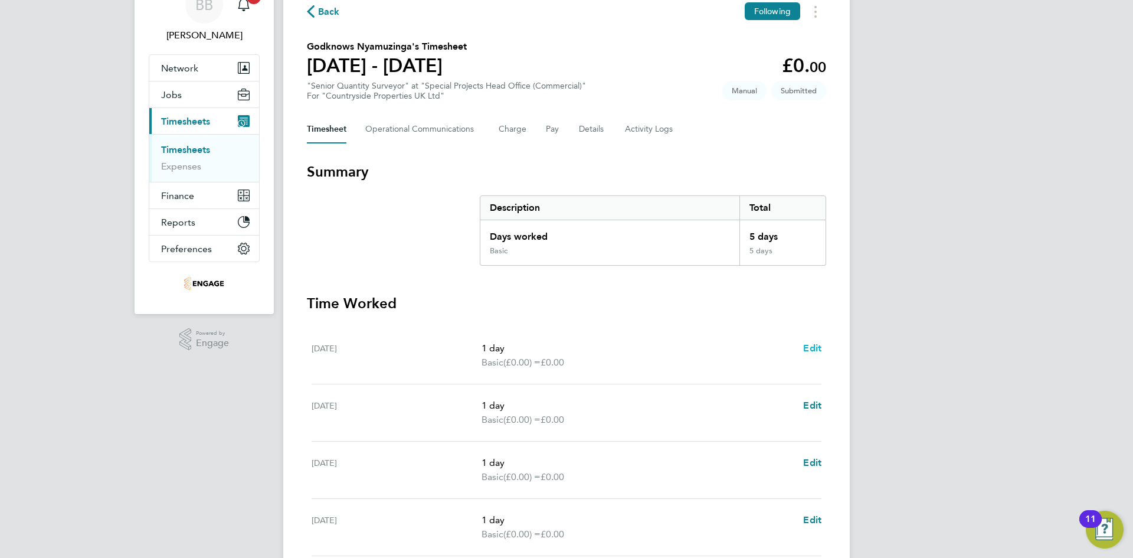
click at [808, 346] on span "Edit" at bounding box center [812, 347] width 18 height 11
select select "1"
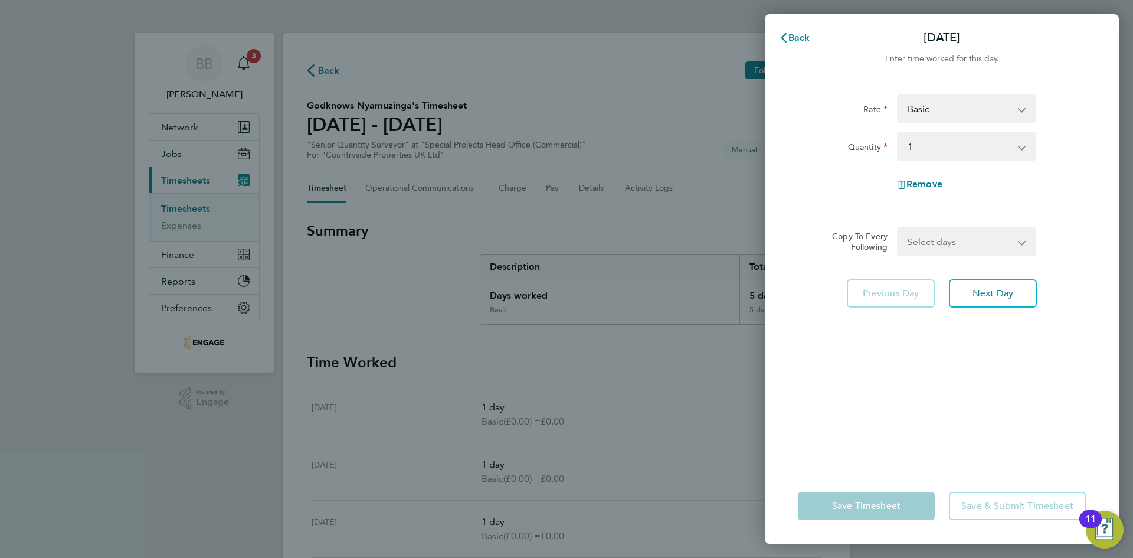
click at [954, 246] on select "Select days Day Weekday (Mon-Fri) Weekend (Sat-Sun) [DATE] [DATE] [DATE] [DATE]…" at bounding box center [960, 241] width 124 height 26
select select "WEEKDAY"
click at [898, 228] on select "Select days Day Weekday (Mon-Fri) Weekend (Sat-Sun) [DATE] [DATE] [DATE] [DATE]…" at bounding box center [960, 241] width 124 height 26
select select "[DATE]"
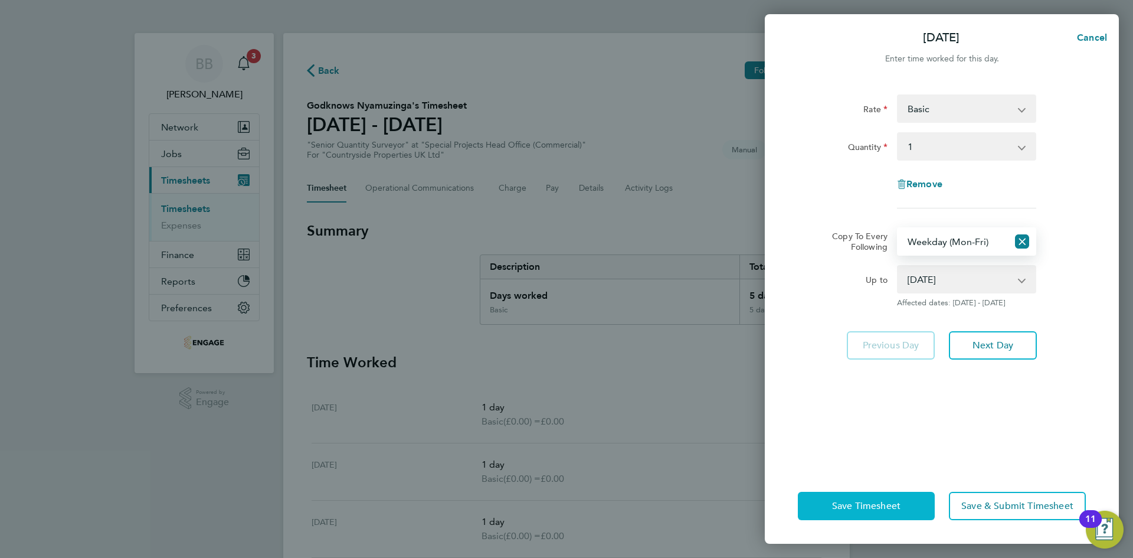
click at [862, 502] on span "Save Timesheet" at bounding box center [866, 506] width 68 height 12
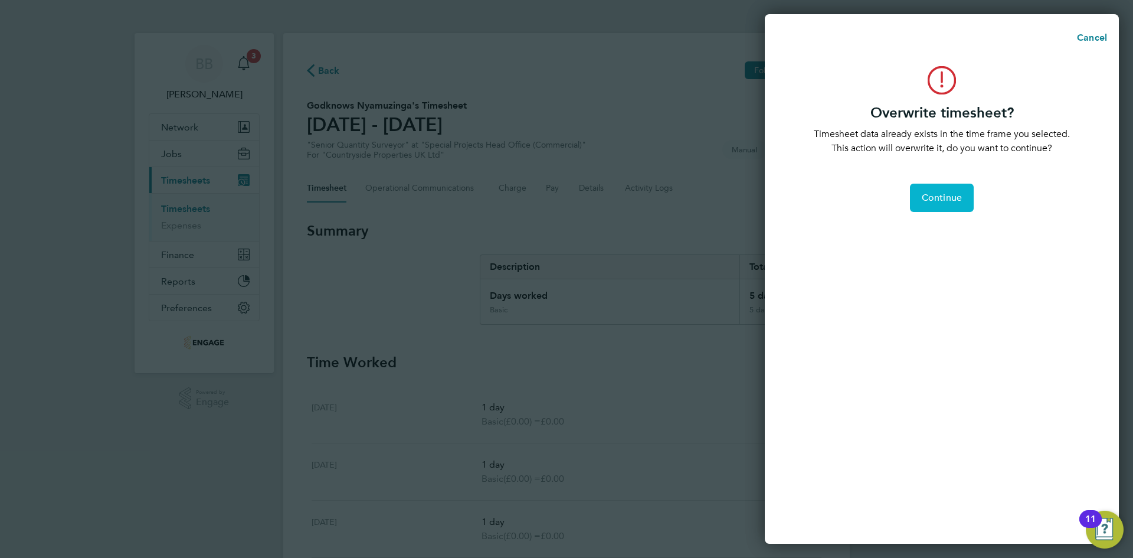
click at [951, 198] on span "Continue" at bounding box center [942, 198] width 40 height 12
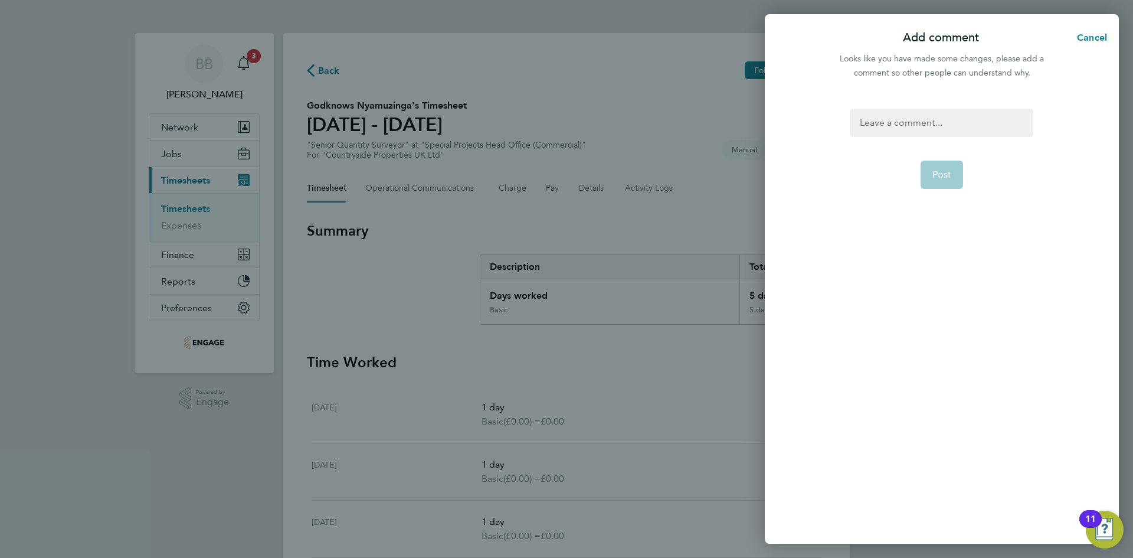
click at [922, 103] on div "Post" at bounding box center [942, 318] width 354 height 449
click at [917, 127] on div at bounding box center [941, 123] width 182 height 28
drag, startPoint x: 929, startPoint y: 107, endPoint x: 925, endPoint y: 113, distance: 6.9
click at [928, 107] on div "Post" at bounding box center [942, 318] width 354 height 449
click at [908, 126] on div at bounding box center [941, 123] width 182 height 28
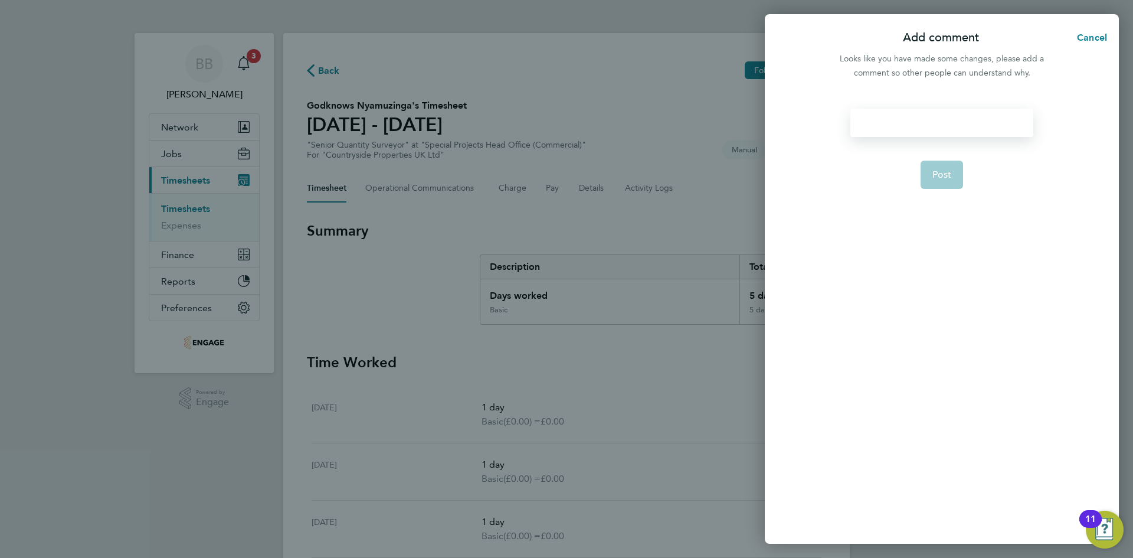
click at [908, 126] on div at bounding box center [941, 123] width 182 height 28
click at [927, 166] on button "Post" at bounding box center [942, 175] width 43 height 28
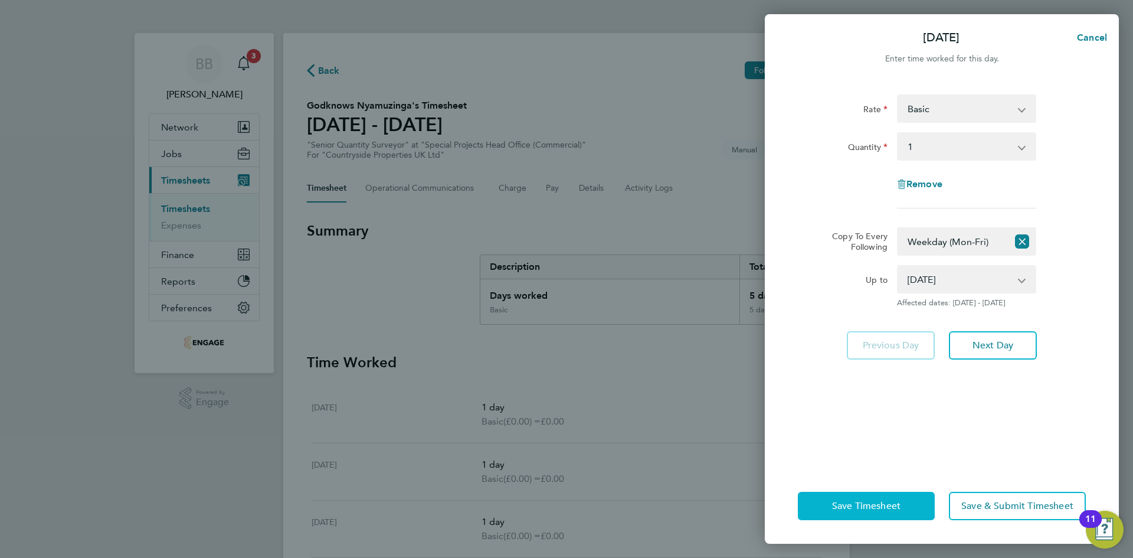
click at [873, 509] on span "Save Timesheet" at bounding box center [866, 506] width 68 height 12
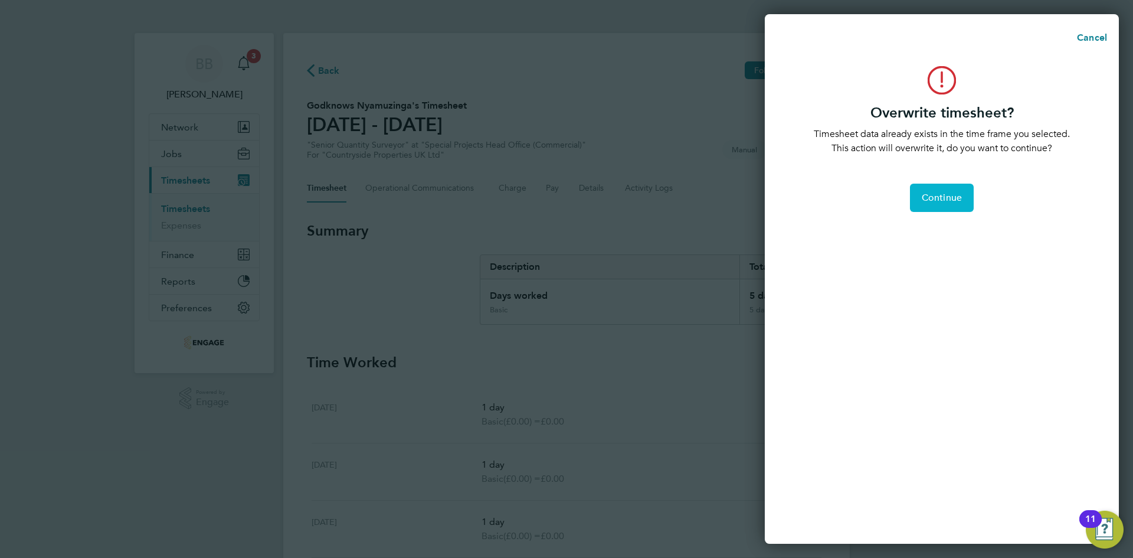
click at [958, 209] on button "Continue" at bounding box center [942, 198] width 64 height 28
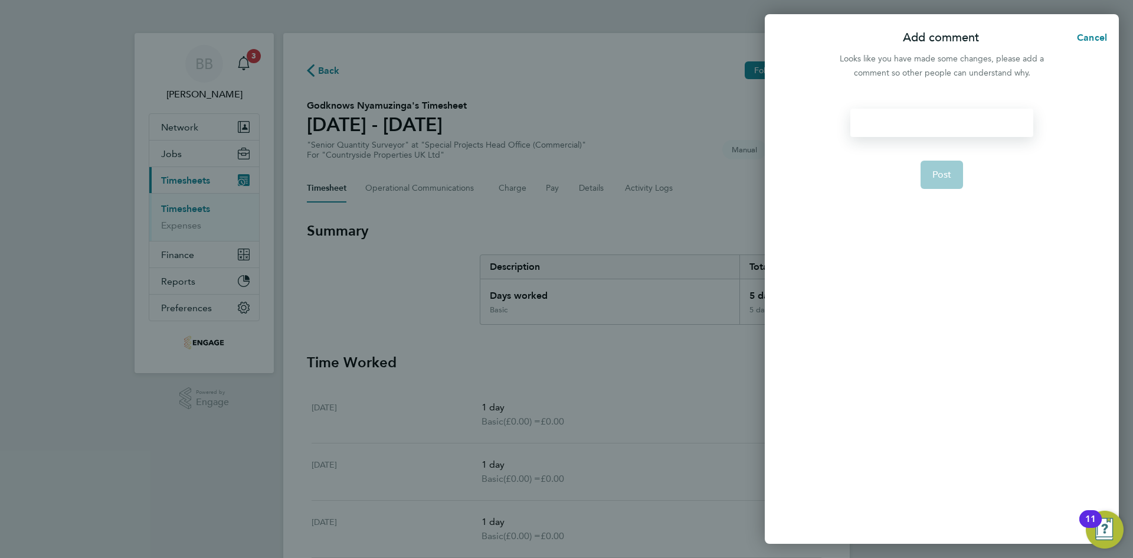
click at [915, 132] on div at bounding box center [941, 123] width 182 height 28
click at [939, 172] on span "Post" at bounding box center [941, 175] width 19 height 12
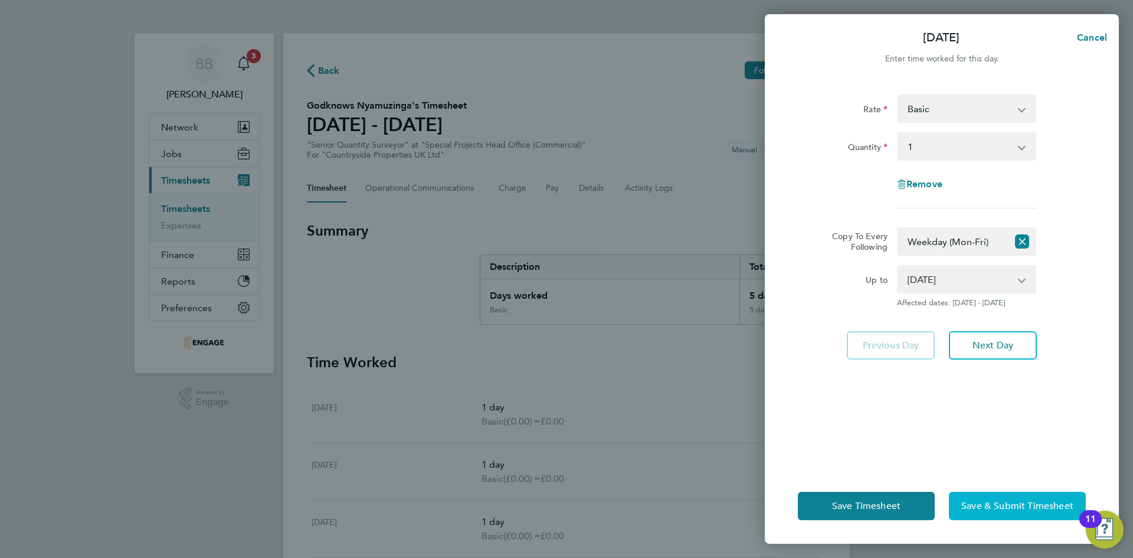
click at [1013, 503] on span "Save & Submit Timesheet" at bounding box center [1017, 506] width 112 height 12
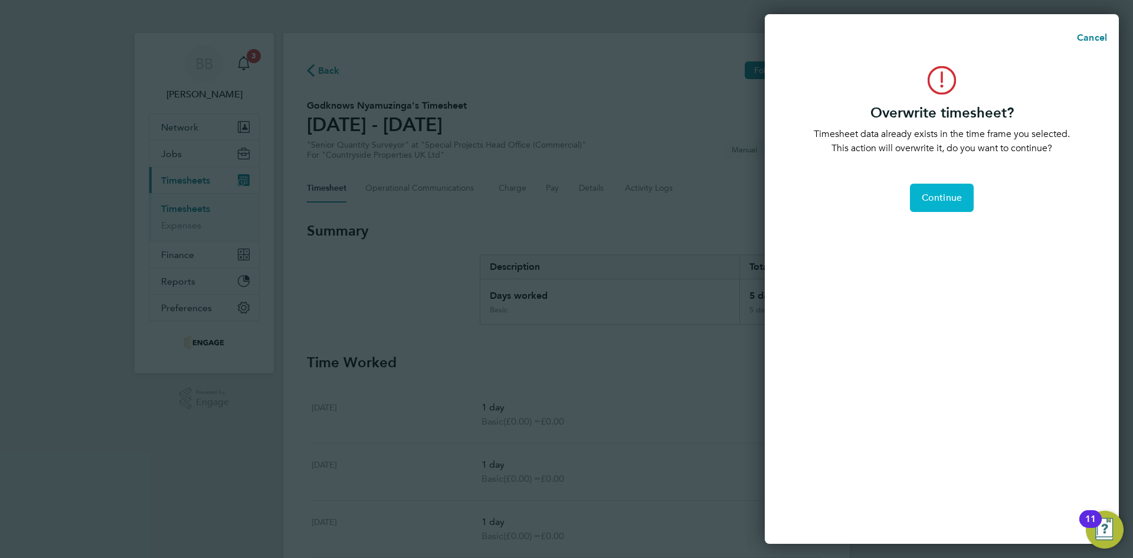
click at [929, 197] on span "Continue" at bounding box center [942, 198] width 40 height 12
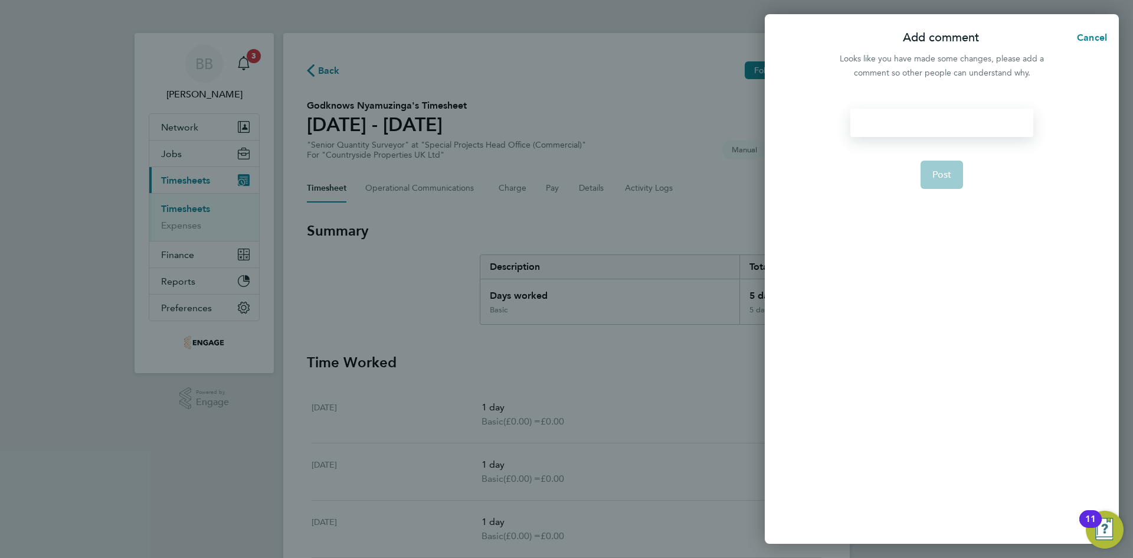
click at [925, 124] on div at bounding box center [941, 123] width 182 height 28
click at [1088, 37] on span "Cancel" at bounding box center [1090, 37] width 34 height 11
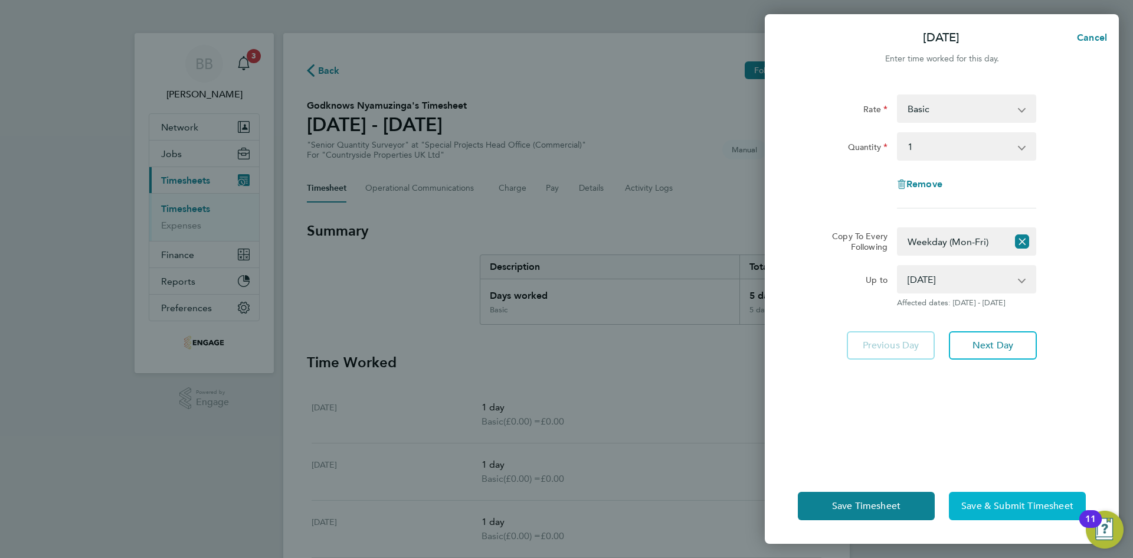
click at [1007, 510] on span "Save & Submit Timesheet" at bounding box center [1017, 506] width 112 height 12
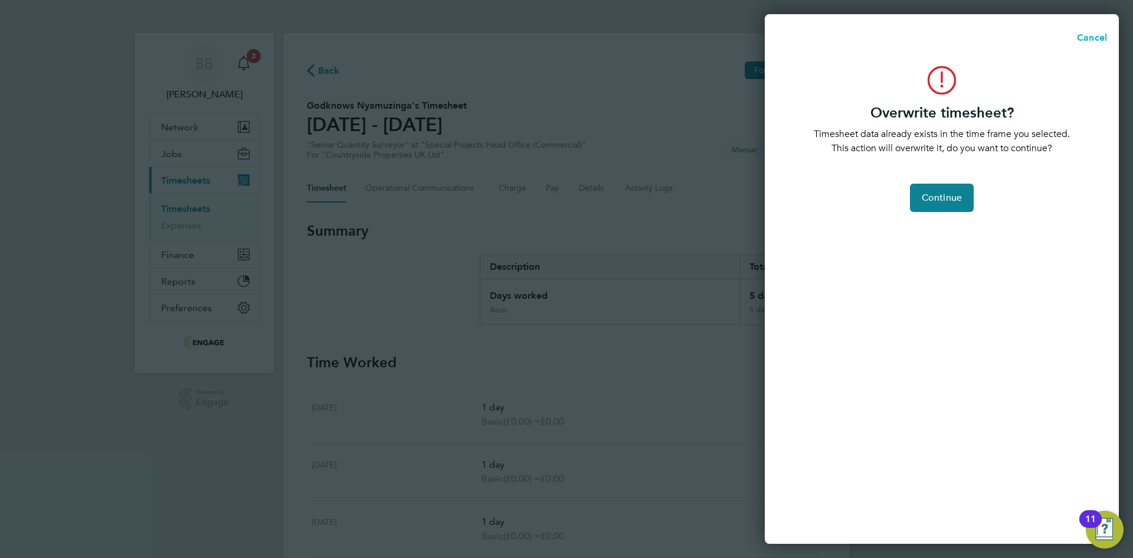
click at [1089, 28] on button "Cancel" at bounding box center [1088, 38] width 61 height 24
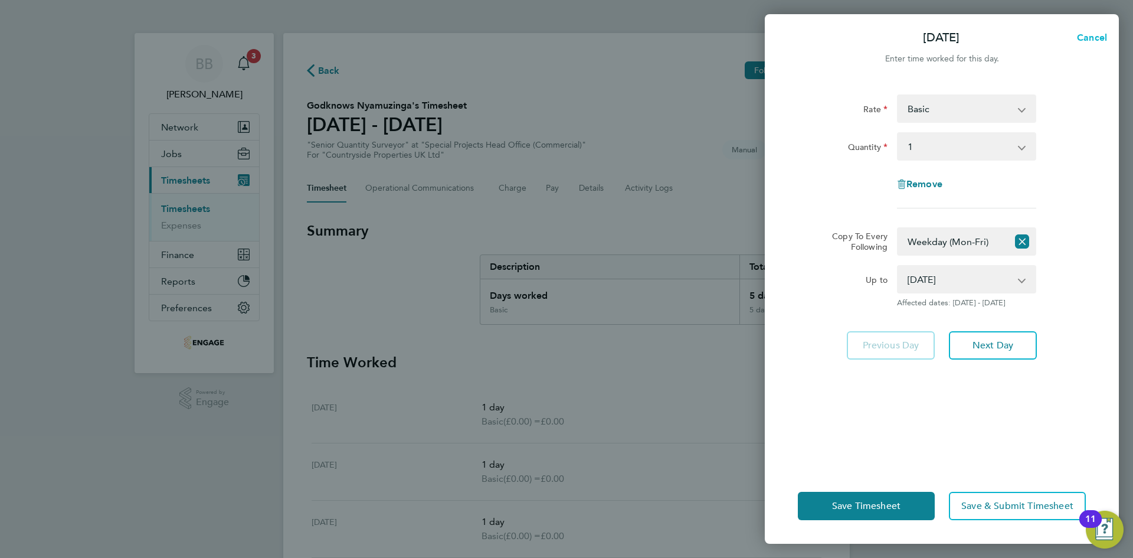
click at [1089, 35] on span "Cancel" at bounding box center [1090, 37] width 34 height 11
select select "0: null"
select select "1"
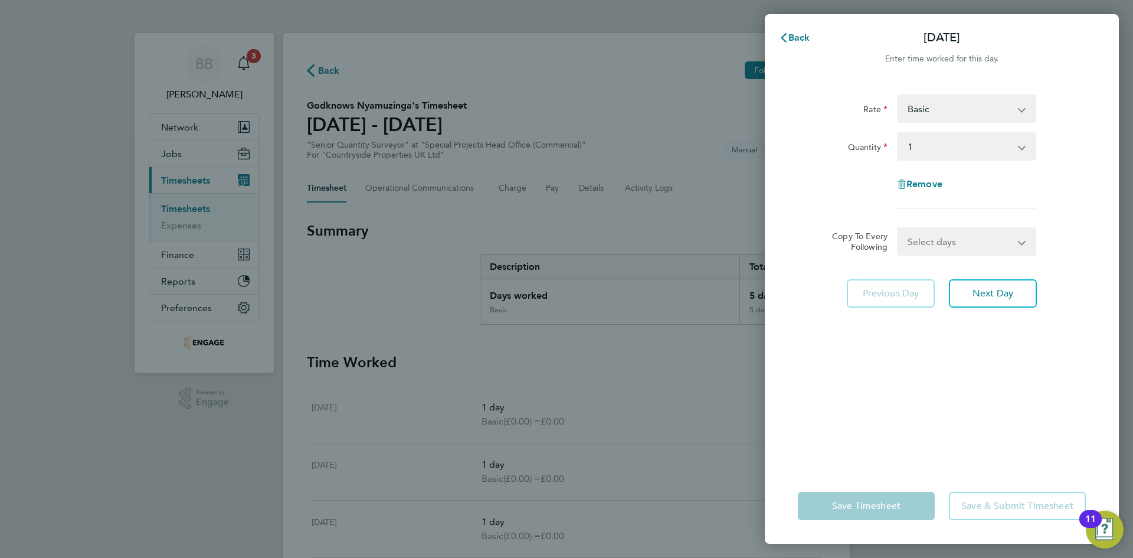
drag, startPoint x: 950, startPoint y: 238, endPoint x: 940, endPoint y: 247, distance: 14.2
click at [950, 238] on select "Select days Day Weekday (Mon-Fri) Weekend (Sat-Sun) [DATE] [DATE] [DATE] [DATE]…" at bounding box center [960, 241] width 124 height 26
select select "WEEKDAY"
click at [898, 228] on select "Select days Day Weekday (Mon-Fri) Weekend (Sat-Sun) [DATE] [DATE] [DATE] [DATE]…" at bounding box center [960, 241] width 124 height 26
select select "[DATE]"
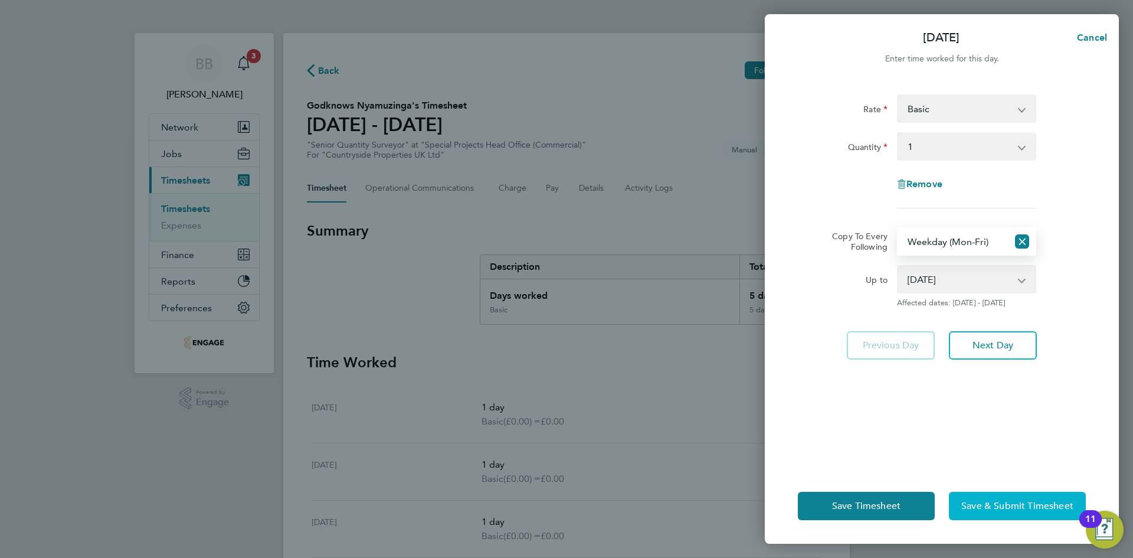
click at [1001, 502] on span "Save & Submit Timesheet" at bounding box center [1017, 506] width 112 height 12
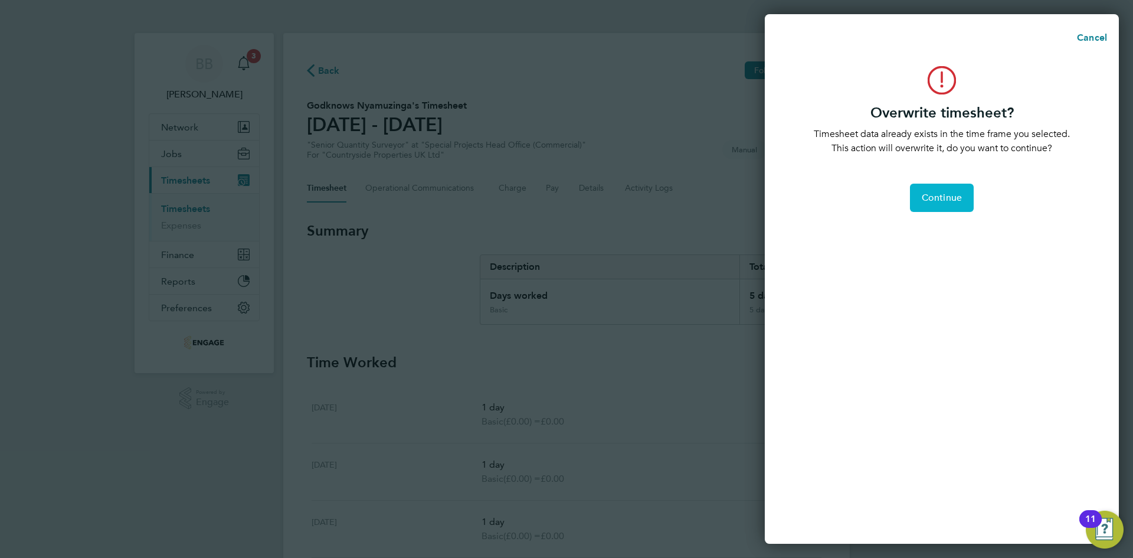
click at [940, 190] on button "Continue" at bounding box center [942, 198] width 64 height 28
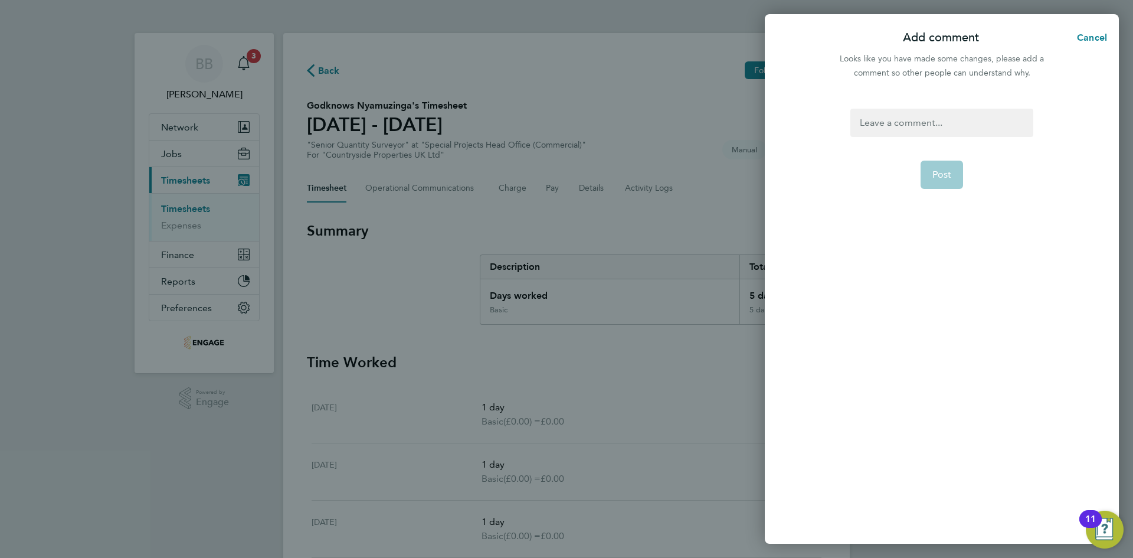
click at [941, 176] on app-form-button "Post" at bounding box center [942, 175] width 43 height 28
click at [923, 128] on div at bounding box center [941, 123] width 182 height 28
click at [934, 175] on app-form-button "Post" at bounding box center [942, 175] width 43 height 28
click at [899, 119] on div at bounding box center [941, 123] width 182 height 28
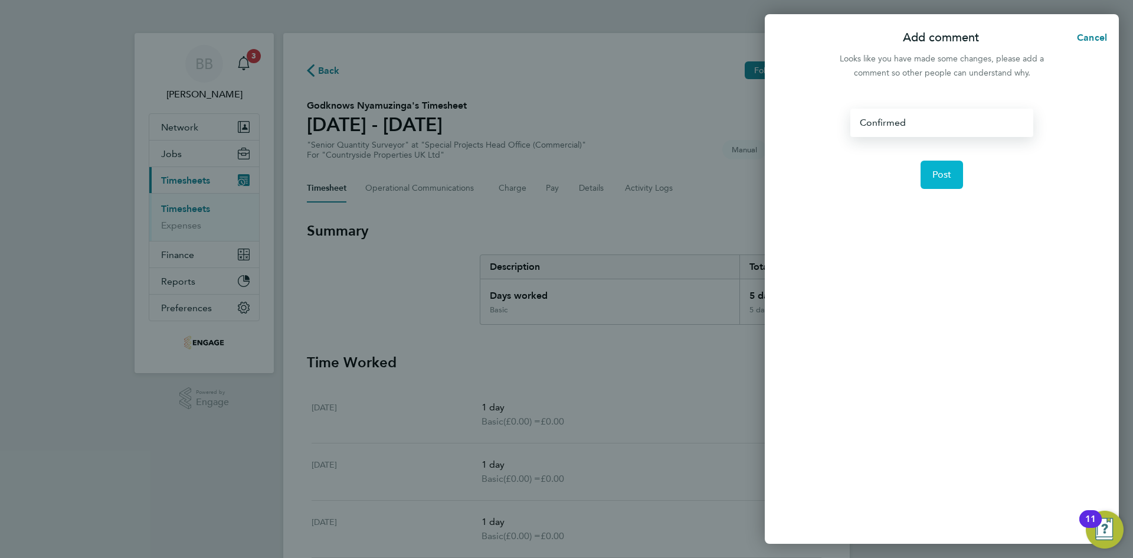
click at [940, 171] on span "Post" at bounding box center [941, 175] width 19 height 12
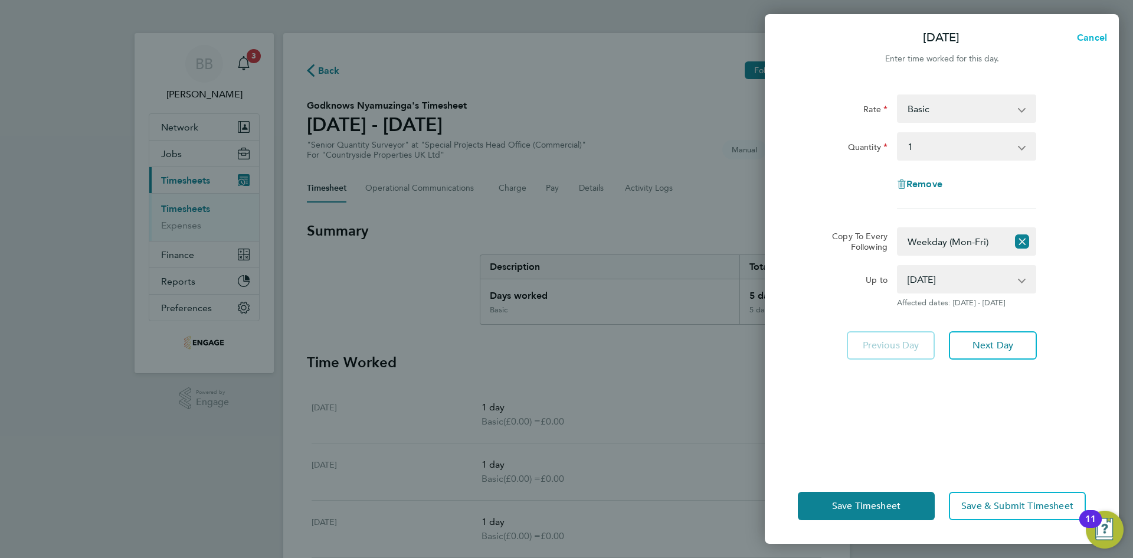
click at [1096, 35] on span "Cancel" at bounding box center [1090, 37] width 34 height 11
select select "0: null"
select select "1"
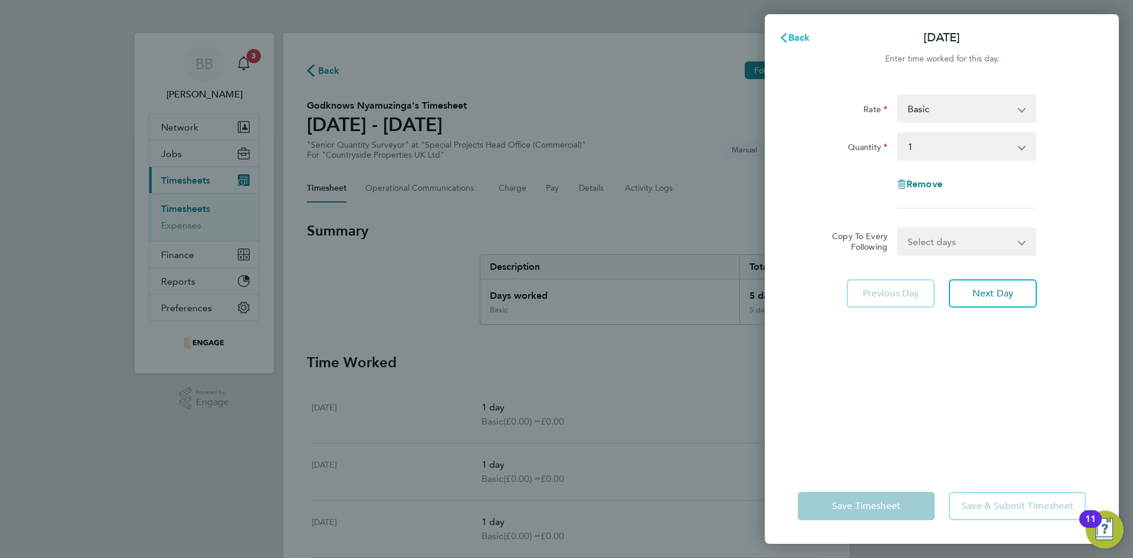
click at [784, 42] on icon "button" at bounding box center [783, 37] width 9 height 9
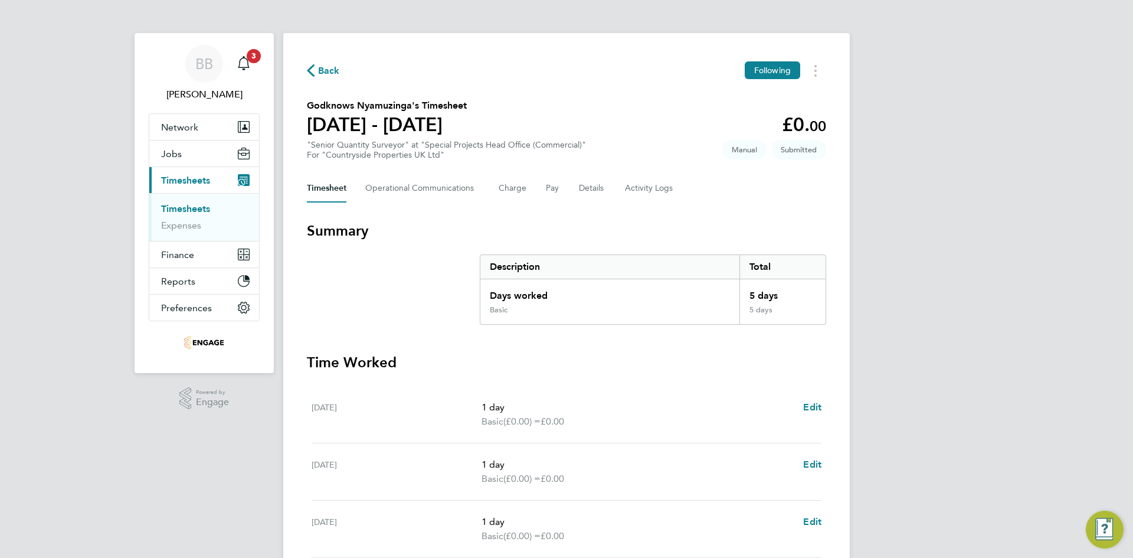
drag, startPoint x: 679, startPoint y: 334, endPoint x: 679, endPoint y: 311, distance: 23.0
click at [679, 334] on section "Summary Description Total Days worked 5 days Basic 5 days Time Worked [DATE] 1 …" at bounding box center [566, 518] width 519 height 594
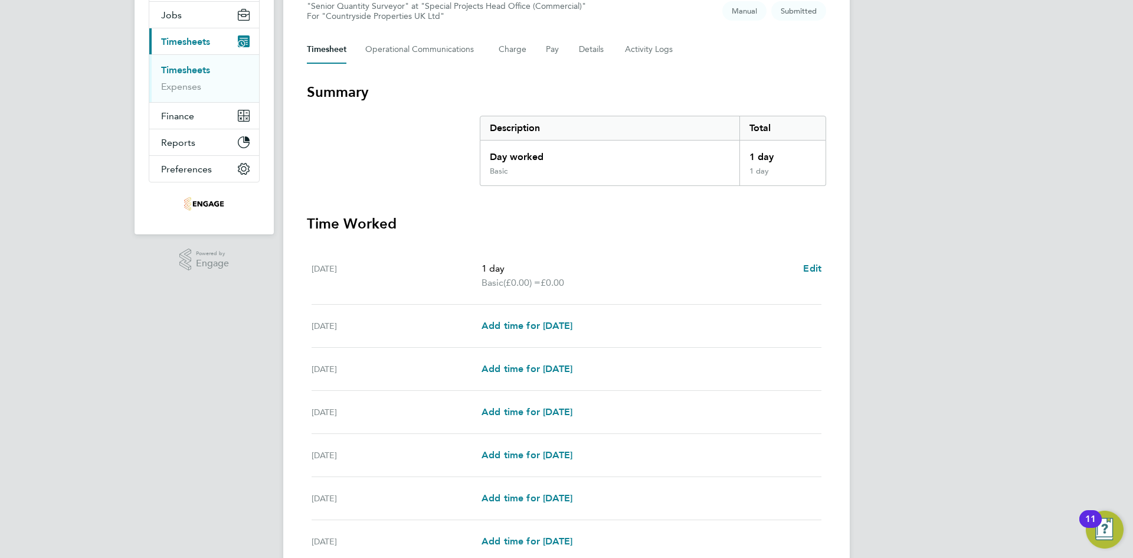
scroll to position [118, 0]
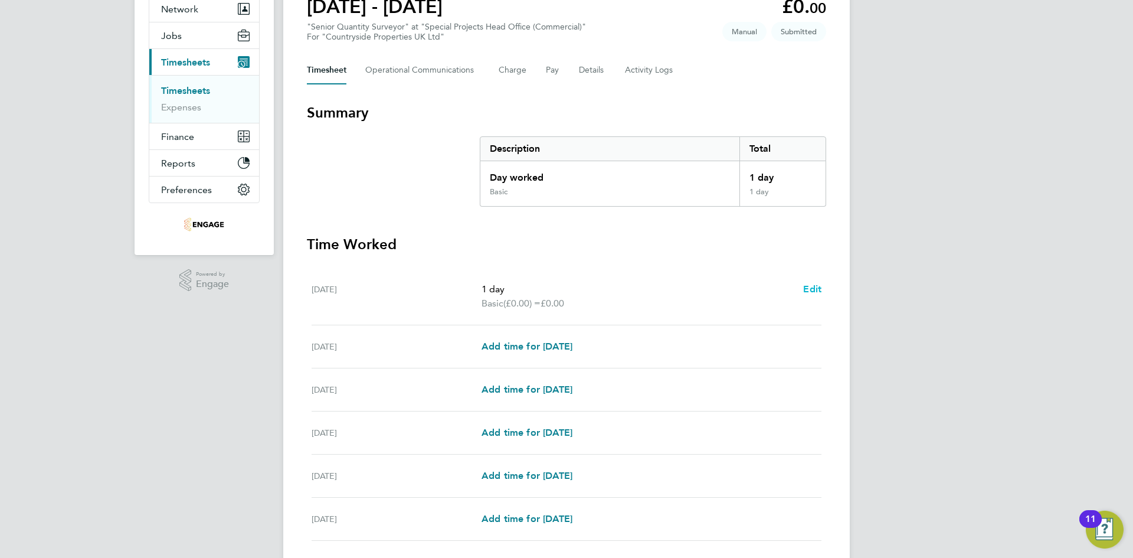
click at [820, 283] on span "Edit" at bounding box center [812, 288] width 18 height 11
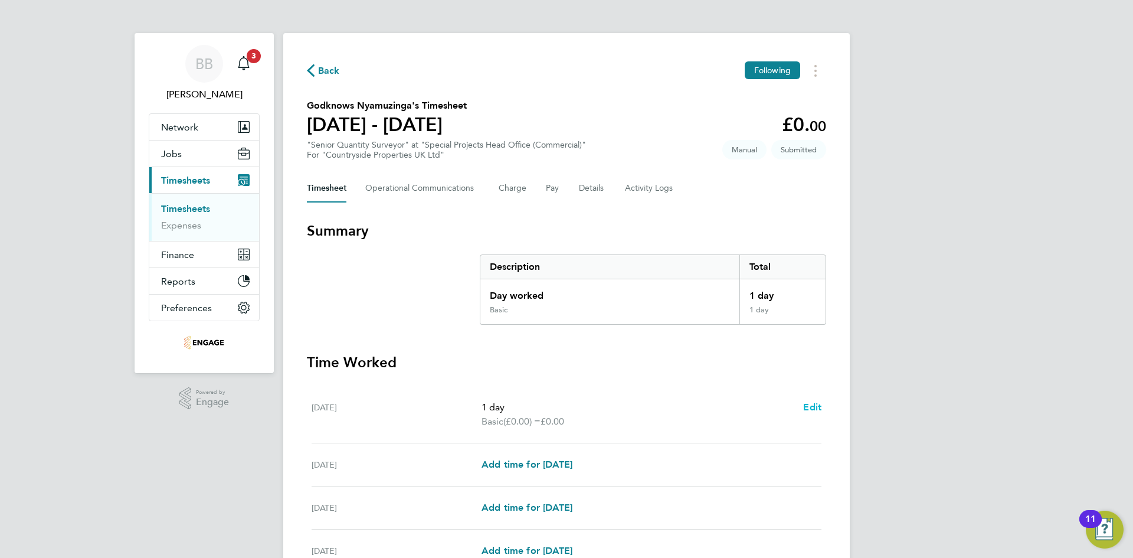
select select "1"
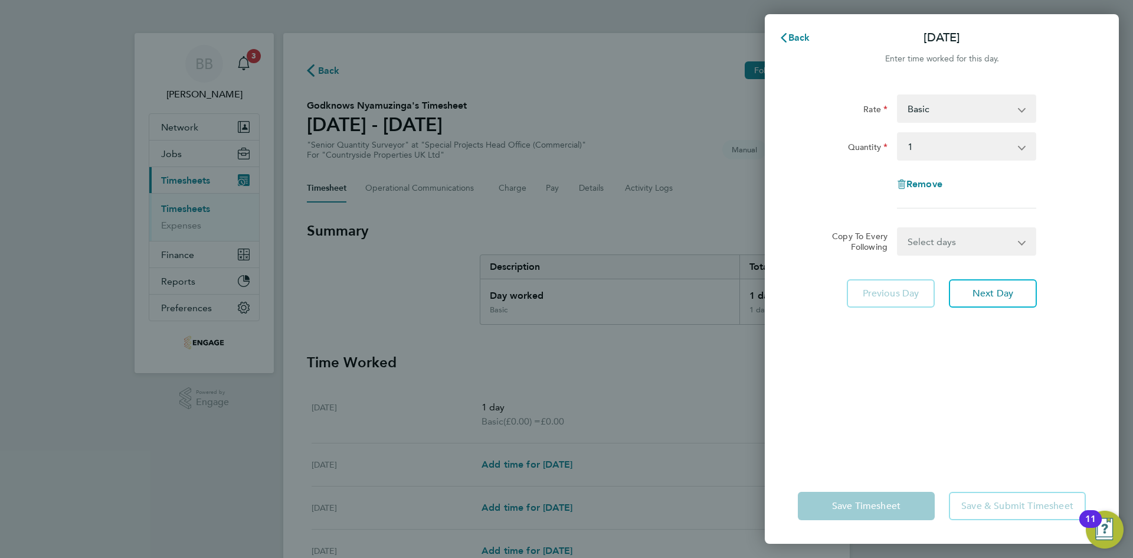
click at [935, 240] on select "Select days Day Weekday (Mon-Fri) Weekend (Sat-Sun) [DATE] [DATE] [DATE] [DATE]…" at bounding box center [960, 241] width 124 height 26
select select "WEEKDAY"
click at [898, 228] on select "Select days Day Weekday (Mon-Fri) Weekend (Sat-Sun) [DATE] [DATE] [DATE] [DATE]…" at bounding box center [960, 241] width 124 height 26
select select "[DATE]"
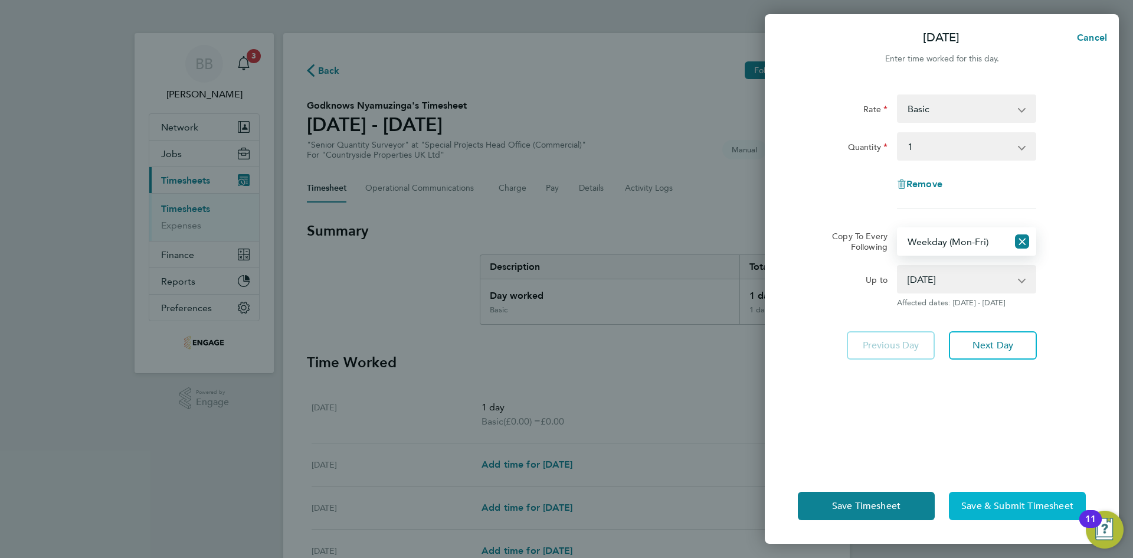
click at [989, 508] on span "Save & Submit Timesheet" at bounding box center [1017, 506] width 112 height 12
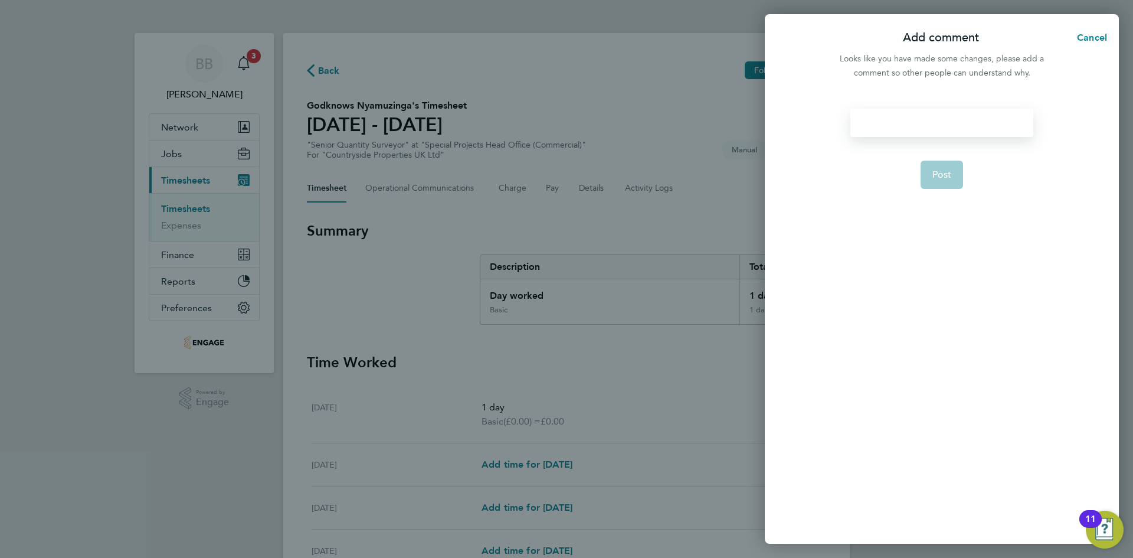
click at [915, 113] on div at bounding box center [941, 123] width 182 height 28
click at [951, 172] on button "Post" at bounding box center [942, 175] width 43 height 28
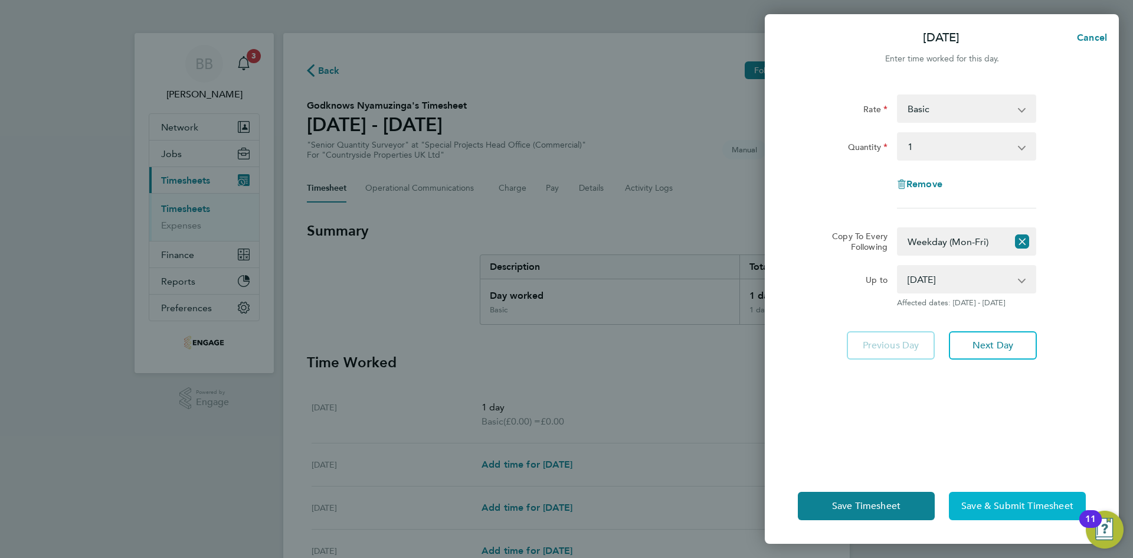
click at [1006, 510] on span "Save & Submit Timesheet" at bounding box center [1017, 506] width 112 height 12
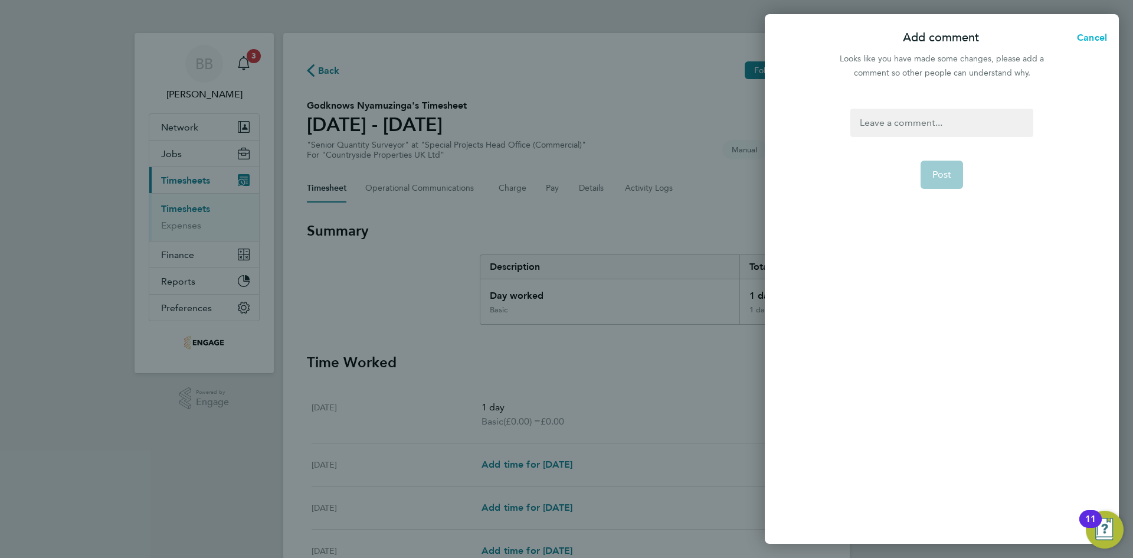
click at [1086, 32] on span "Cancel" at bounding box center [1090, 37] width 34 height 11
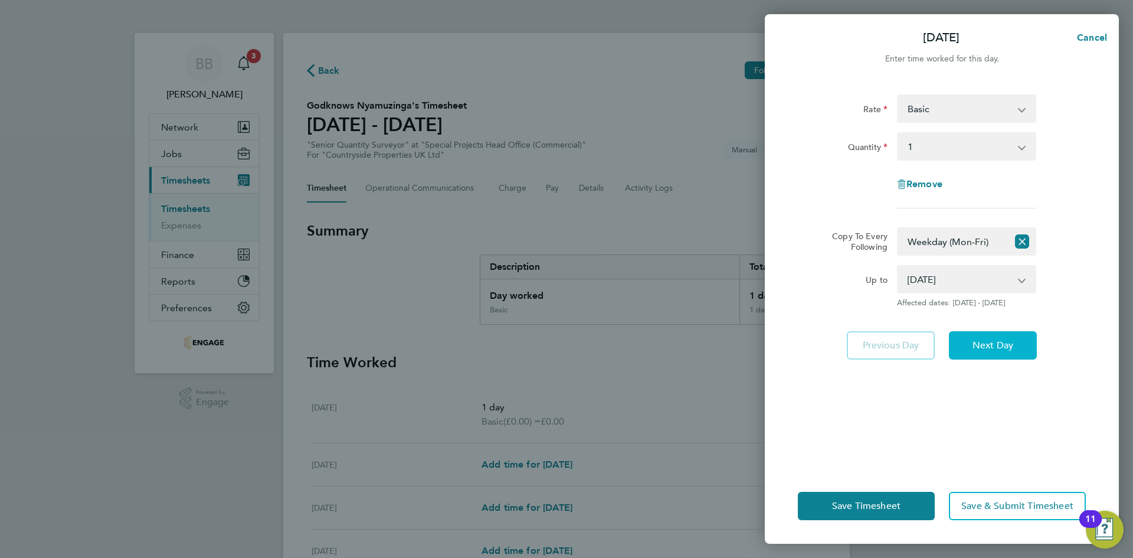
click at [974, 351] on button "Next Day" at bounding box center [993, 345] width 88 height 28
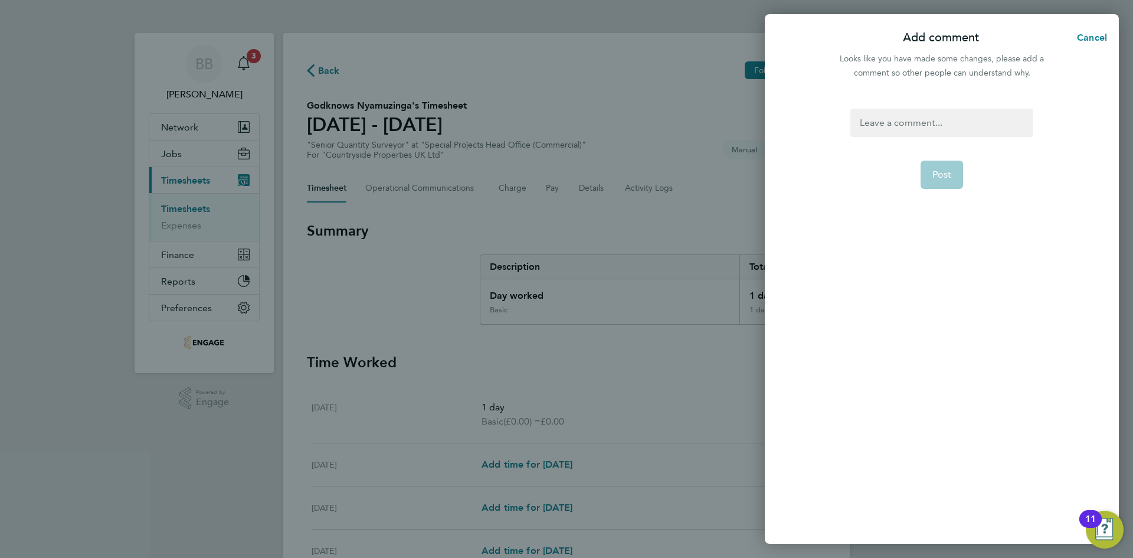
click at [908, 116] on div at bounding box center [941, 123] width 182 height 28
click at [906, 132] on div at bounding box center [941, 123] width 182 height 28
copy div "Confirm"
click at [952, 172] on button "Post" at bounding box center [942, 175] width 43 height 28
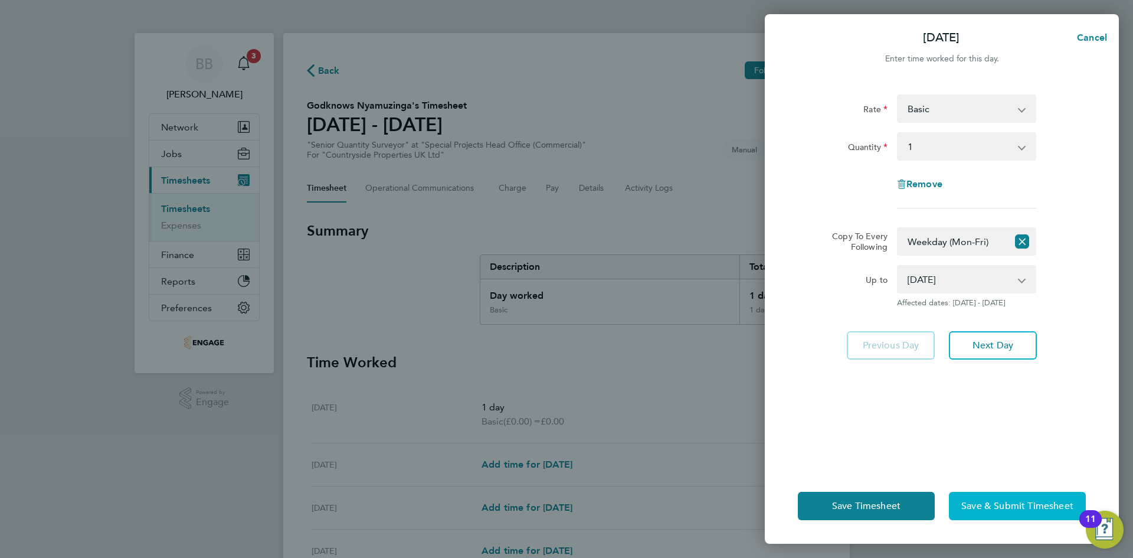
click at [991, 502] on span "Save & Submit Timesheet" at bounding box center [1017, 506] width 112 height 12
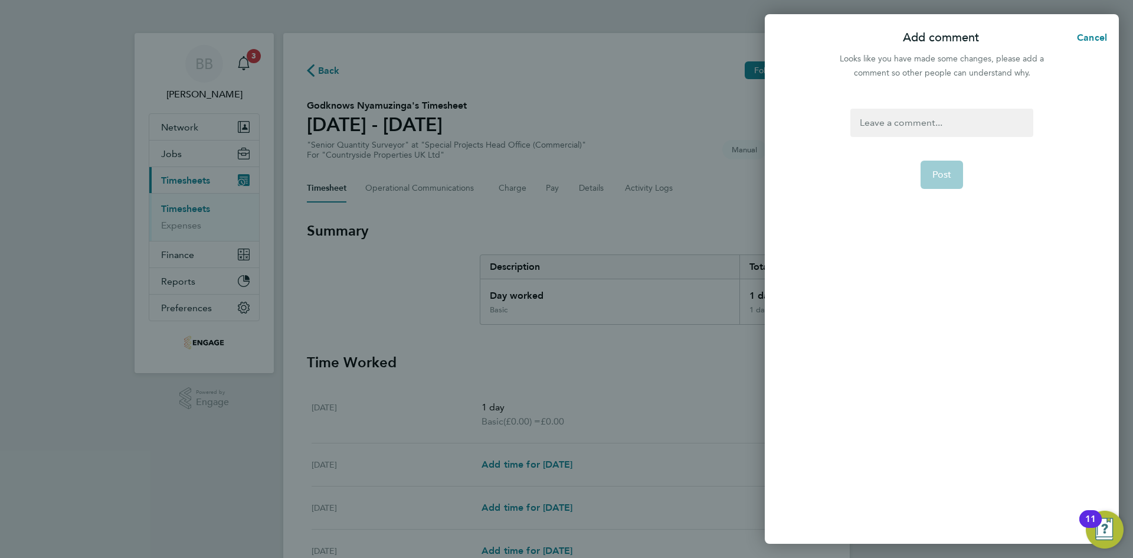
click at [877, 104] on div "Post" at bounding box center [942, 318] width 354 height 449
click at [881, 121] on div at bounding box center [941, 123] width 182 height 28
click at [923, 118] on div at bounding box center [941, 123] width 182 height 28
paste div
click at [929, 173] on button "Post" at bounding box center [942, 175] width 43 height 28
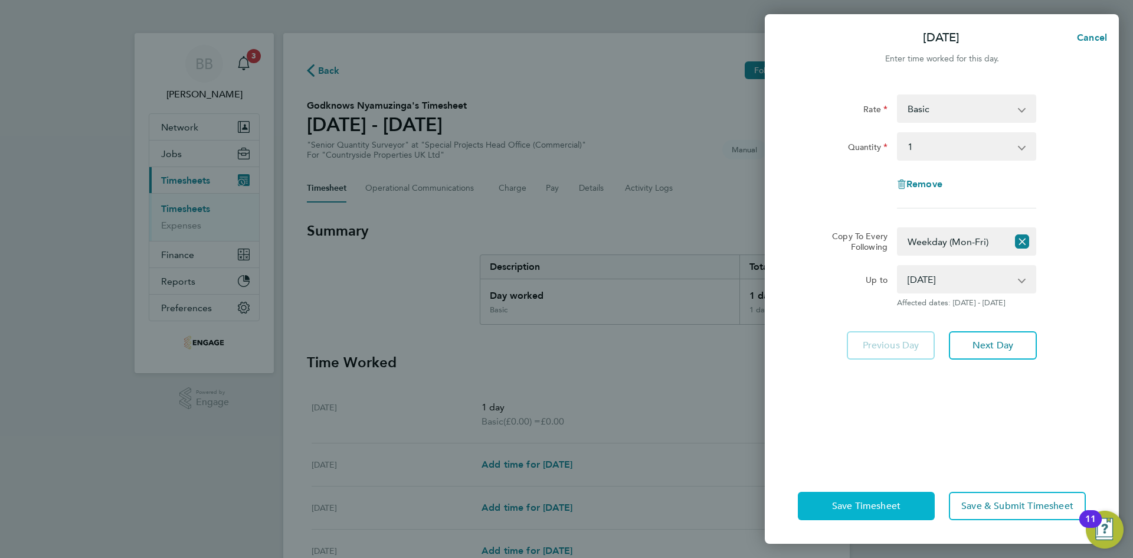
click at [911, 508] on button "Save Timesheet" at bounding box center [866, 506] width 137 height 28
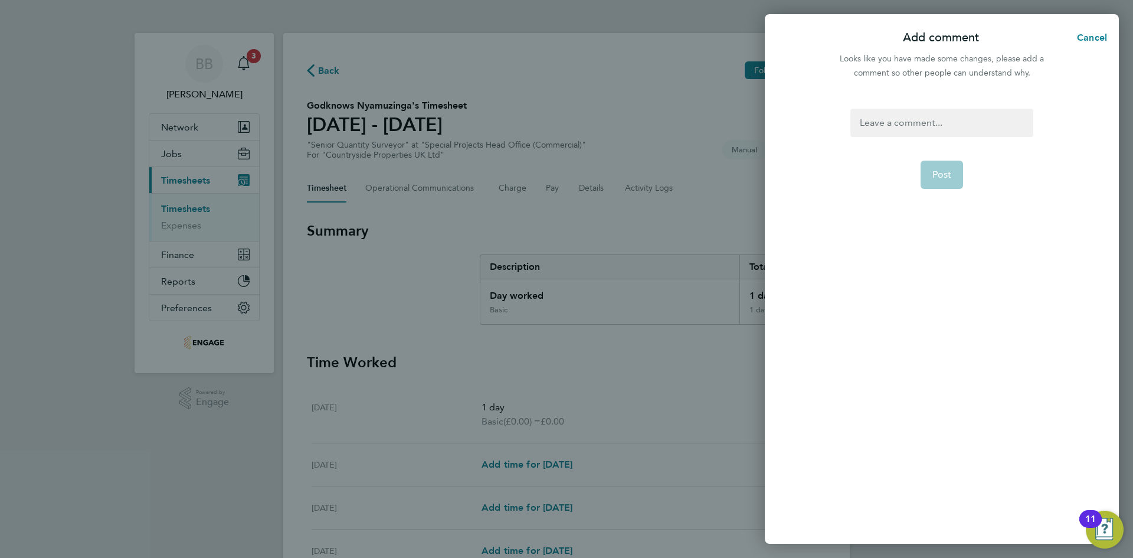
click at [938, 122] on div at bounding box center [941, 123] width 182 height 28
click at [918, 127] on div at bounding box center [941, 123] width 182 height 28
paste div
click at [938, 174] on span "Post" at bounding box center [941, 175] width 19 height 12
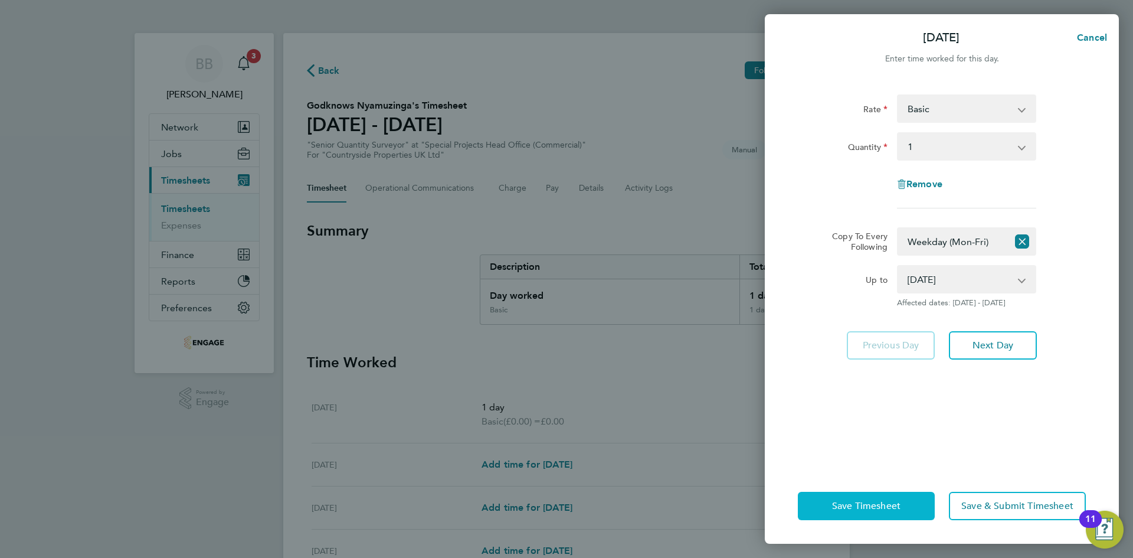
click at [849, 513] on button "Save Timesheet" at bounding box center [866, 506] width 137 height 28
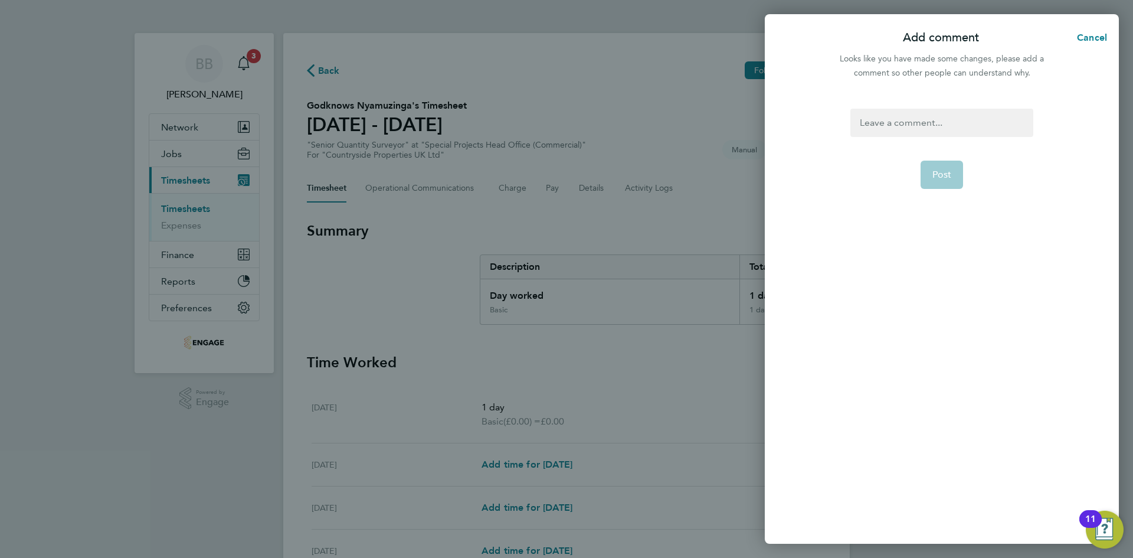
click at [919, 122] on div at bounding box center [941, 123] width 182 height 28
click at [918, 139] on form "Post" at bounding box center [942, 249] width 192 height 280
click at [925, 108] on div "Post" at bounding box center [942, 318] width 354 height 449
click at [928, 129] on div at bounding box center [941, 123] width 182 height 28
click at [927, 125] on div at bounding box center [941, 123] width 182 height 28
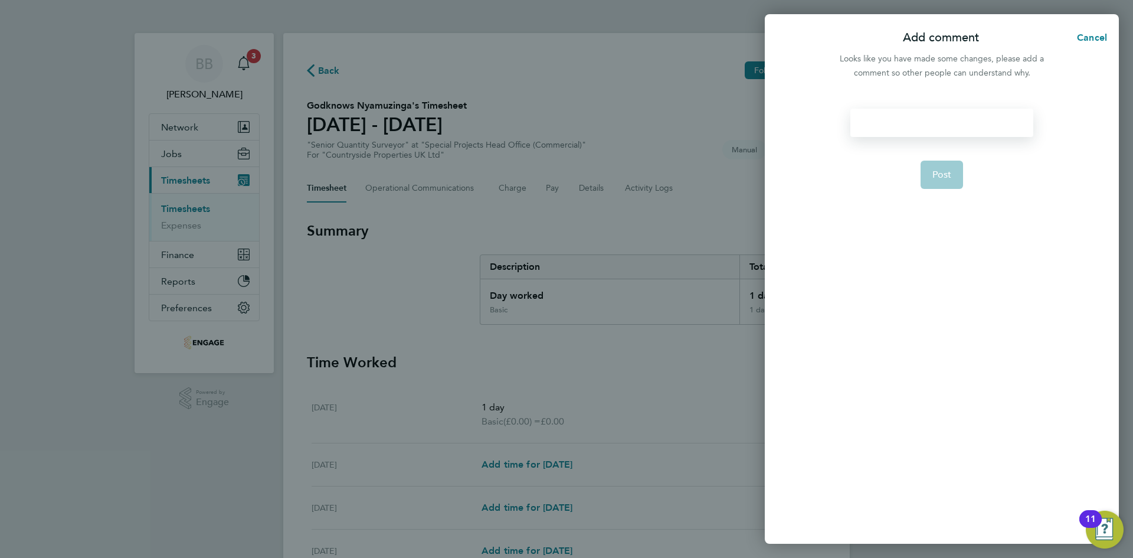
paste div
click at [937, 174] on span "Post" at bounding box center [941, 175] width 19 height 12
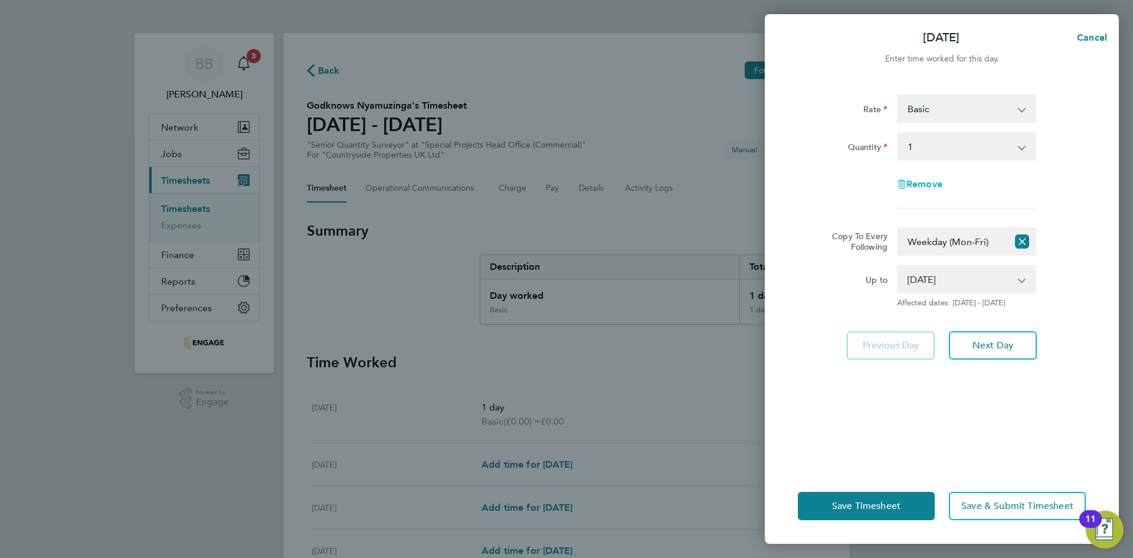
click at [921, 184] on span "Remove" at bounding box center [924, 183] width 36 height 11
select select "null"
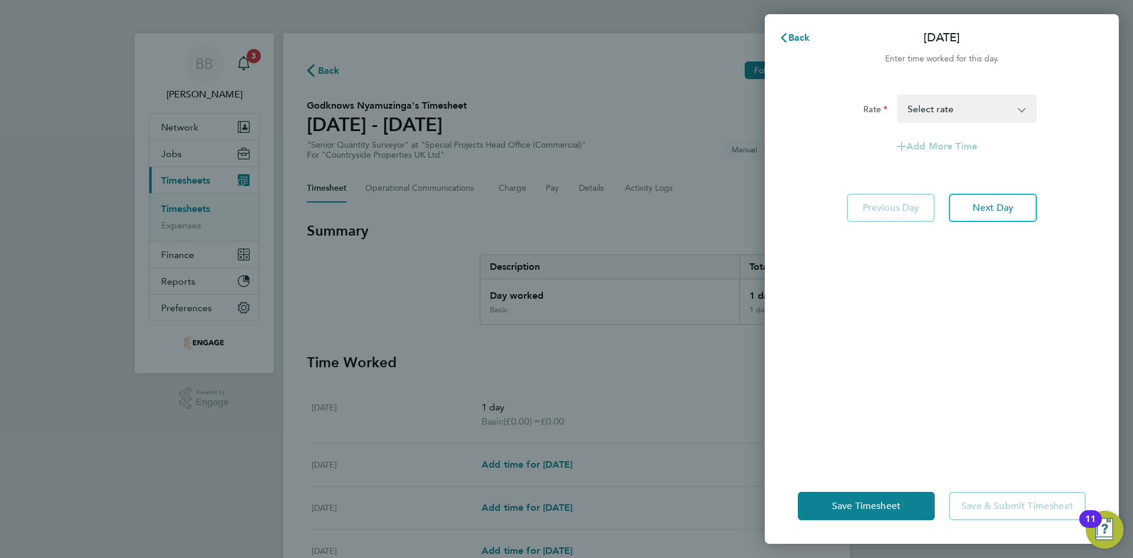
click at [951, 114] on select "Basic - 687.50 Select rate" at bounding box center [959, 109] width 123 height 26
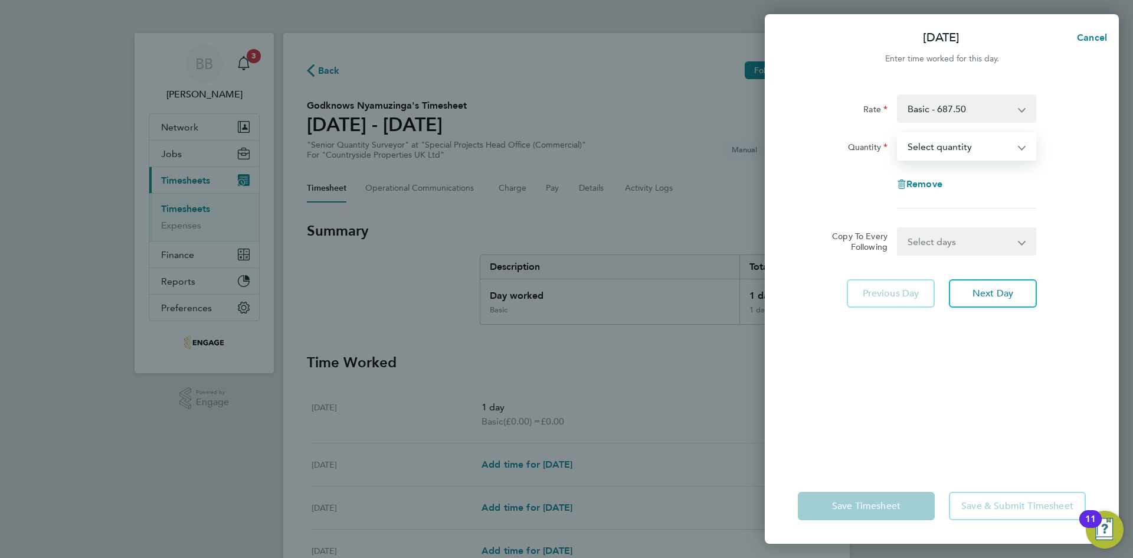
click at [960, 152] on select "Select quantity 0.5 1" at bounding box center [959, 146] width 123 height 26
select select "1"
click at [898, 133] on select "Select quantity 0.5 1" at bounding box center [959, 146] width 123 height 26
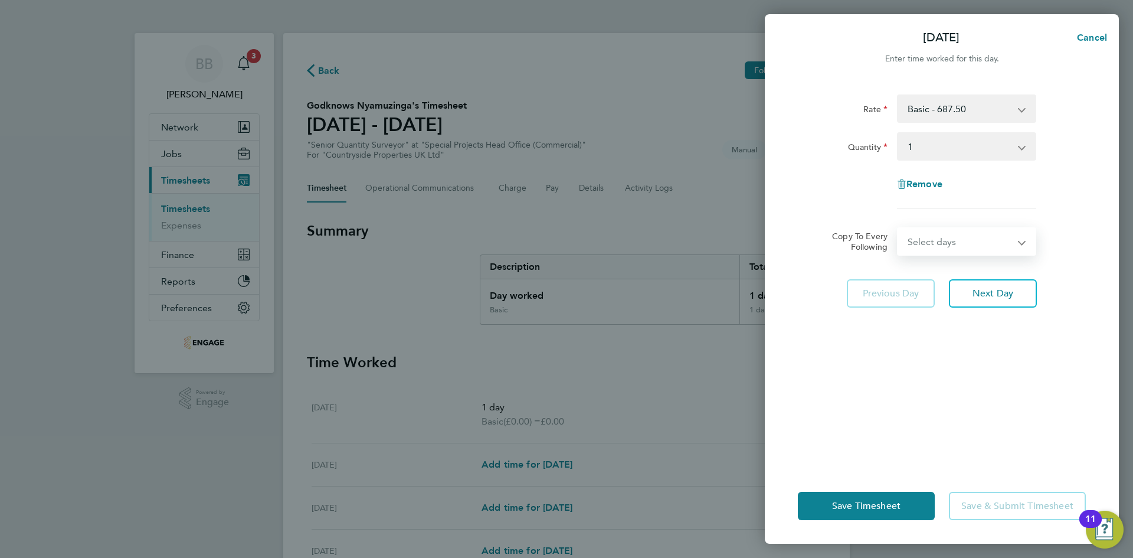
click at [950, 246] on select "Select days Day Weekday (Mon-Fri) Weekend (Sat-Sun) [DATE] [DATE] [DATE] [DATE]…" at bounding box center [960, 241] width 124 height 26
select select "WEEKDAY"
click at [898, 228] on select "Select days Day Weekday (Mon-Fri) Weekend (Sat-Sun) [DATE] [DATE] [DATE] [DATE]…" at bounding box center [960, 241] width 124 height 26
select select "[DATE]"
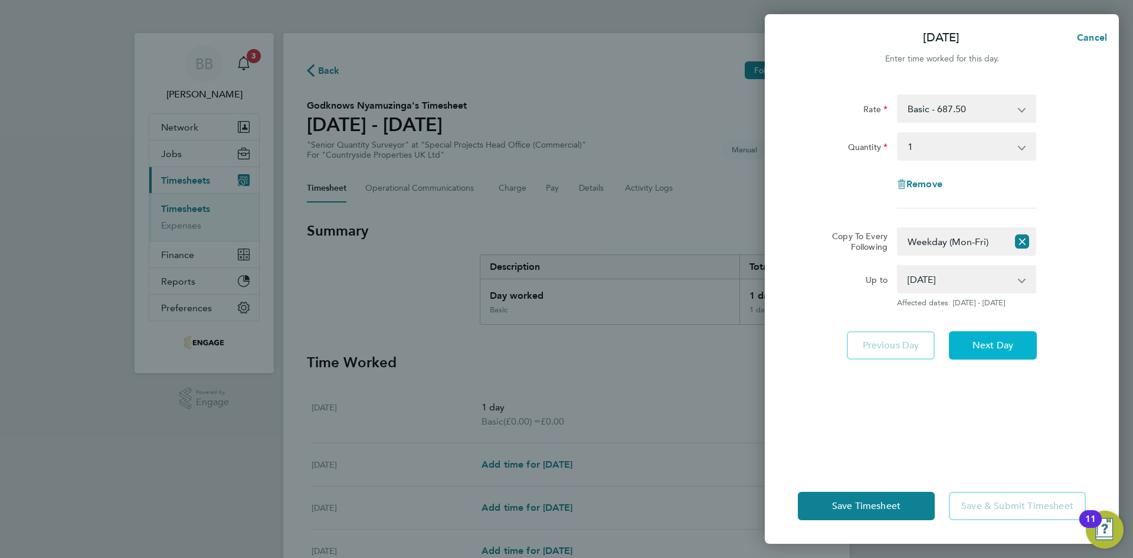
click at [985, 349] on span "Next Day" at bounding box center [993, 345] width 41 height 12
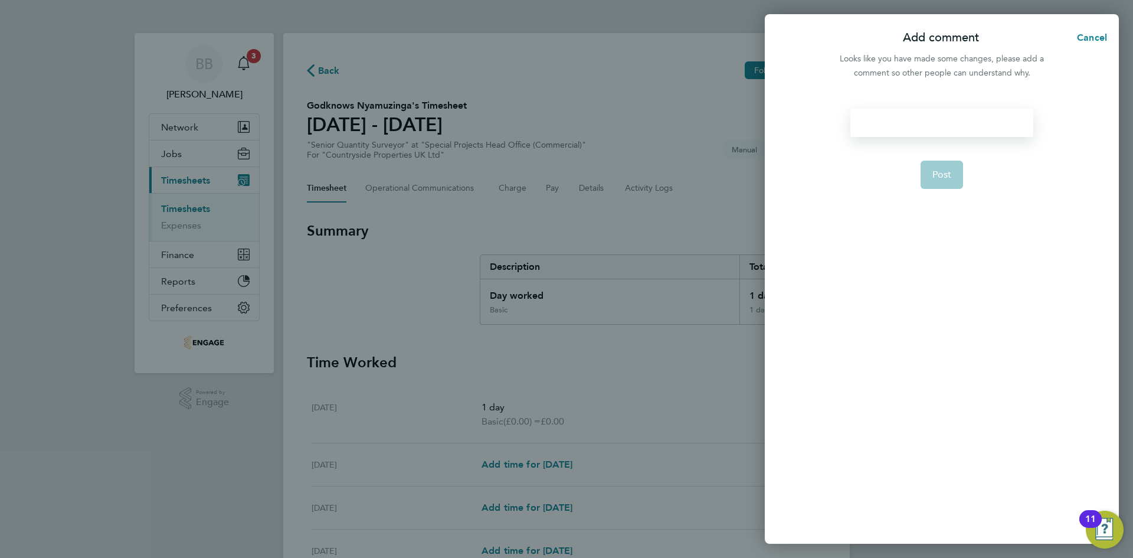
click at [903, 129] on div at bounding box center [941, 123] width 182 height 28
click at [932, 185] on button "Post" at bounding box center [942, 175] width 43 height 28
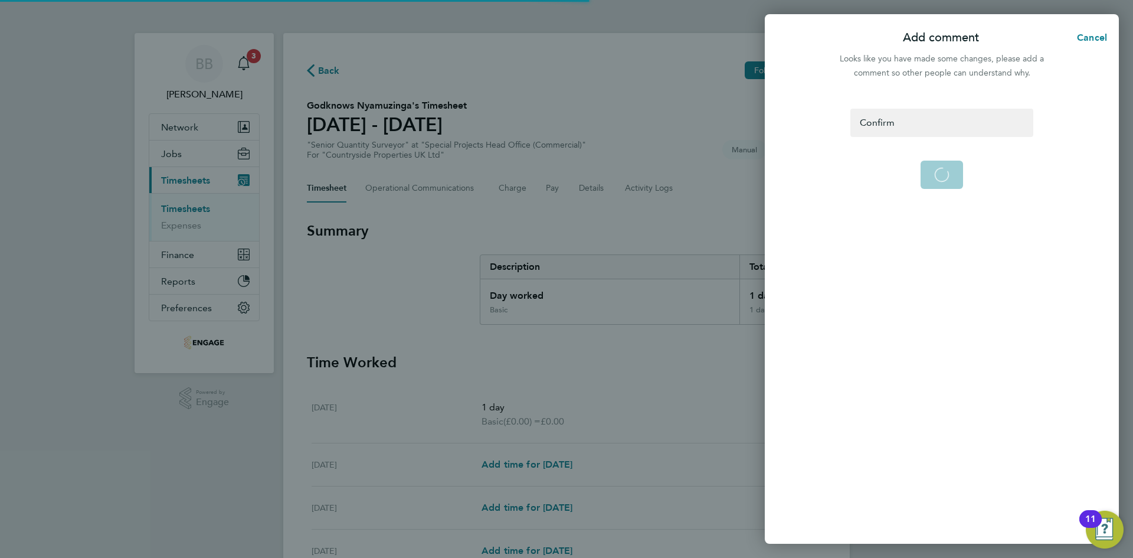
select select "0: null"
select select "1"
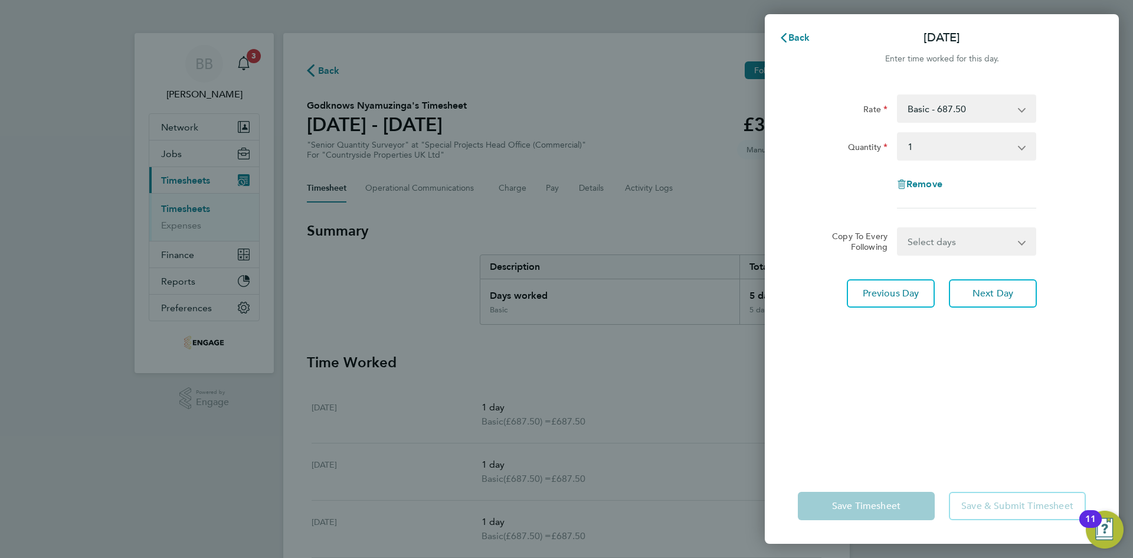
click at [977, 244] on select "Select days Day Weekday (Mon-Fri) Weekend (Sat-Sun) Wednesday Thursday Friday S…" at bounding box center [960, 241] width 124 height 26
select select "WEEKDAY"
click at [898, 228] on select "Select days Day Weekday (Mon-Fri) Weekend (Sat-Sun) Wednesday Thursday Friday S…" at bounding box center [960, 241] width 124 height 26
select select "[DATE]"
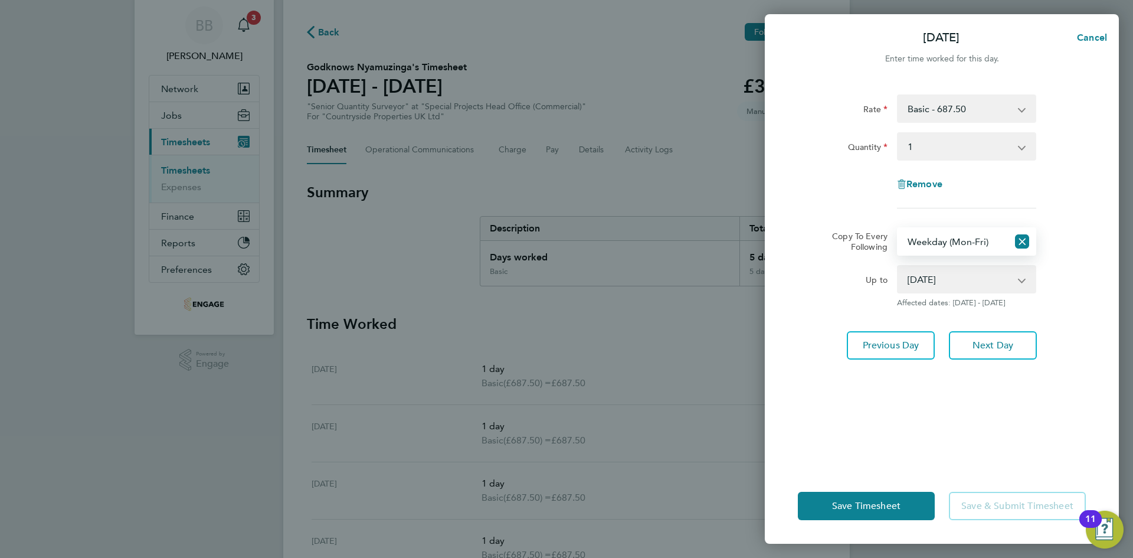
scroll to position [59, 0]
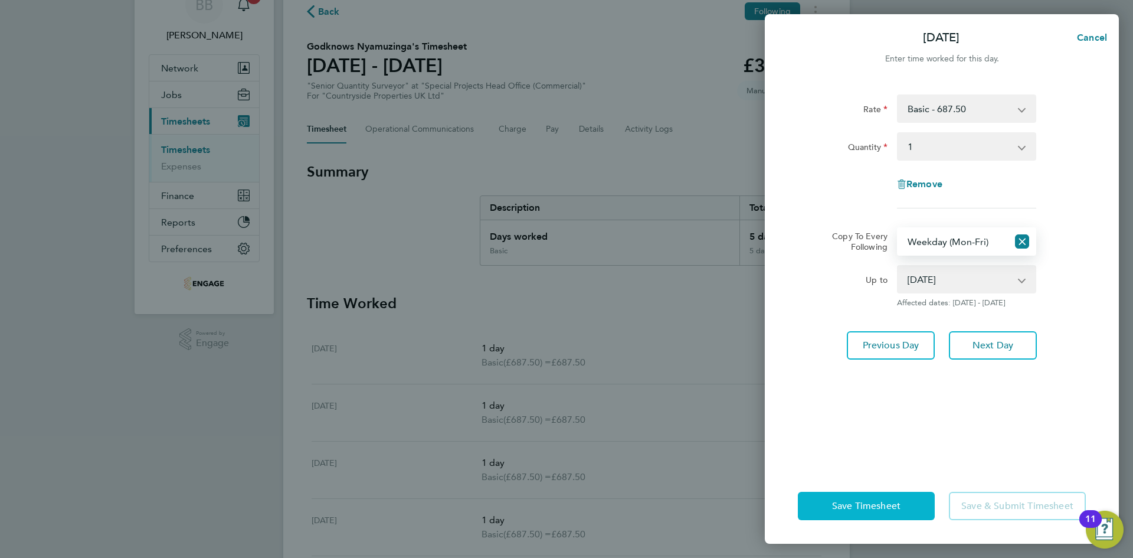
click at [895, 510] on span "Save Timesheet" at bounding box center [866, 506] width 68 height 12
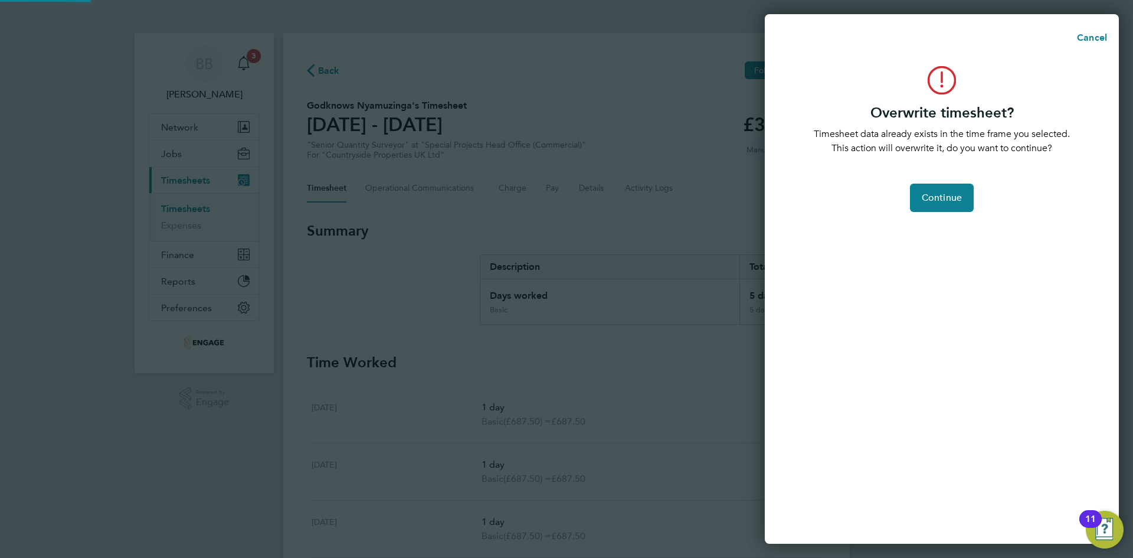
scroll to position [0, 0]
click at [925, 200] on span "Continue" at bounding box center [942, 198] width 40 height 12
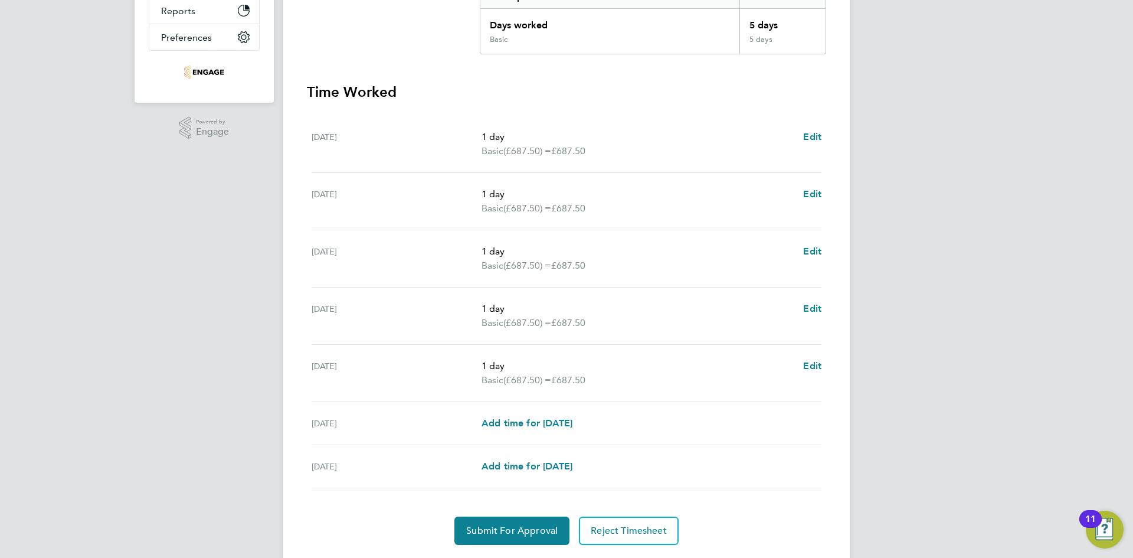
scroll to position [305, 0]
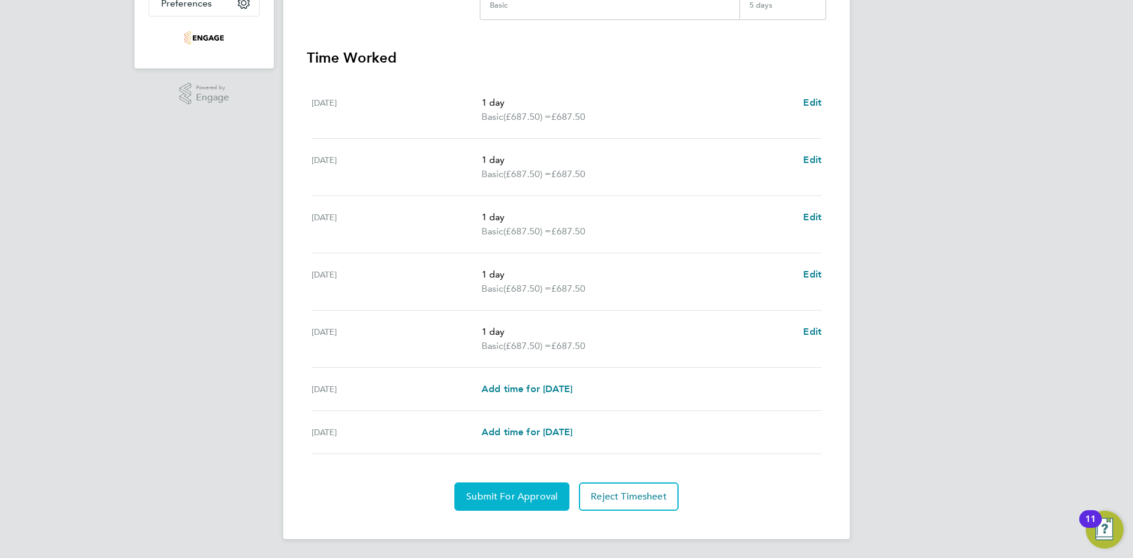
click at [517, 496] on span "Submit For Approval" at bounding box center [511, 496] width 91 height 12
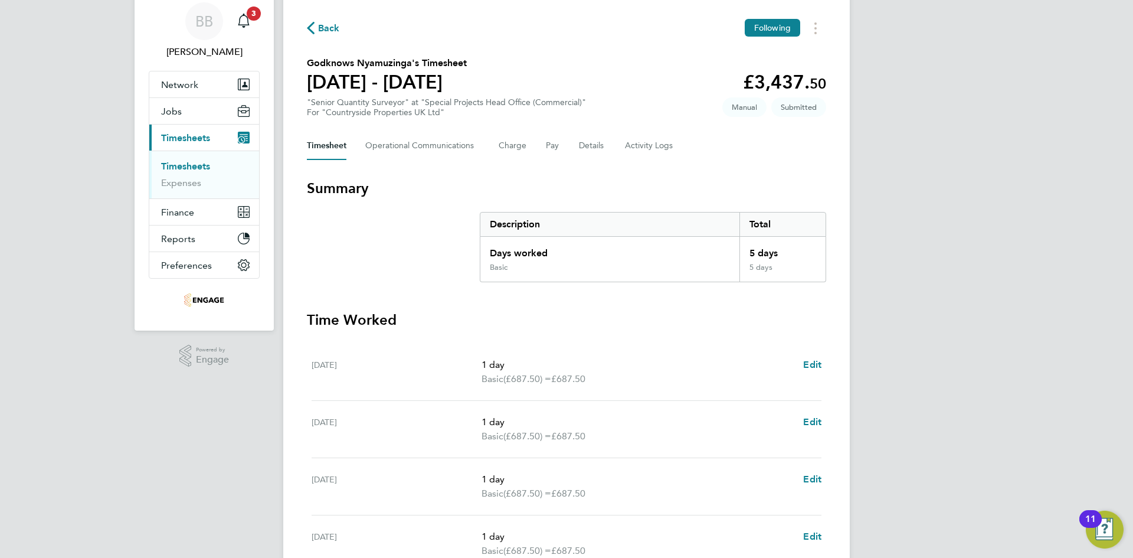
scroll to position [0, 0]
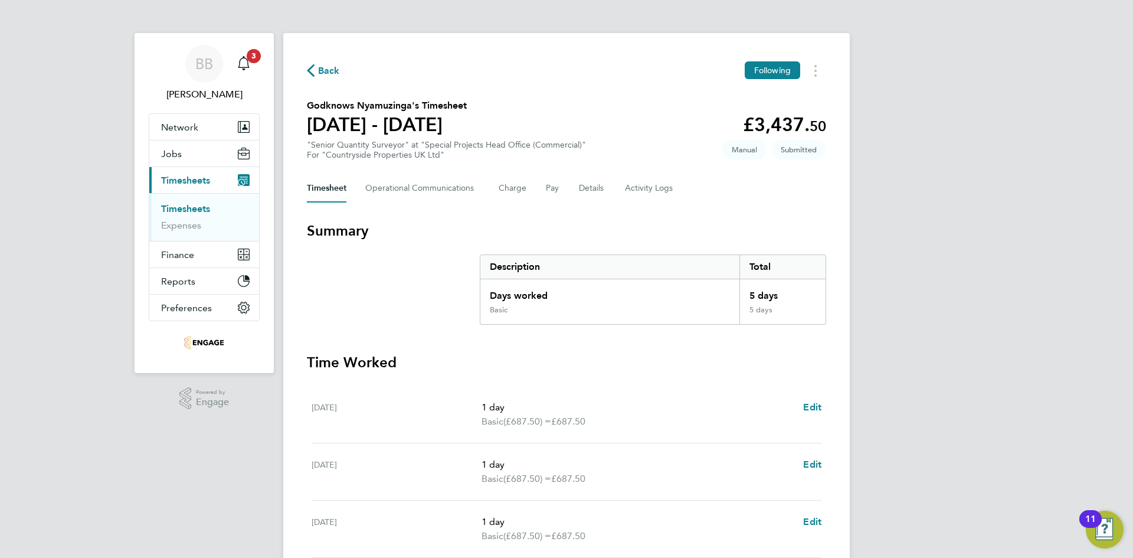
click at [194, 174] on button "Current page: Timesheets" at bounding box center [204, 180] width 110 height 26
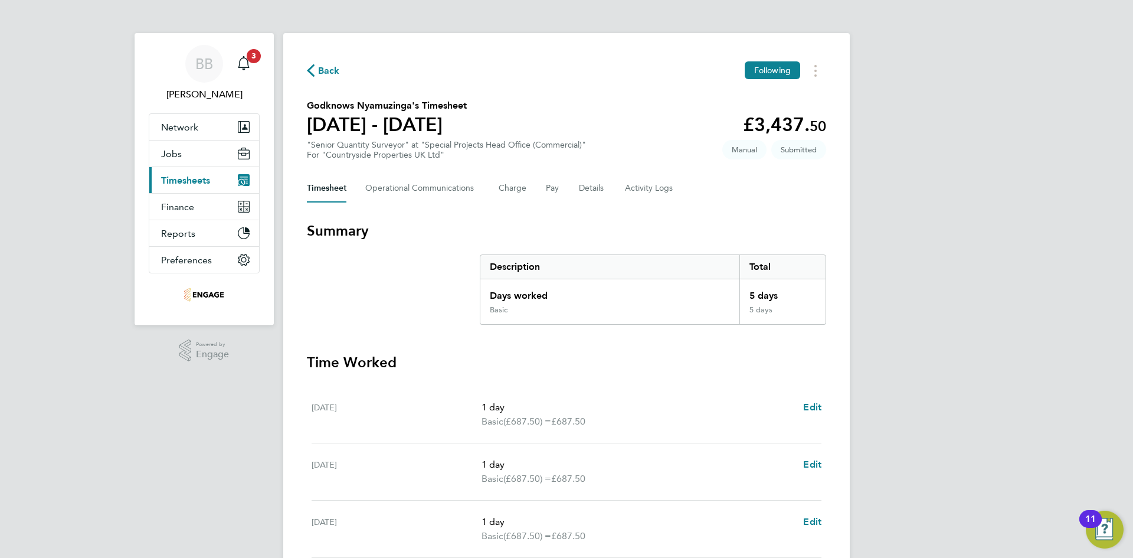
click at [194, 174] on button "Current page: Timesheets" at bounding box center [204, 180] width 110 height 26
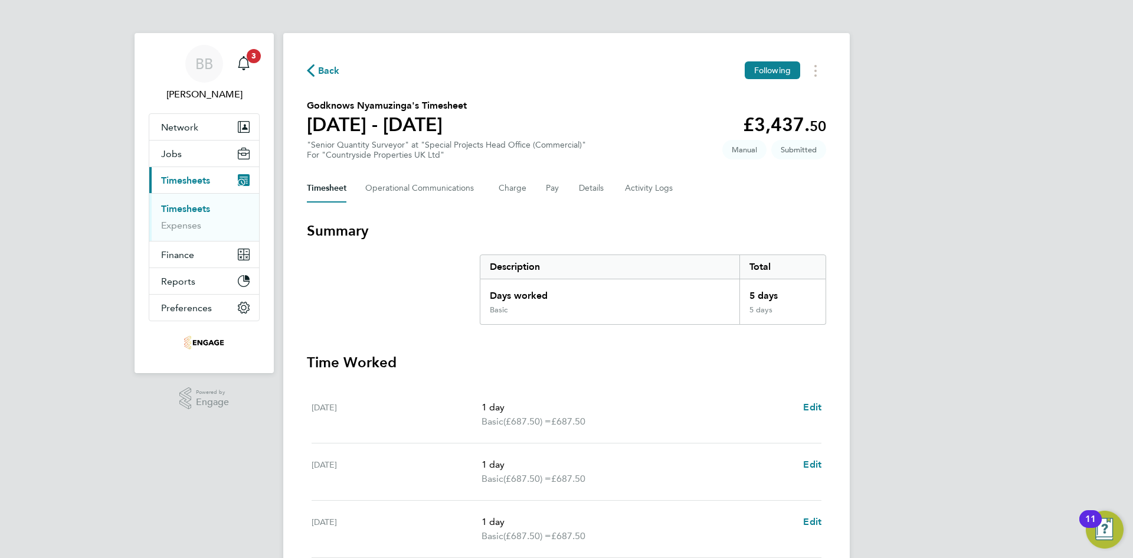
click at [182, 207] on link "Timesheets" at bounding box center [185, 208] width 49 height 11
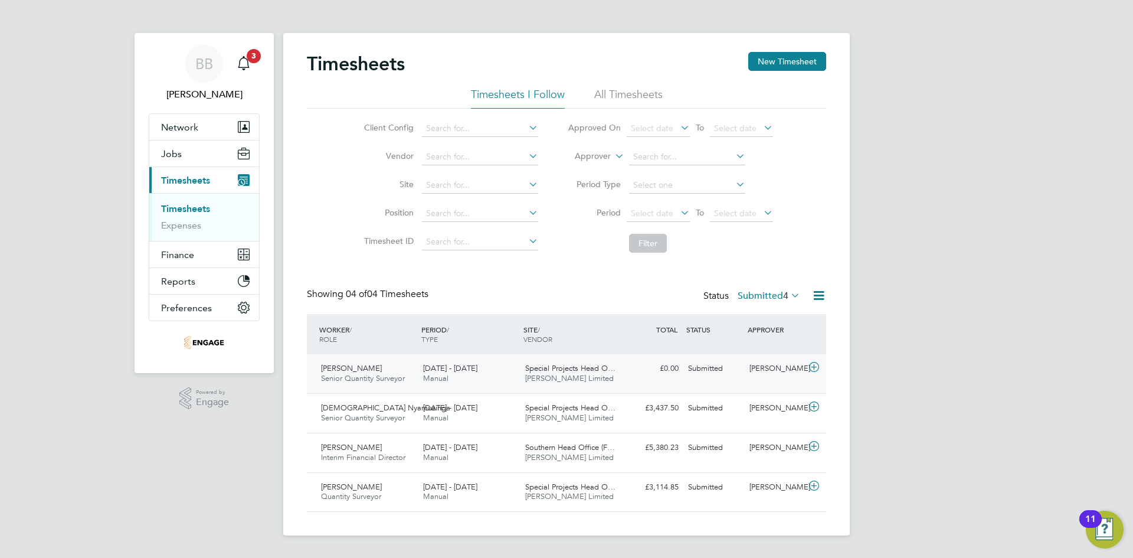
click at [350, 365] on span "[PERSON_NAME]" at bounding box center [351, 368] width 61 height 10
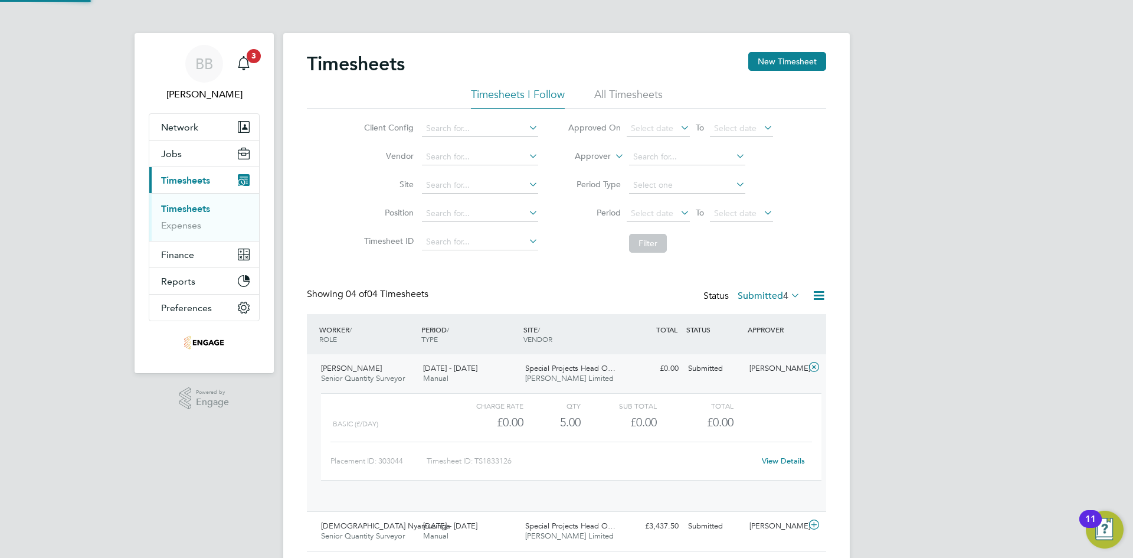
scroll to position [20, 115]
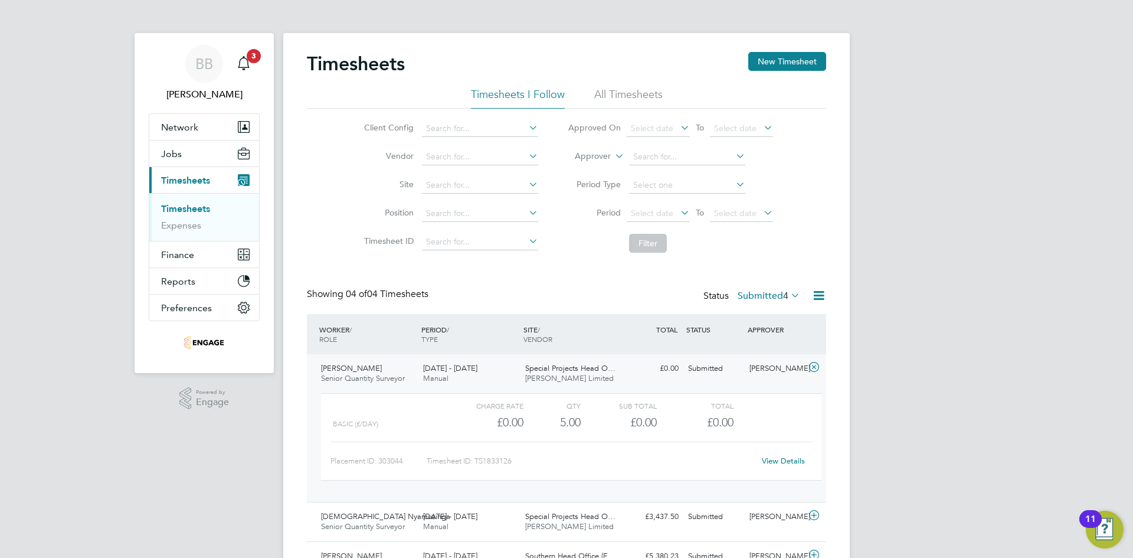
click at [790, 463] on link "View Details" at bounding box center [783, 461] width 43 height 10
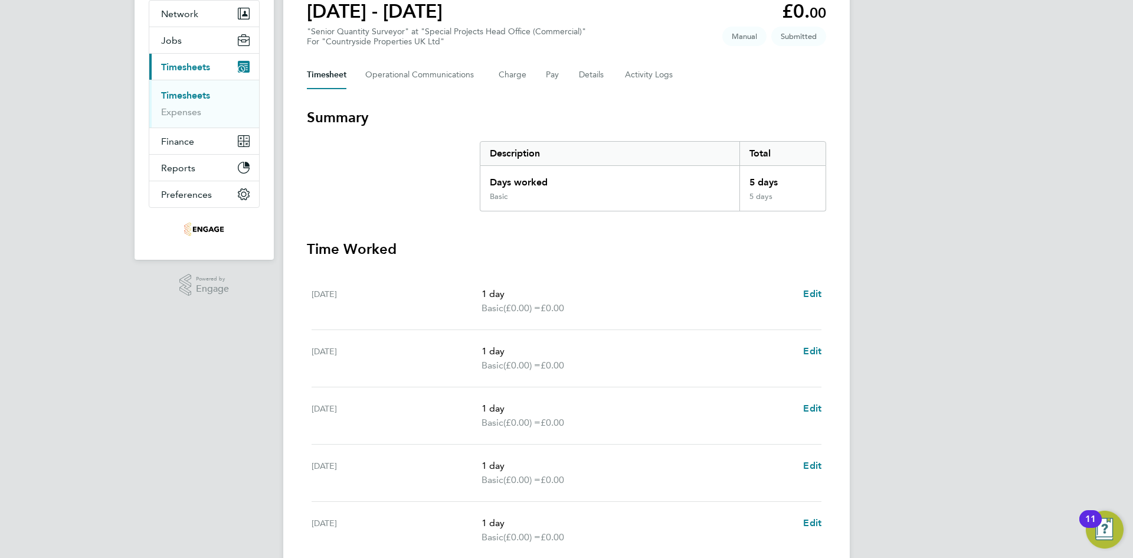
scroll to position [118, 0]
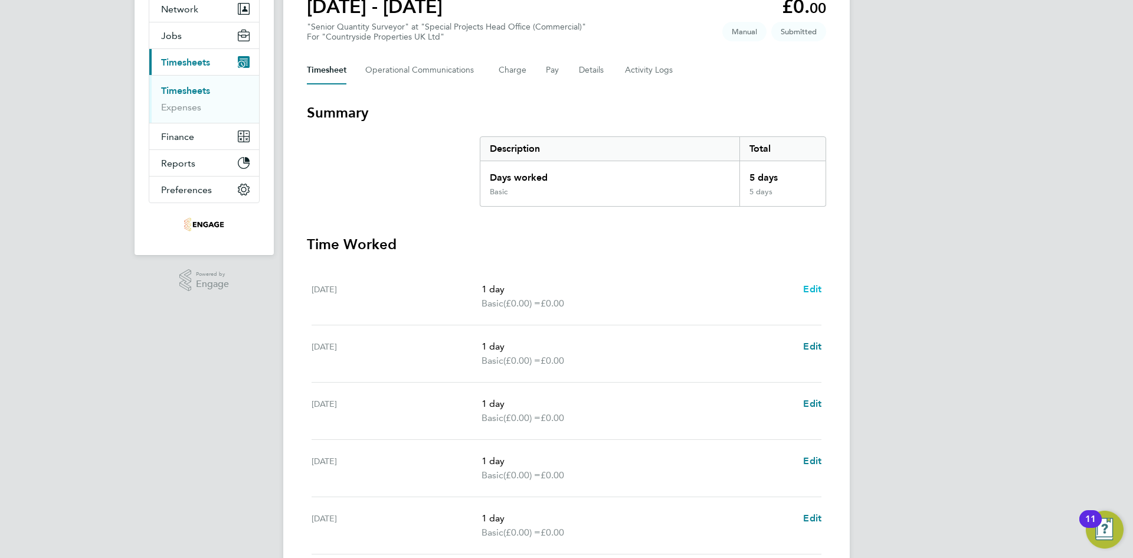
drag, startPoint x: 818, startPoint y: 302, endPoint x: 816, endPoint y: 295, distance: 7.3
click at [818, 302] on app-form-button "Edit" at bounding box center [812, 296] width 18 height 28
click at [814, 290] on span "Edit" at bounding box center [812, 288] width 18 height 11
select select "1"
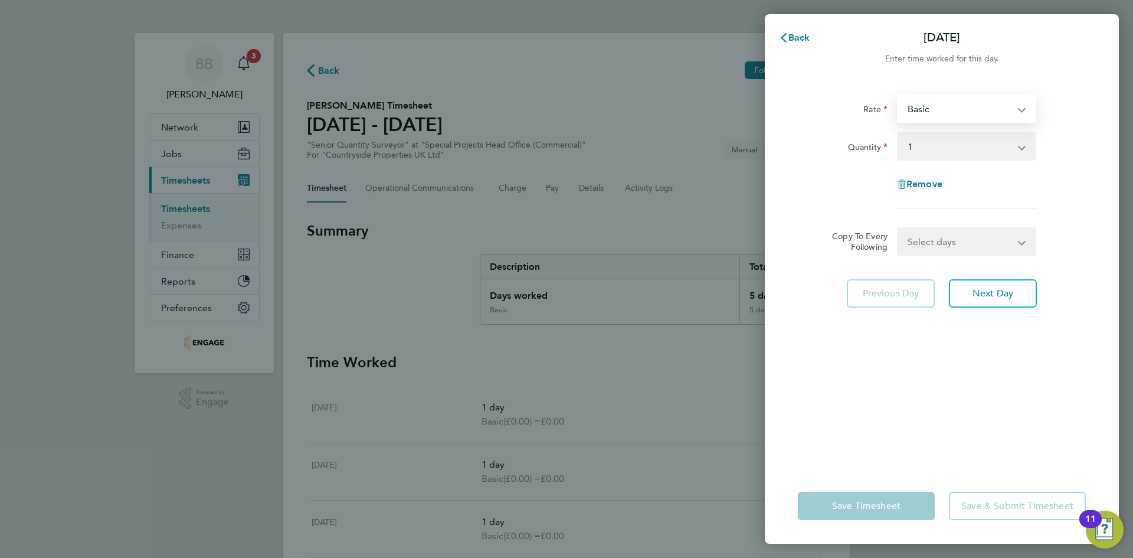
click at [942, 113] on select "Basic Basic - 625.00" at bounding box center [959, 109] width 123 height 26
click at [925, 195] on div "Remove" at bounding box center [941, 184] width 99 height 28
click at [925, 188] on span "Remove" at bounding box center [924, 183] width 36 height 11
select select "null"
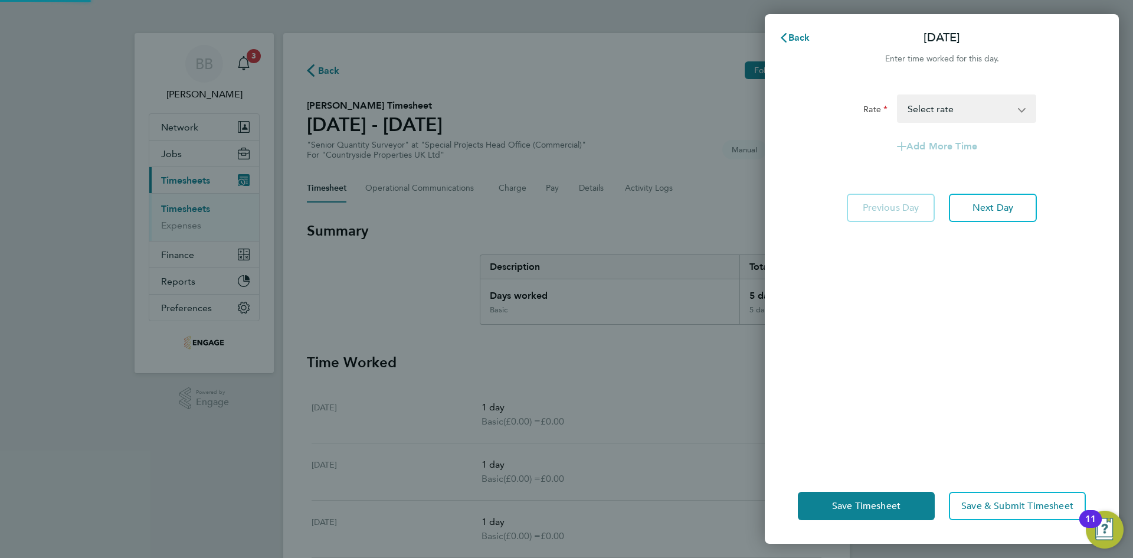
click at [943, 106] on select "Basic - 625.00 Select rate" at bounding box center [959, 109] width 123 height 26
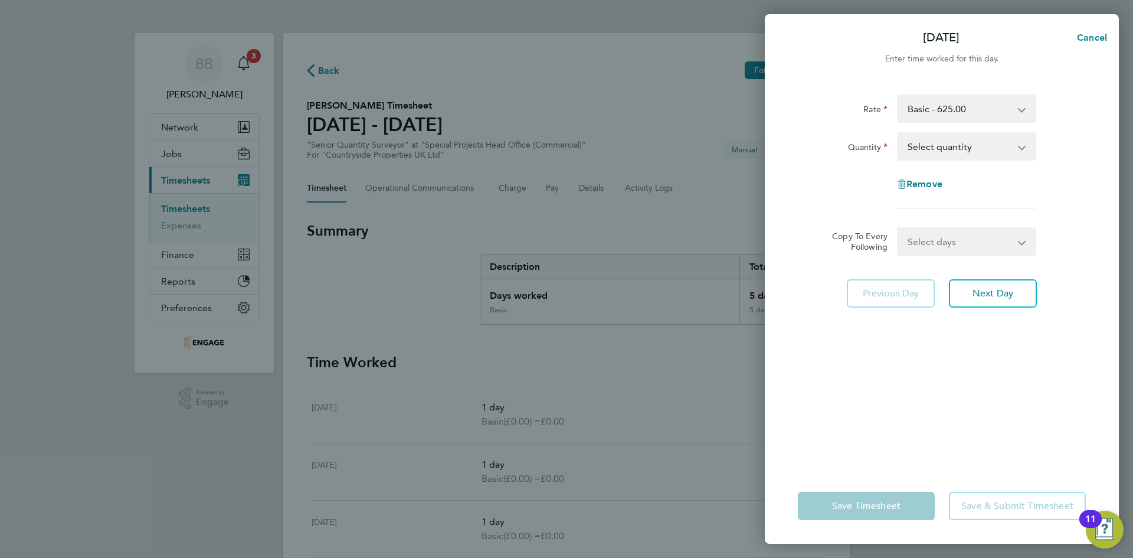
click at [934, 150] on select "Select quantity 0.5 1" at bounding box center [959, 146] width 123 height 26
select select "1"
click at [898, 133] on select "Select quantity 0.5 1" at bounding box center [959, 146] width 123 height 26
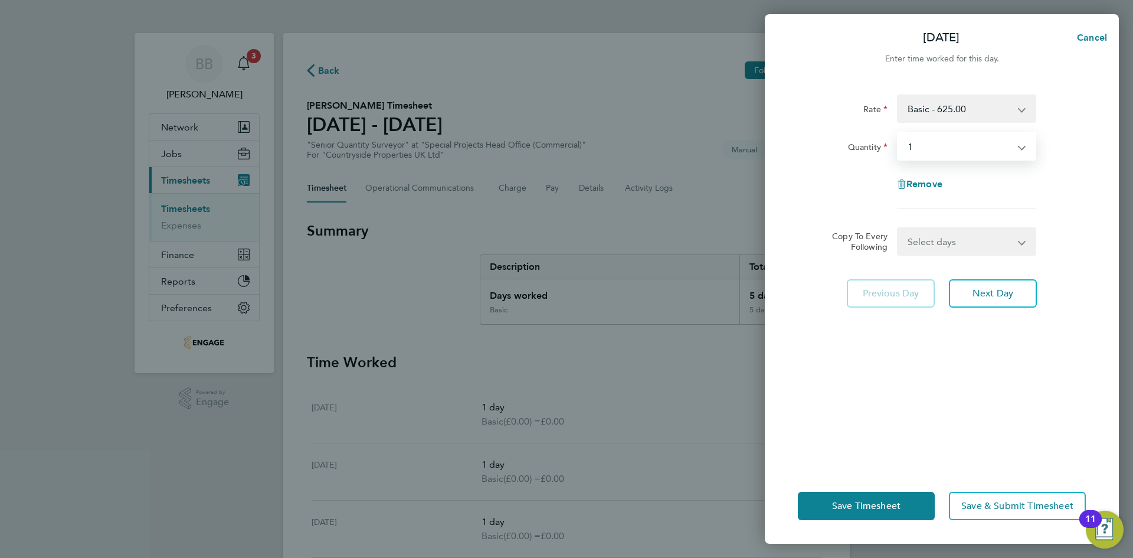
click at [938, 250] on select "Select days Day Weekday (Mon-Fri) Weekend (Sat-Sun) [DATE] [DATE] [DATE] [DATE]…" at bounding box center [960, 241] width 124 height 26
select select "WEEKDAY"
click at [898, 228] on select "Select days Day Weekday (Mon-Fri) Weekend (Sat-Sun) [DATE] [DATE] [DATE] [DATE]…" at bounding box center [960, 241] width 124 height 26
select select "[DATE]"
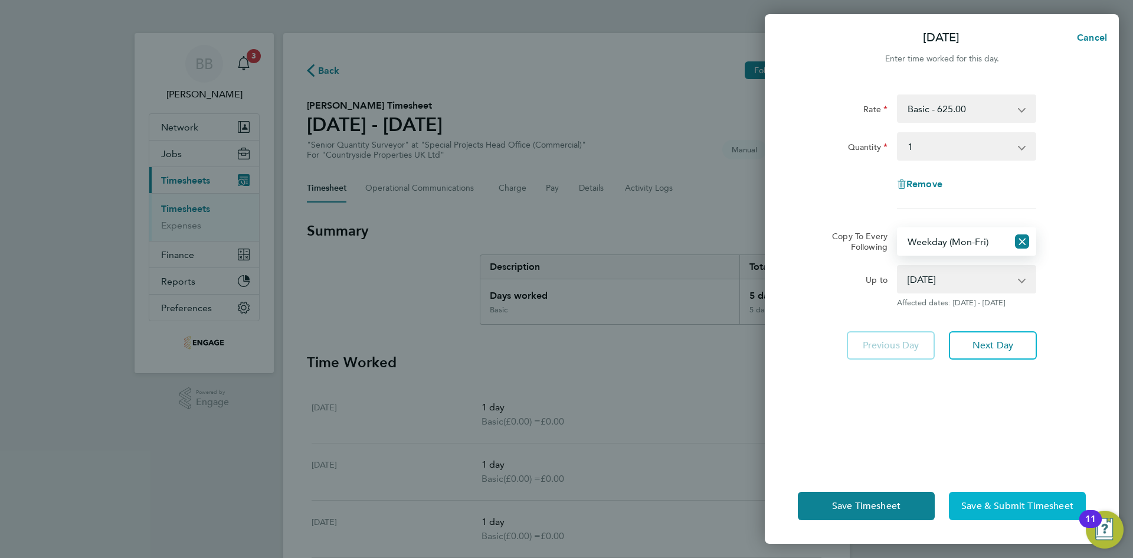
click at [998, 509] on span "Save & Submit Timesheet" at bounding box center [1017, 506] width 112 height 12
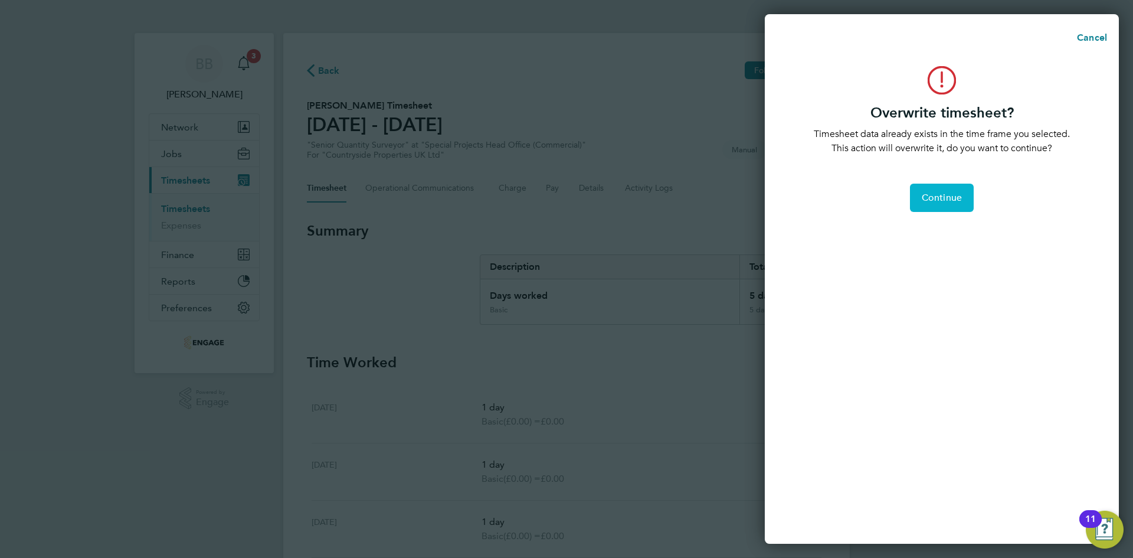
click at [942, 193] on span "Continue" at bounding box center [942, 198] width 40 height 12
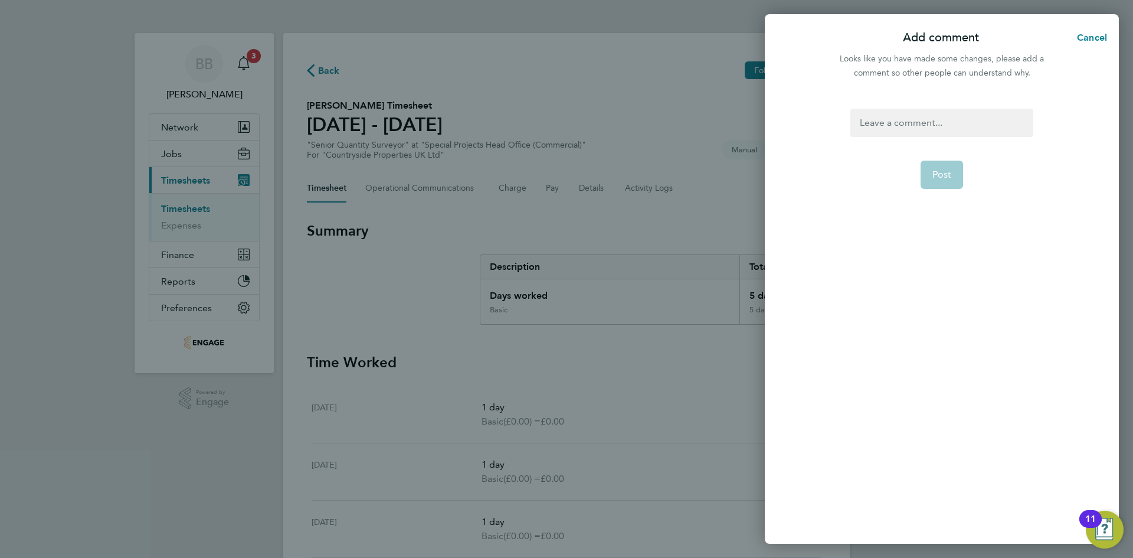
click at [895, 115] on div at bounding box center [941, 123] width 182 height 28
paste div
click at [942, 163] on button "Post" at bounding box center [942, 175] width 43 height 28
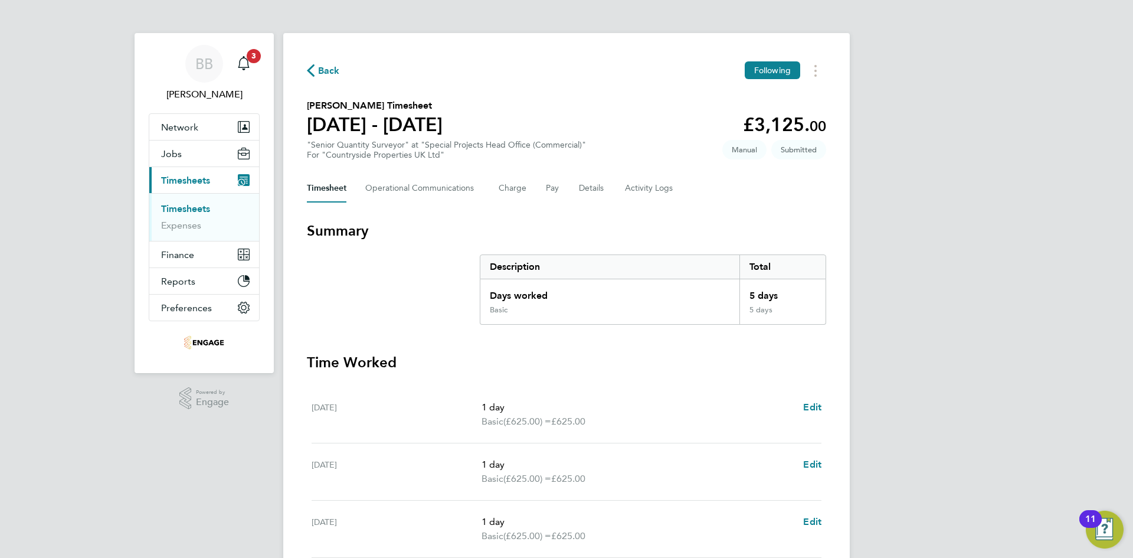
click at [185, 204] on link "Timesheets" at bounding box center [185, 208] width 49 height 11
